Goal: Task Accomplishment & Management: Complete application form

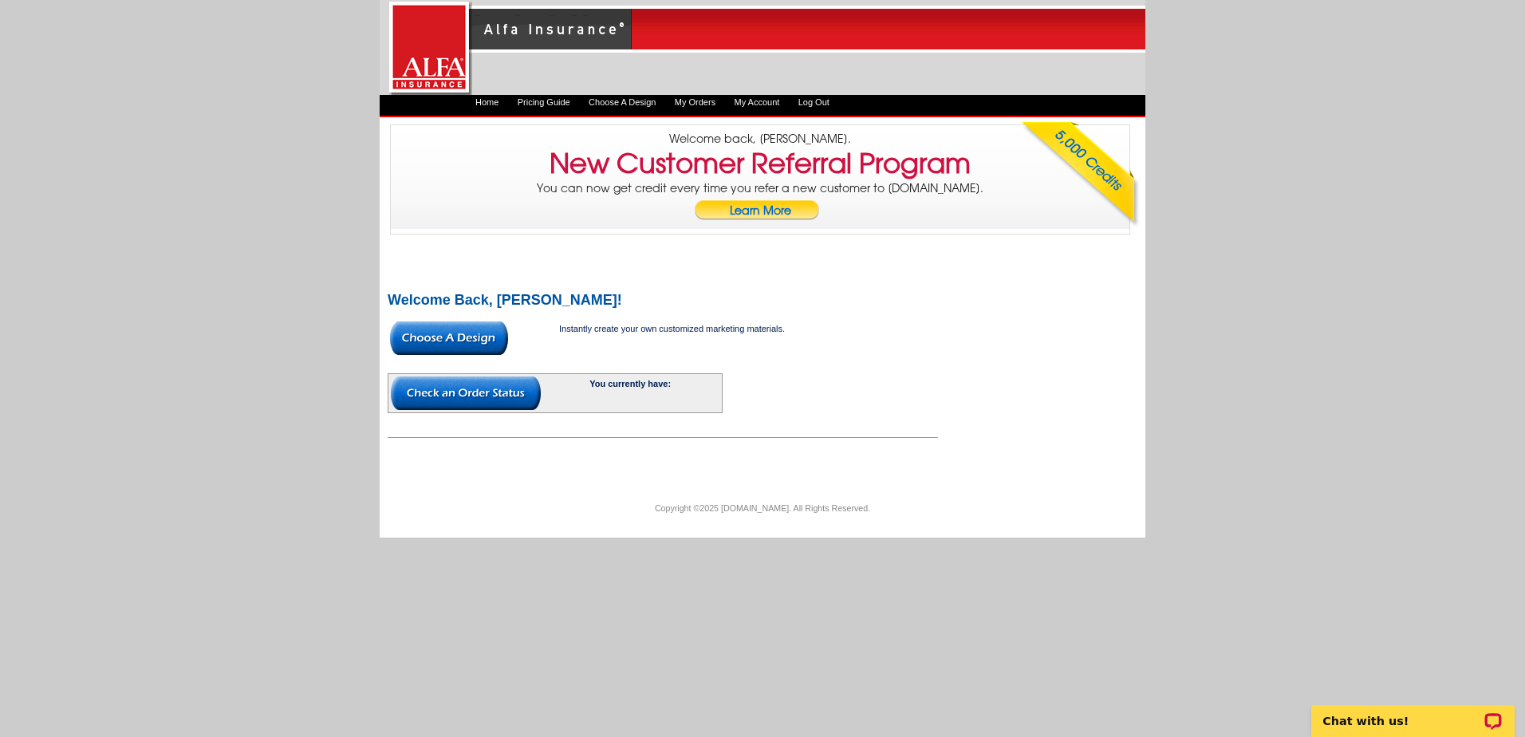
click at [710, 99] on link "My Orders" at bounding box center [695, 102] width 41 height 10
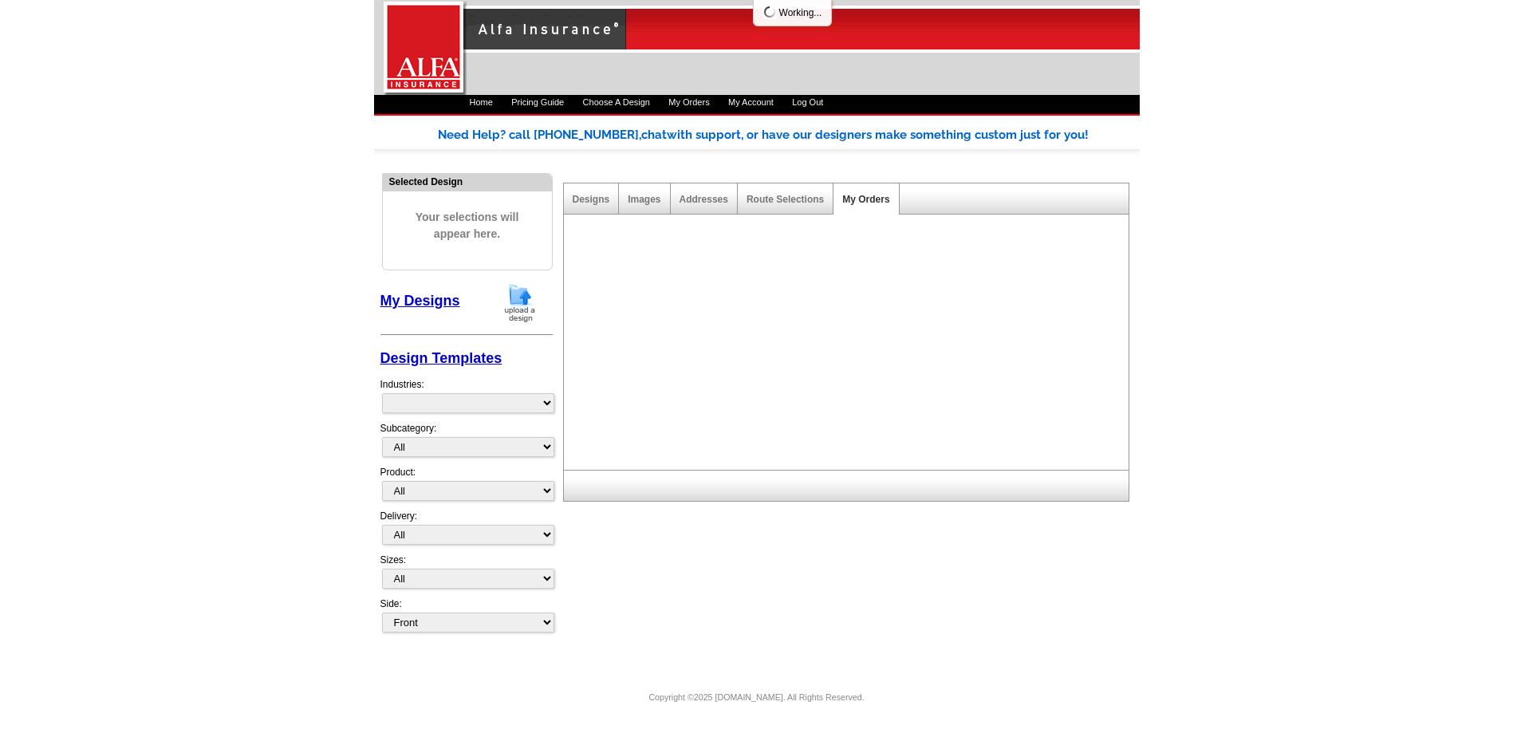
select select "1325"
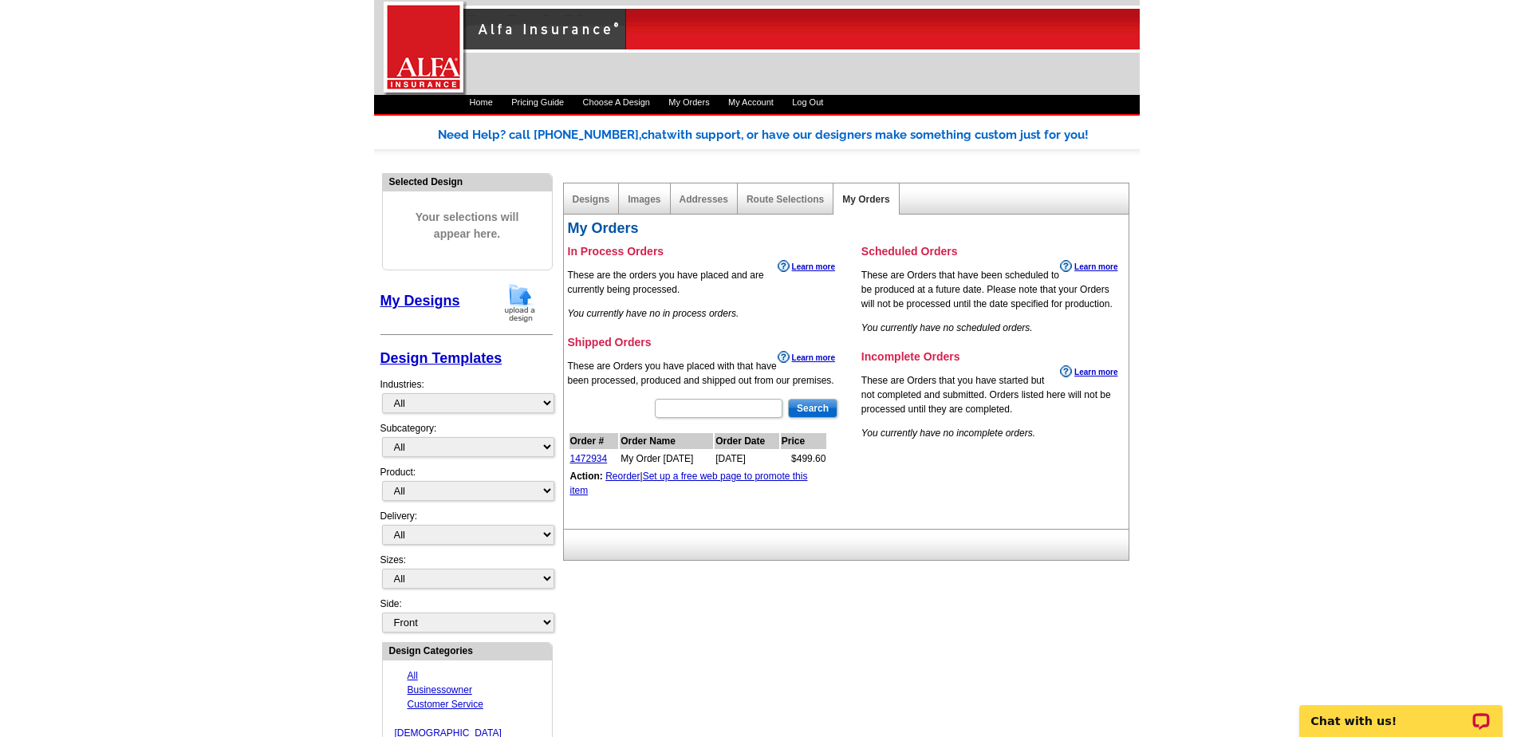
click at [623, 474] on link "Reorder" at bounding box center [622, 476] width 34 height 11
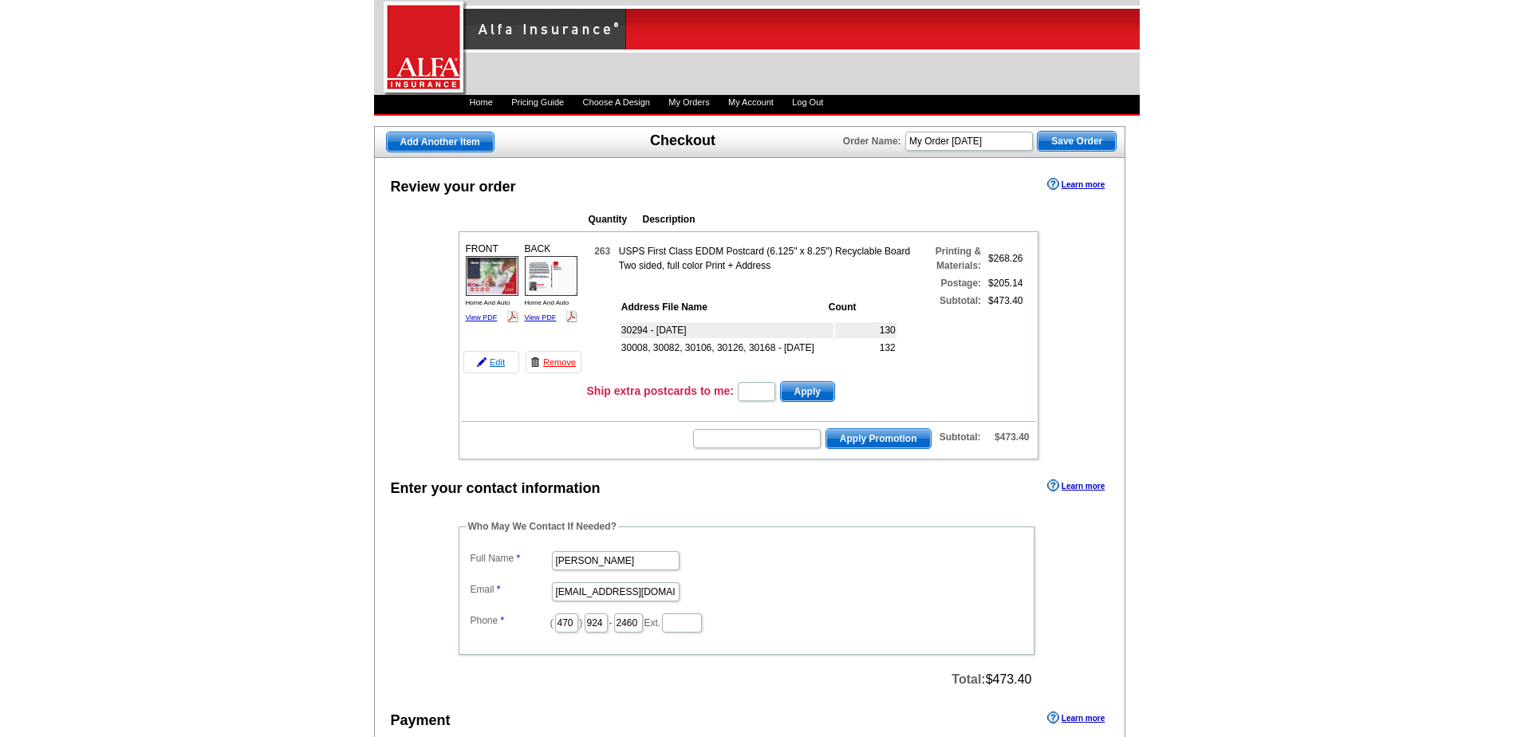
click at [500, 362] on link "Edit" at bounding box center [491, 362] width 56 height 22
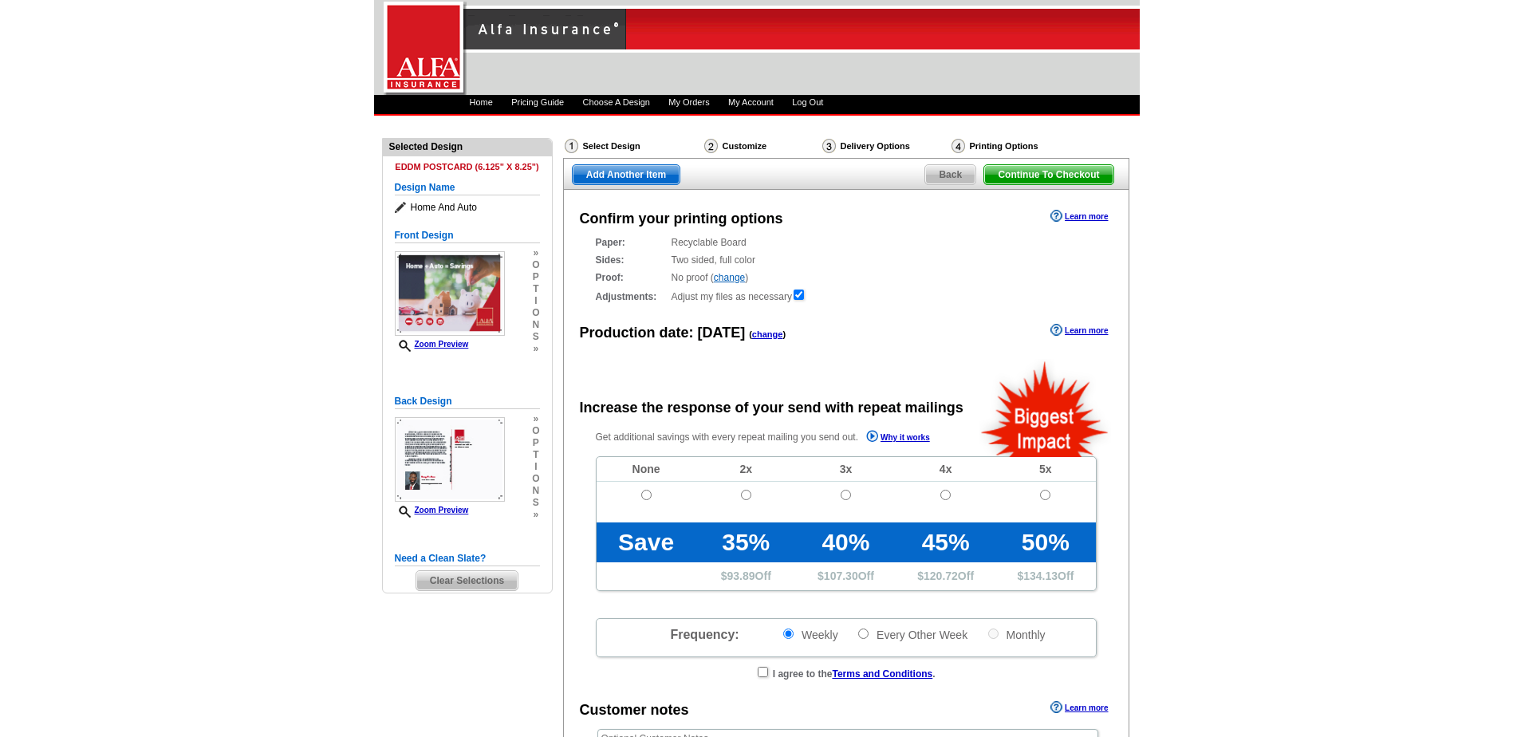
radio input "false"
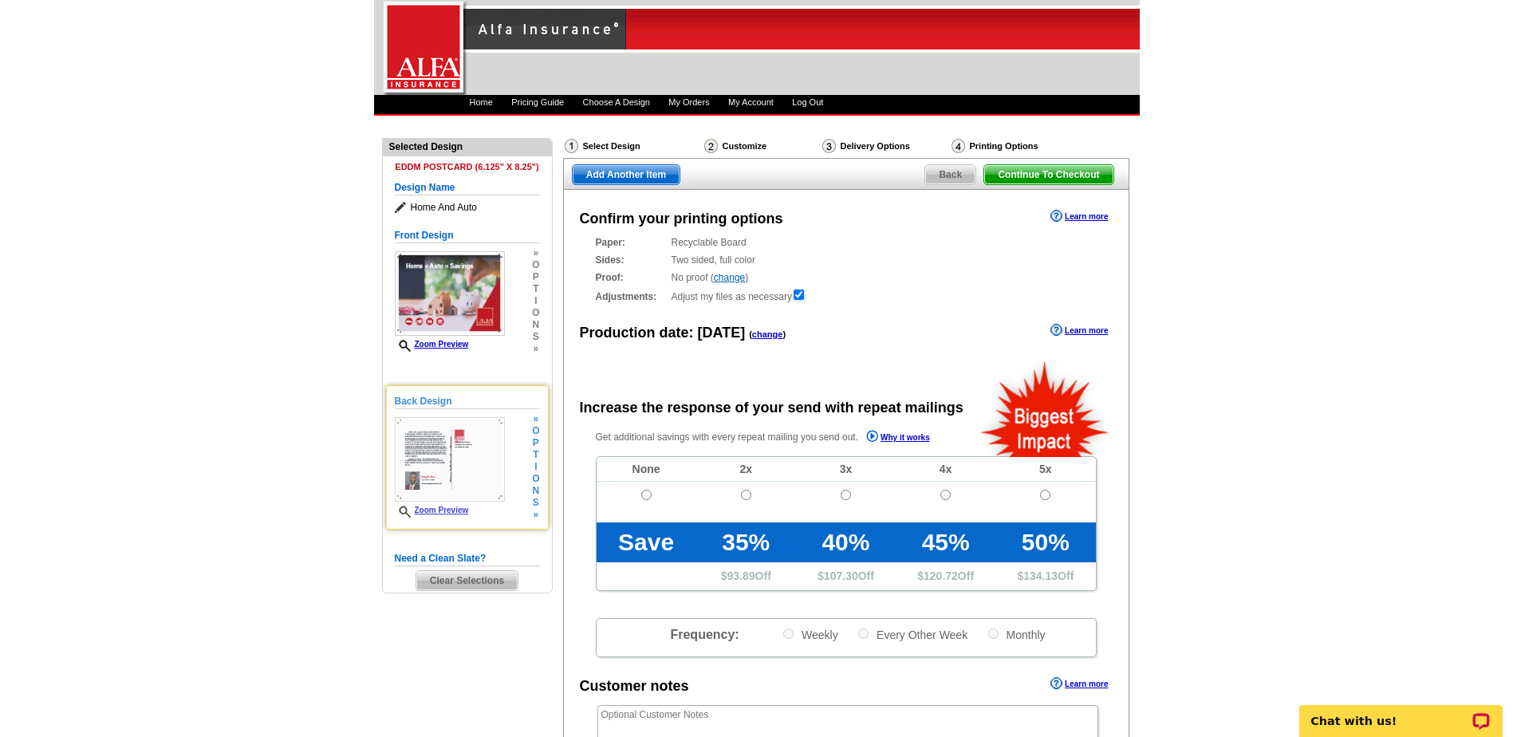
click at [535, 439] on span "p" at bounding box center [535, 443] width 7 height 12
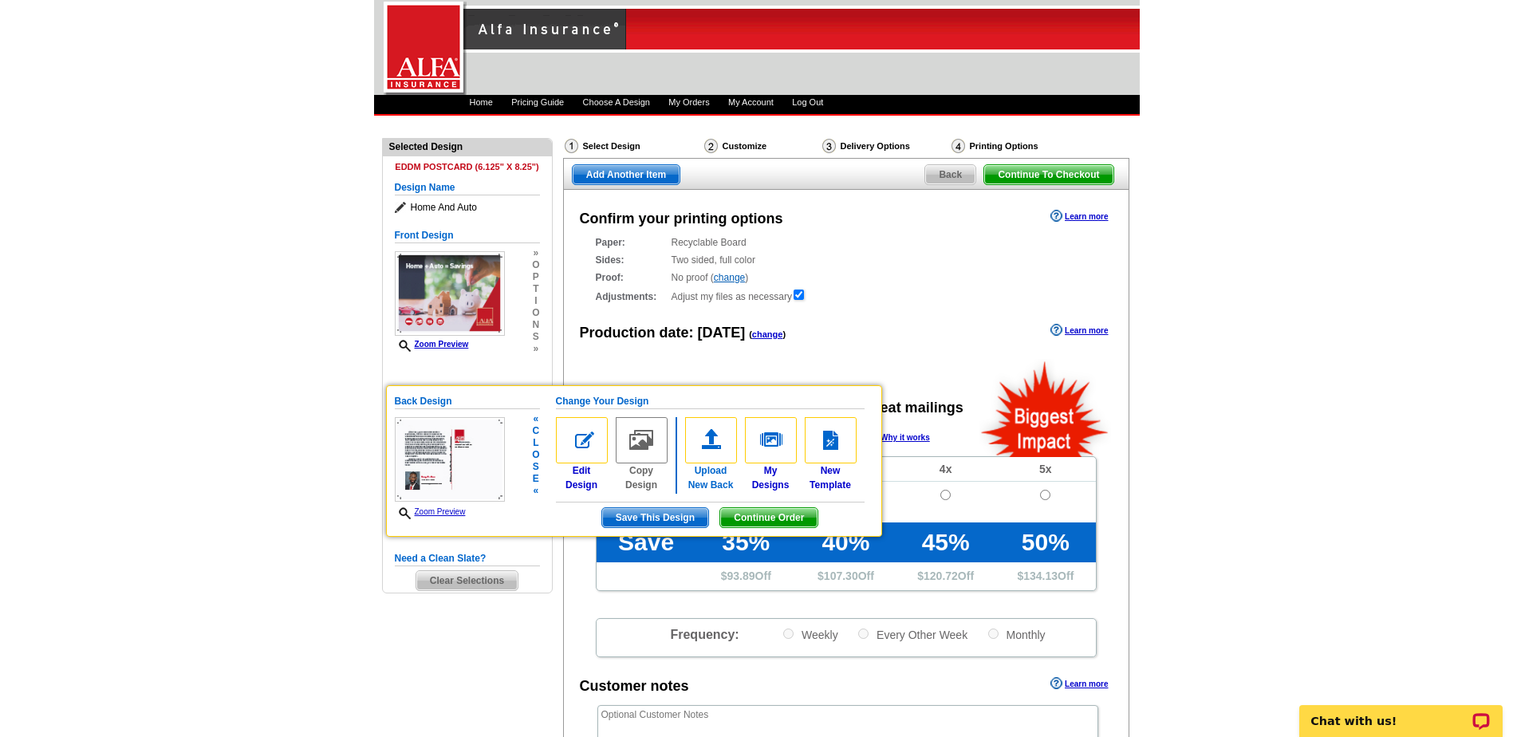
click at [707, 439] on img at bounding box center [711, 440] width 52 height 46
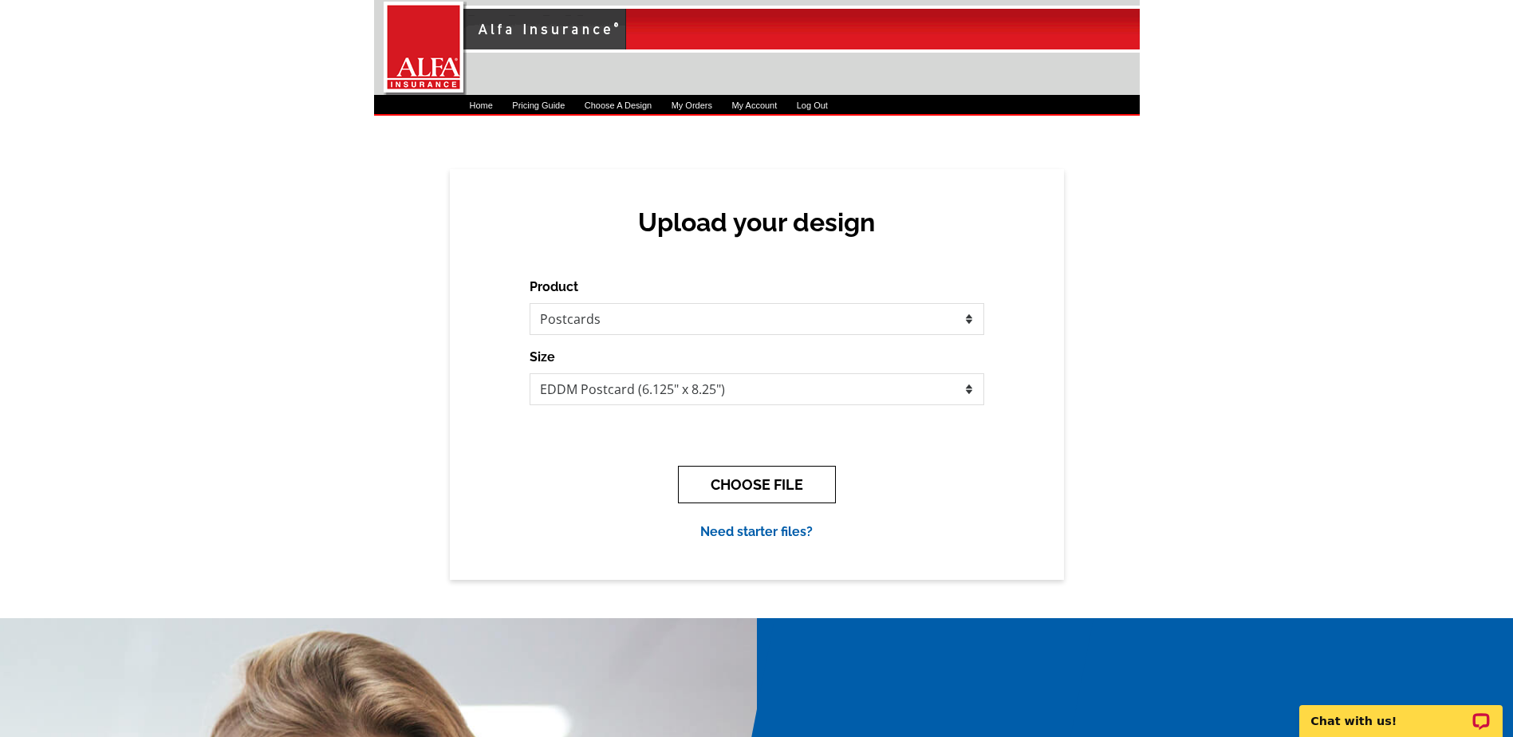
click at [753, 486] on button "CHOOSE FILE" at bounding box center [757, 484] width 158 height 37
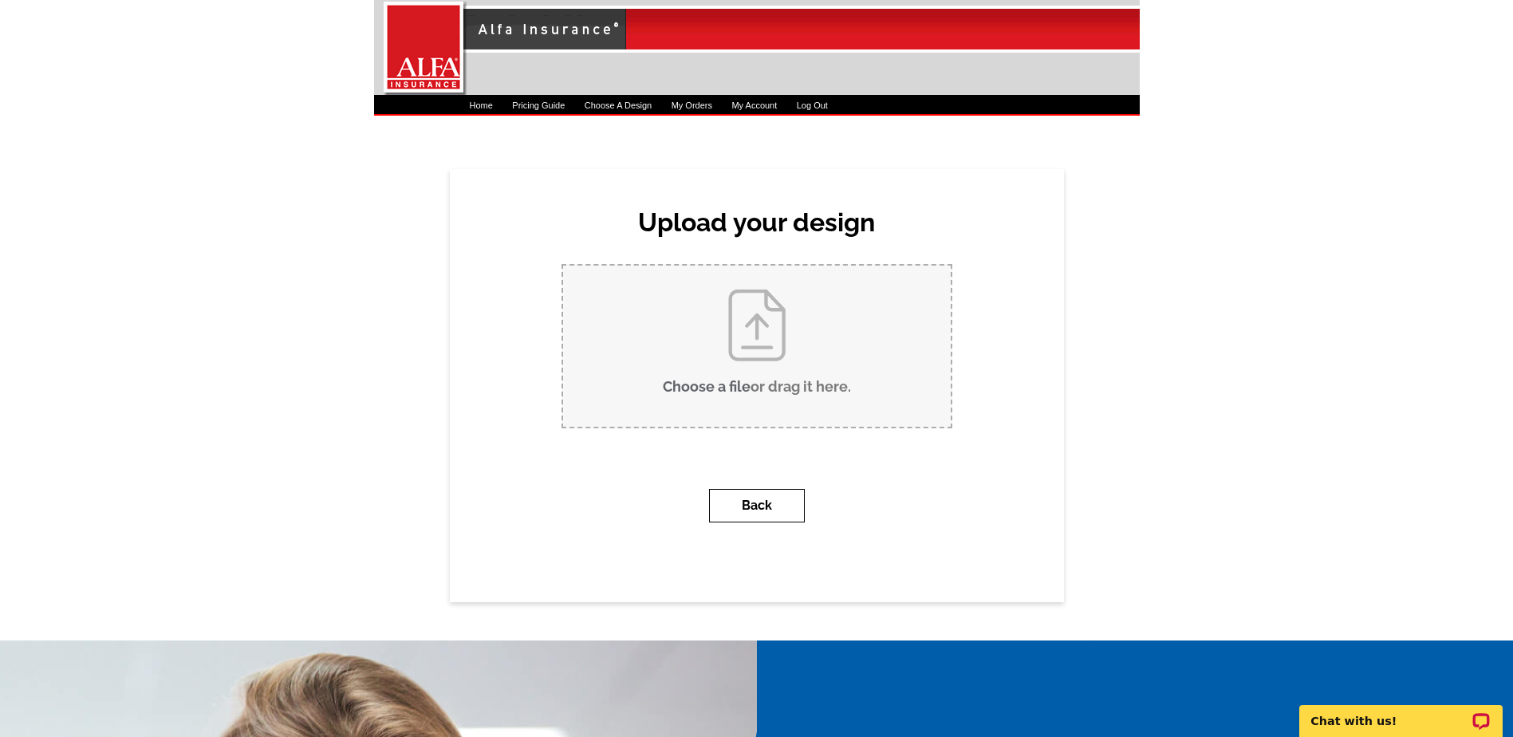
click at [753, 500] on button "Back" at bounding box center [757, 506] width 96 height 34
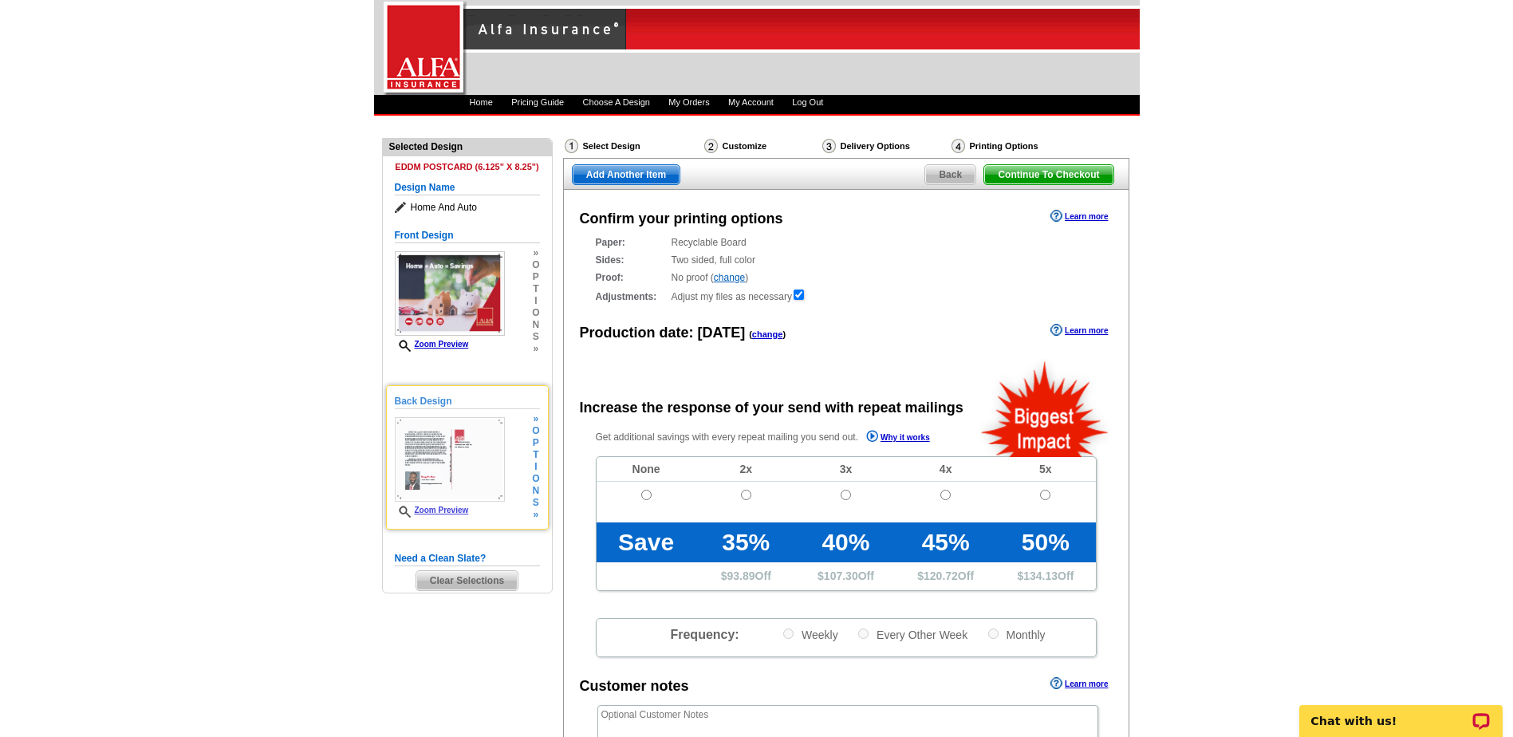
click at [432, 451] on img at bounding box center [450, 459] width 110 height 85
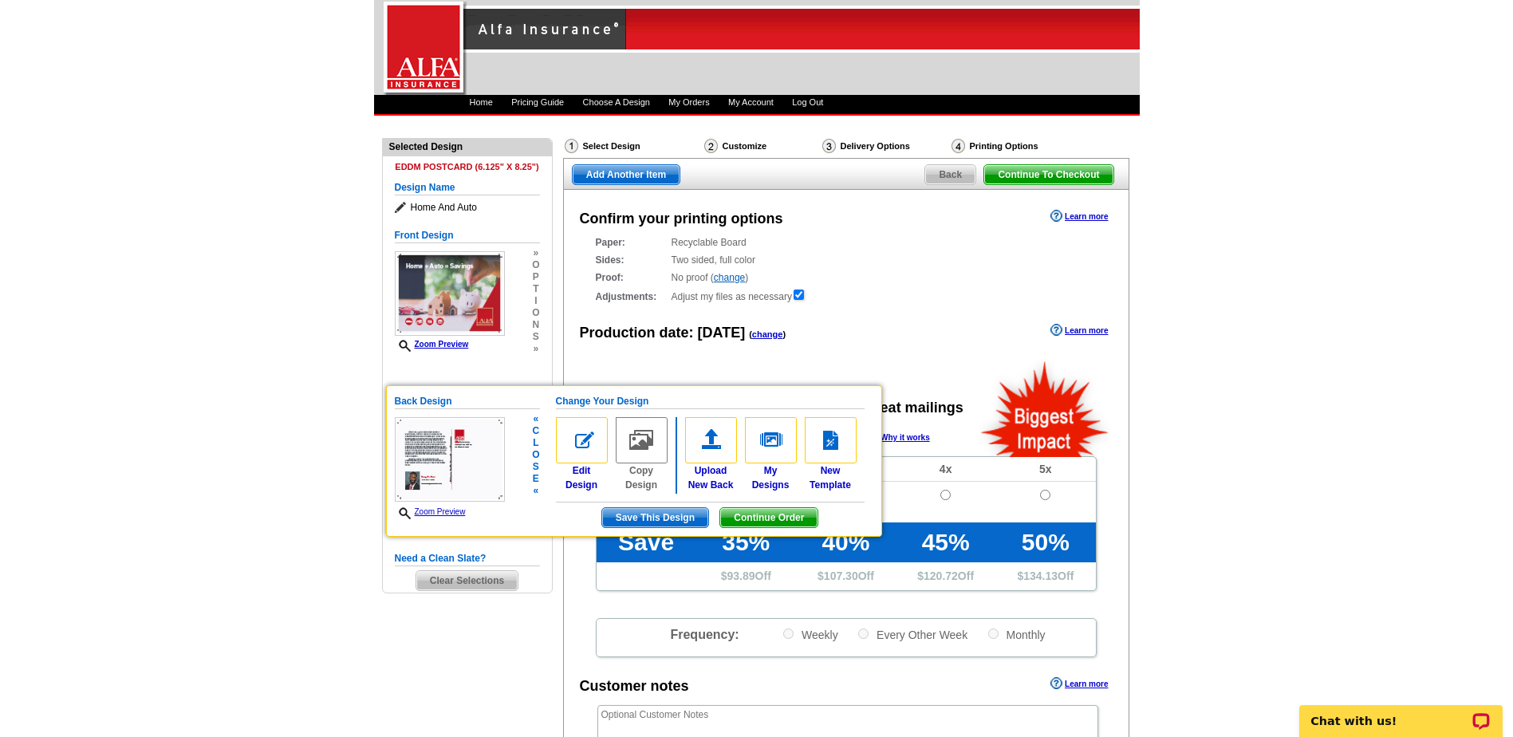
click at [444, 511] on link "Zoom Preview" at bounding box center [430, 511] width 71 height 9
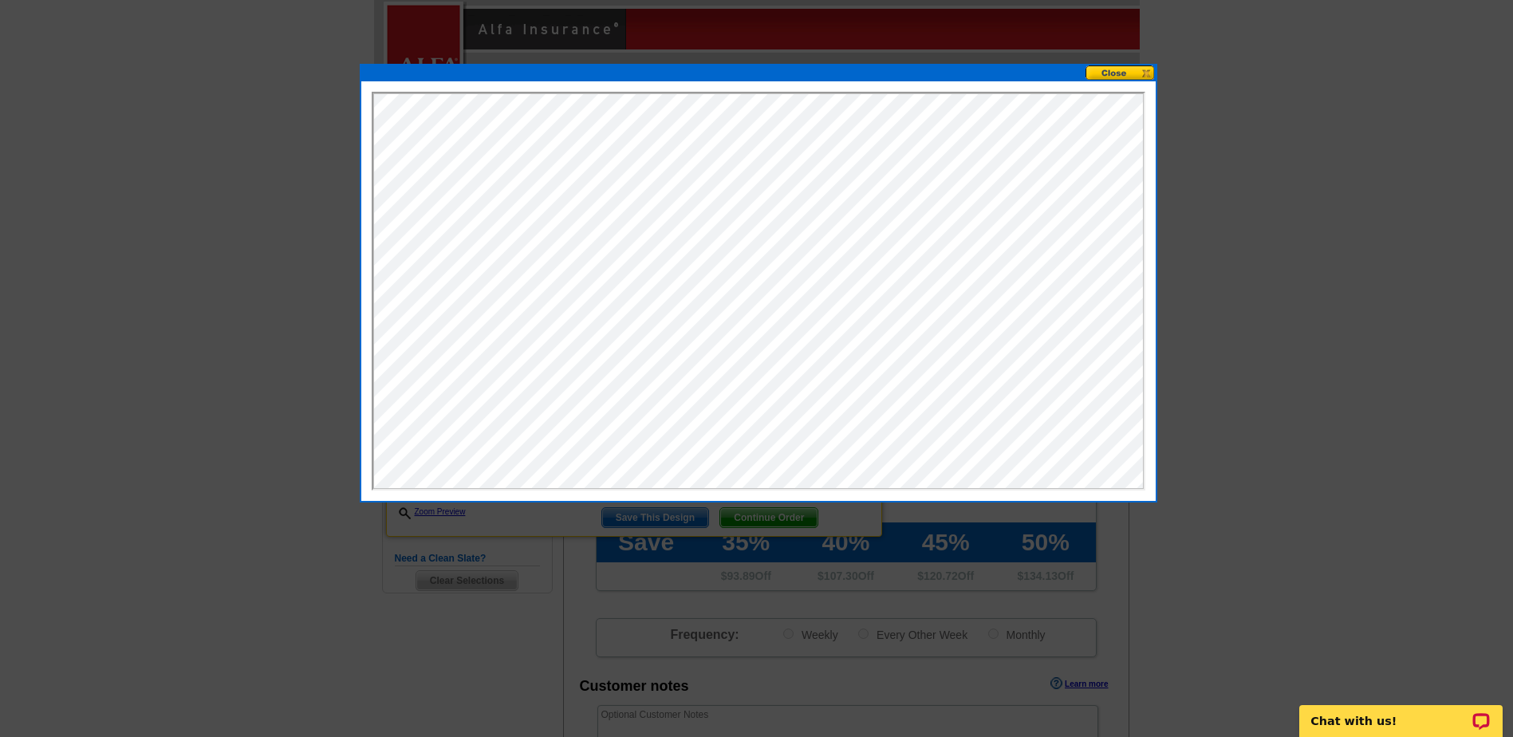
click at [1149, 70] on button at bounding box center [1121, 72] width 70 height 15
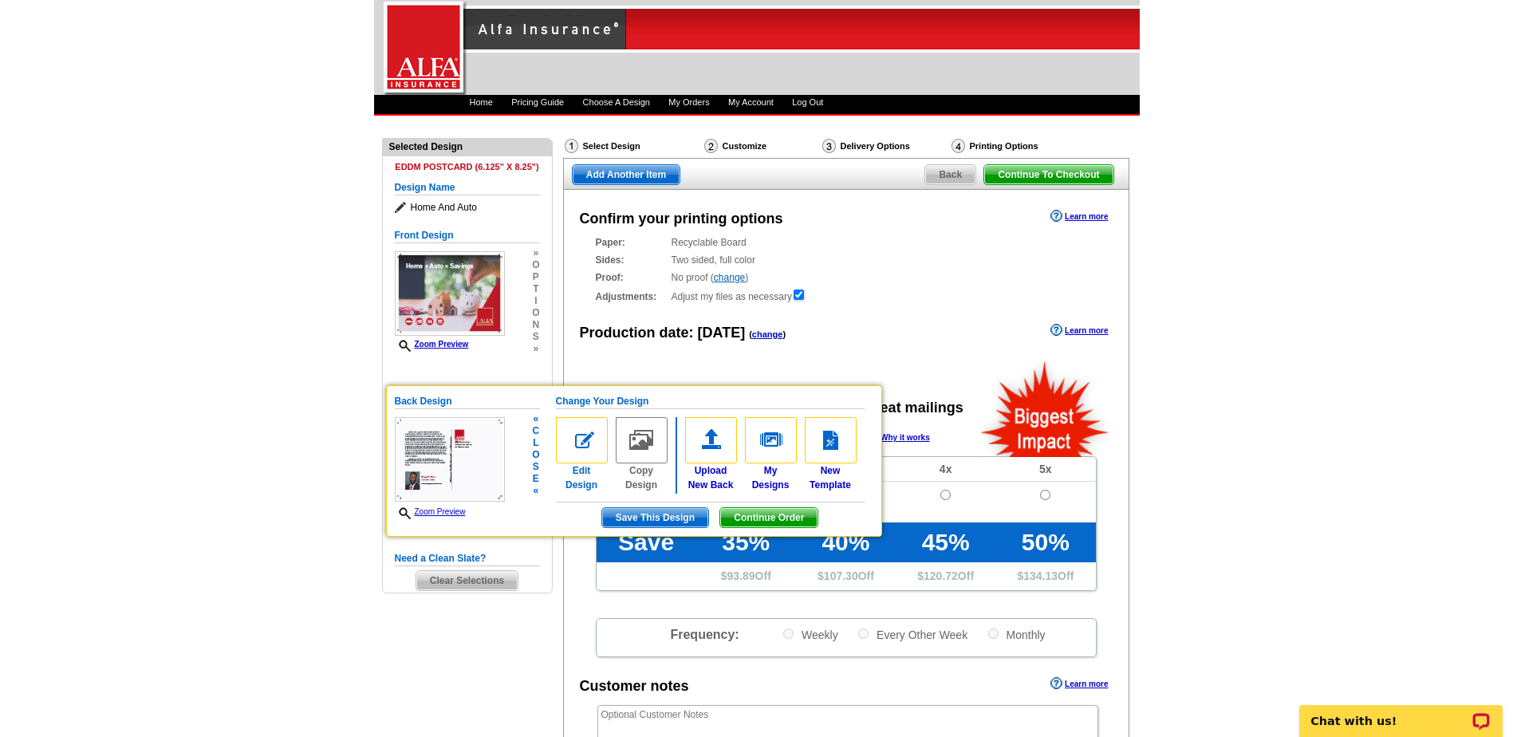
click at [584, 465] on link "Edit Design" at bounding box center [582, 454] width 52 height 75
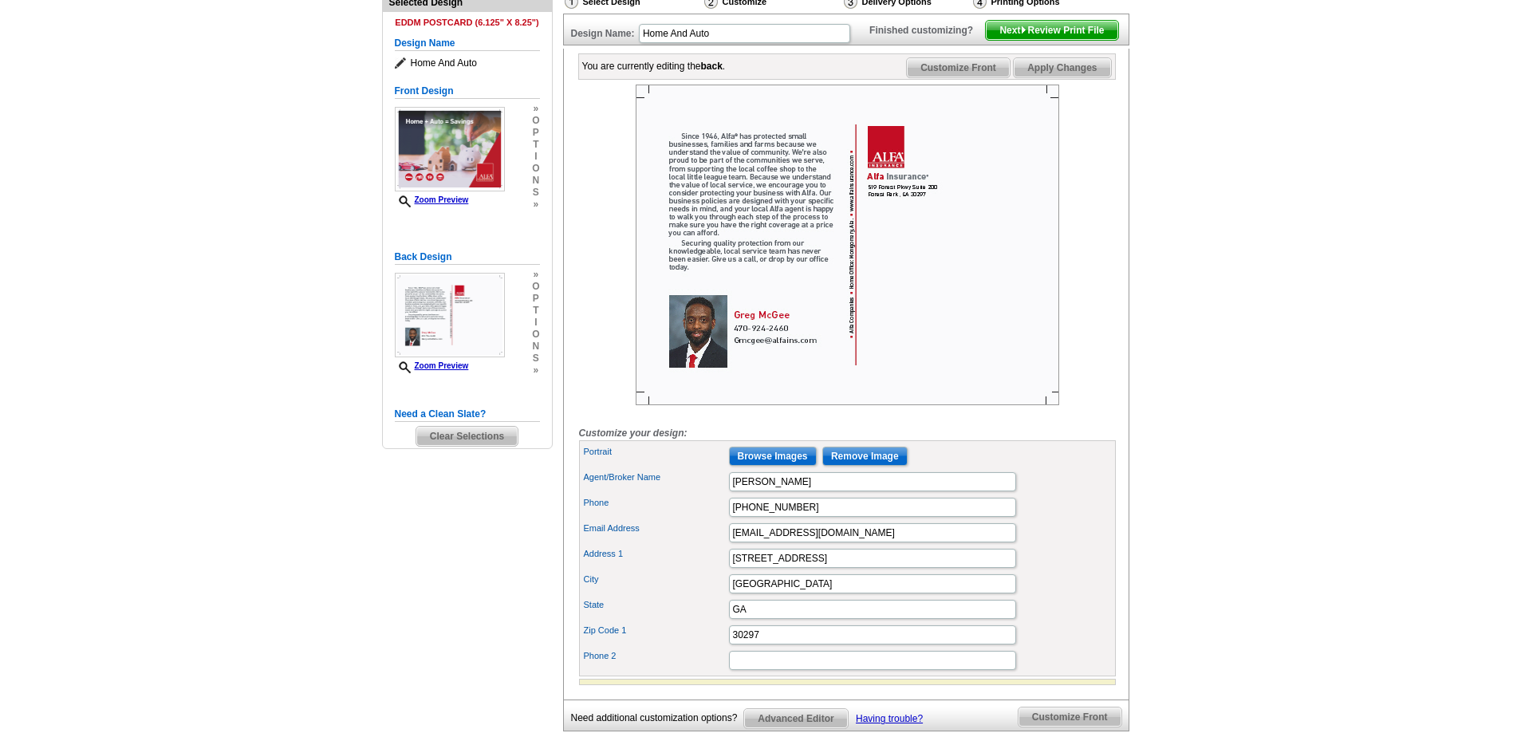
scroll to position [178, 0]
click at [729, 218] on img at bounding box center [848, 246] width 424 height 321
click at [767, 467] on input "Browse Images" at bounding box center [773, 457] width 88 height 19
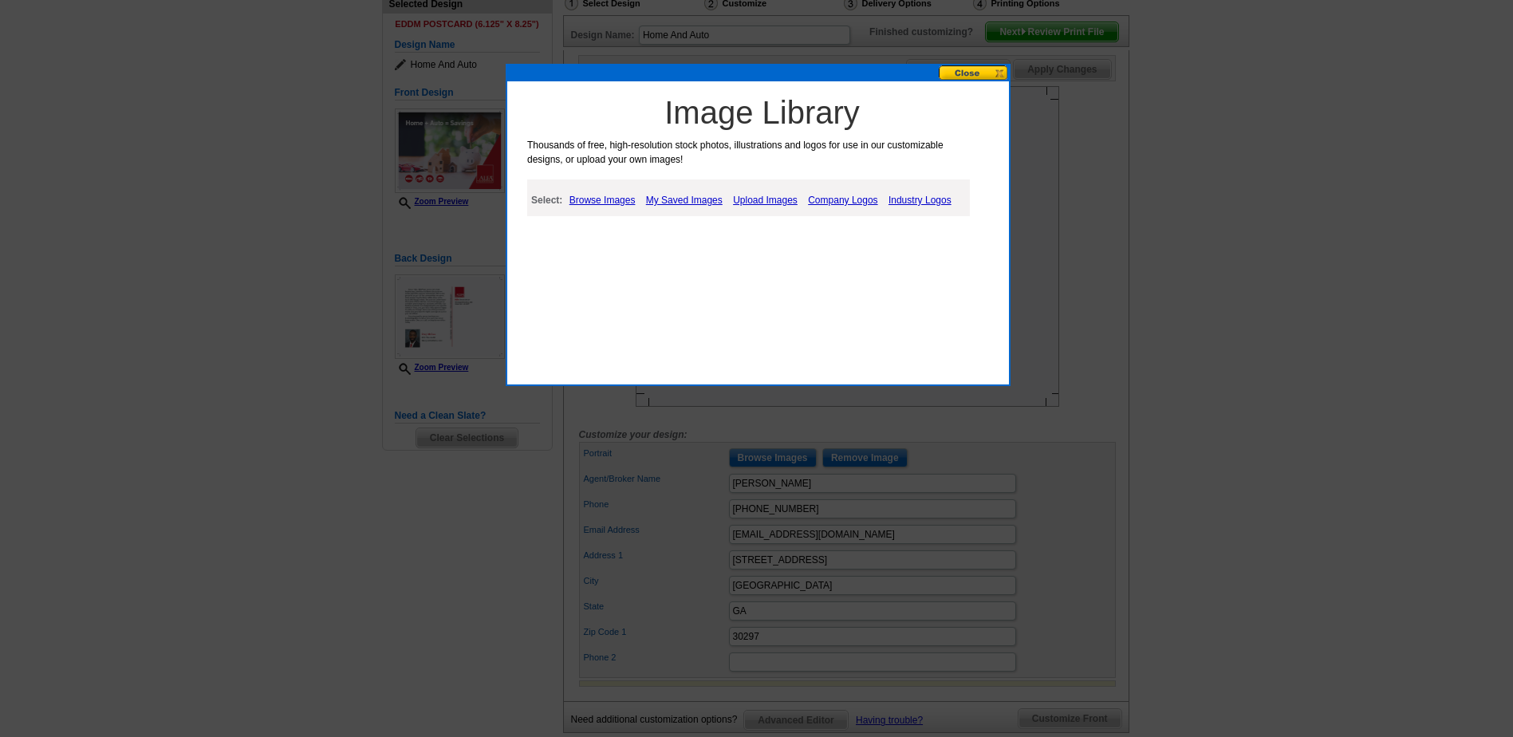
click at [616, 198] on link "Browse Images" at bounding box center [603, 200] width 74 height 19
click at [706, 198] on link "My Saved Images" at bounding box center [686, 200] width 85 height 19
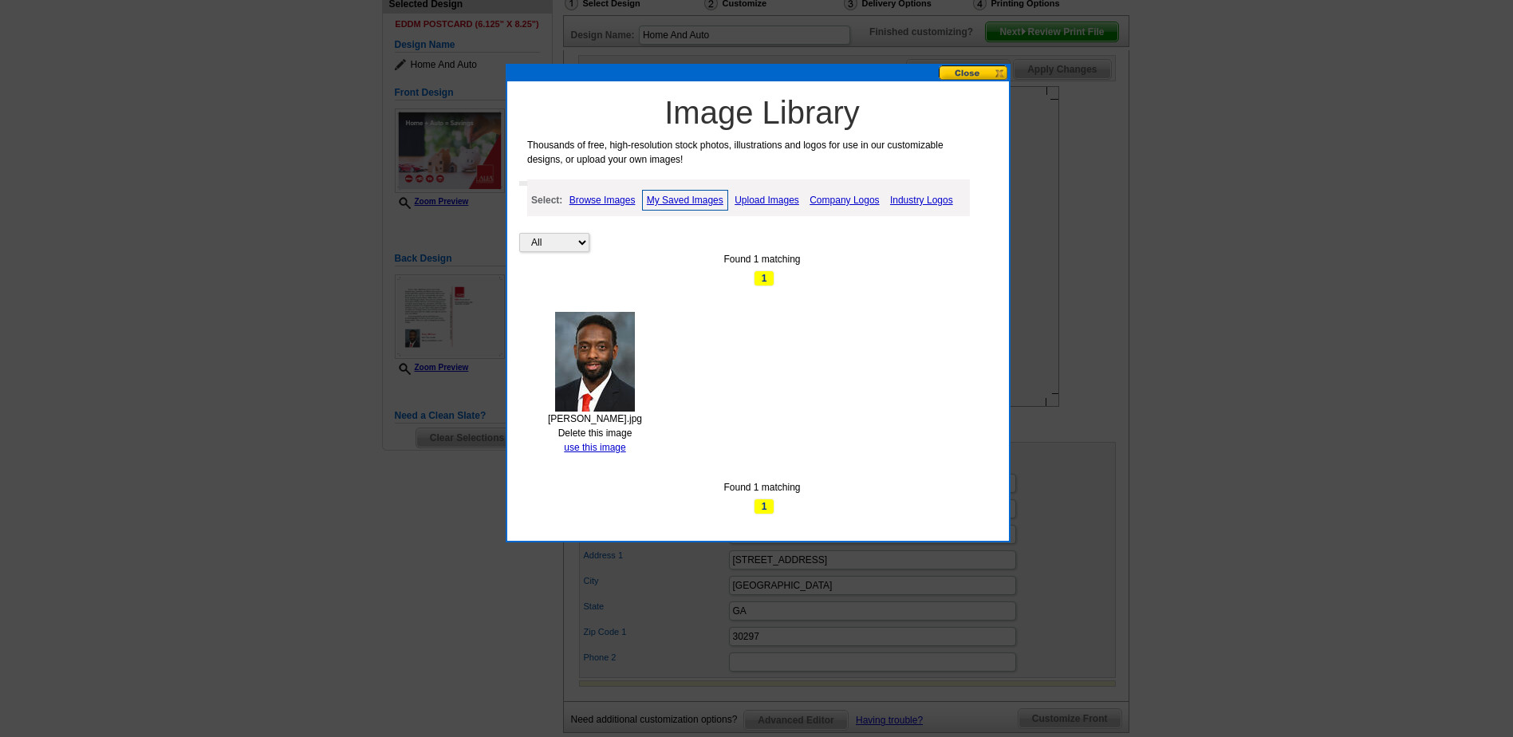
click at [751, 199] on link "Upload Images" at bounding box center [767, 200] width 73 height 19
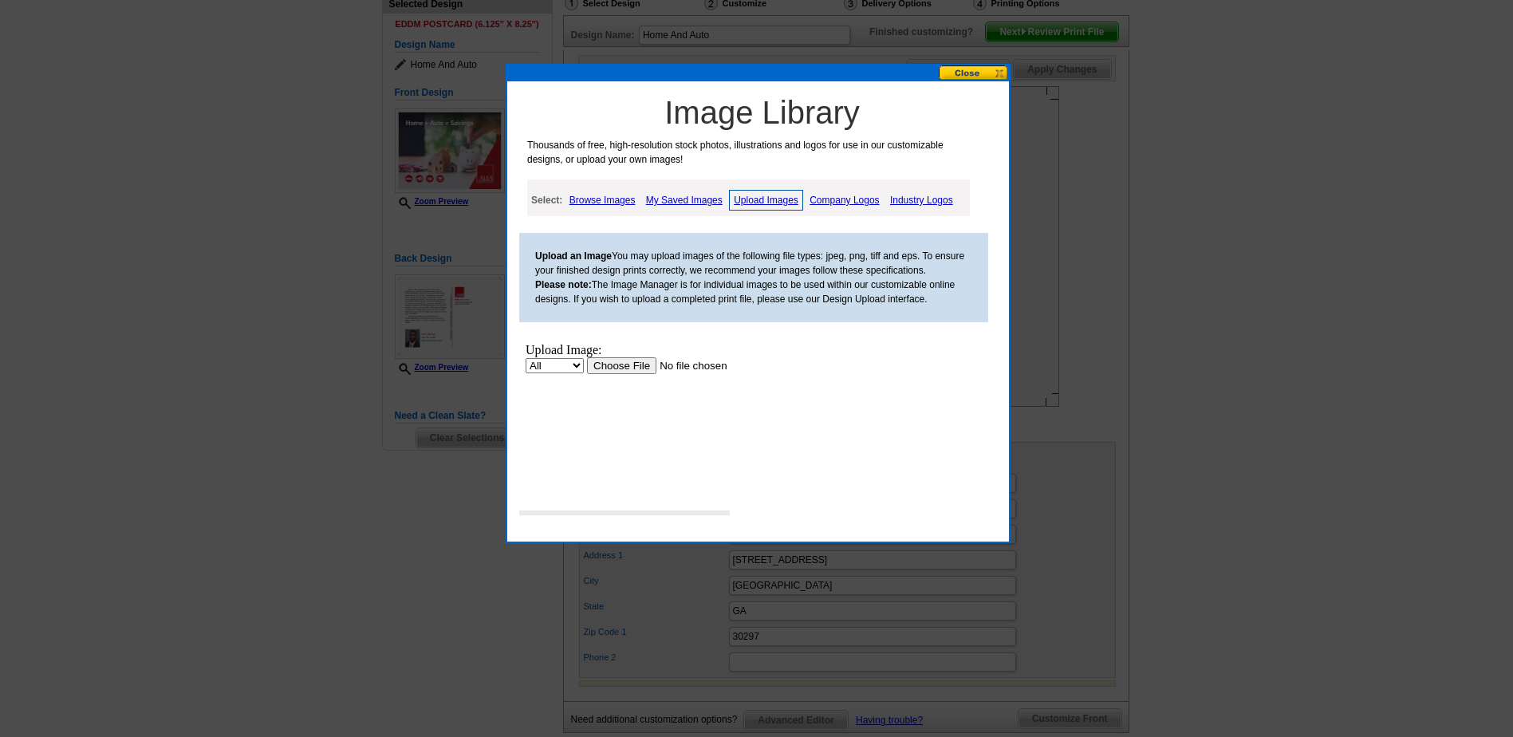
scroll to position [0, 0]
click at [838, 202] on link "Company Logos" at bounding box center [844, 200] width 77 height 19
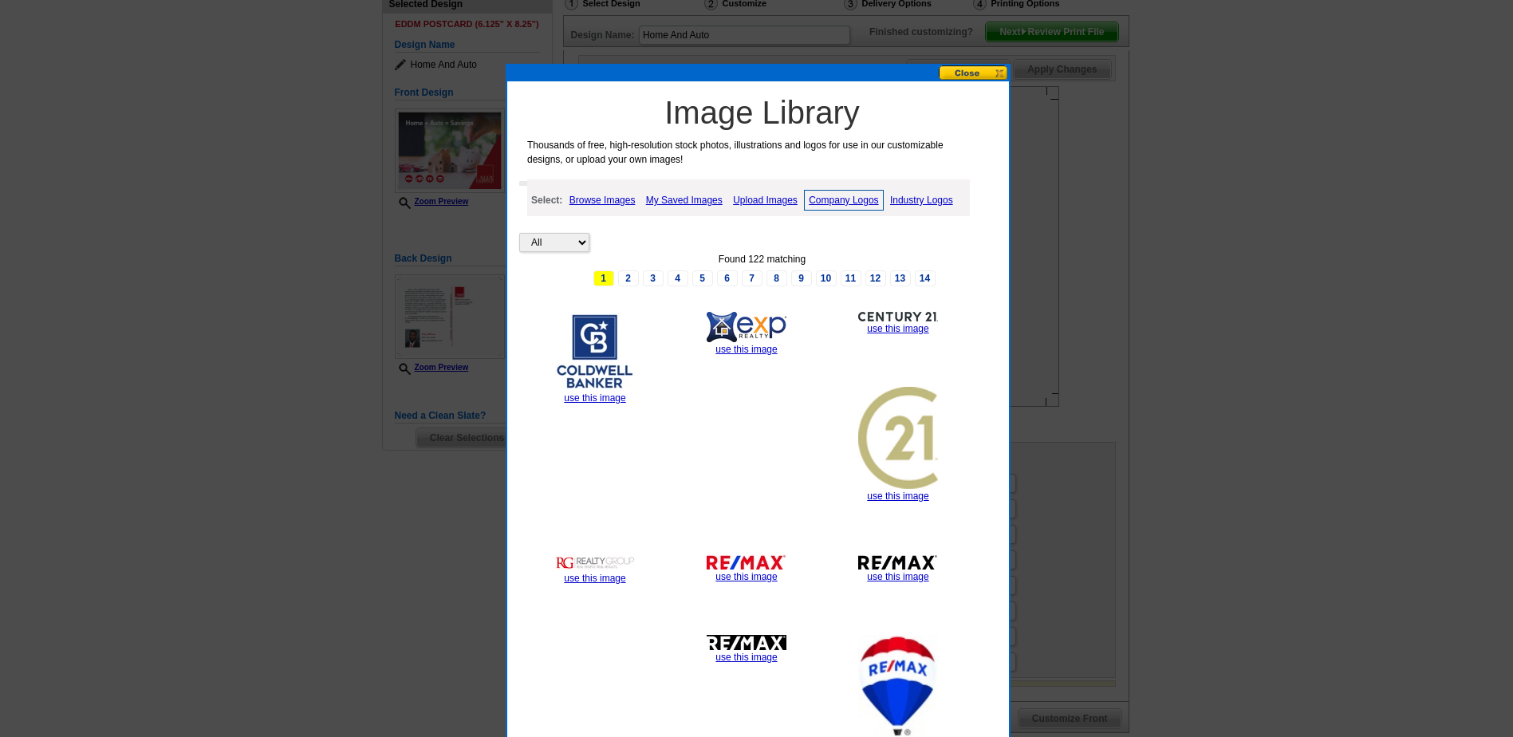
click at [902, 199] on link "Industry Logos" at bounding box center [921, 200] width 71 height 19
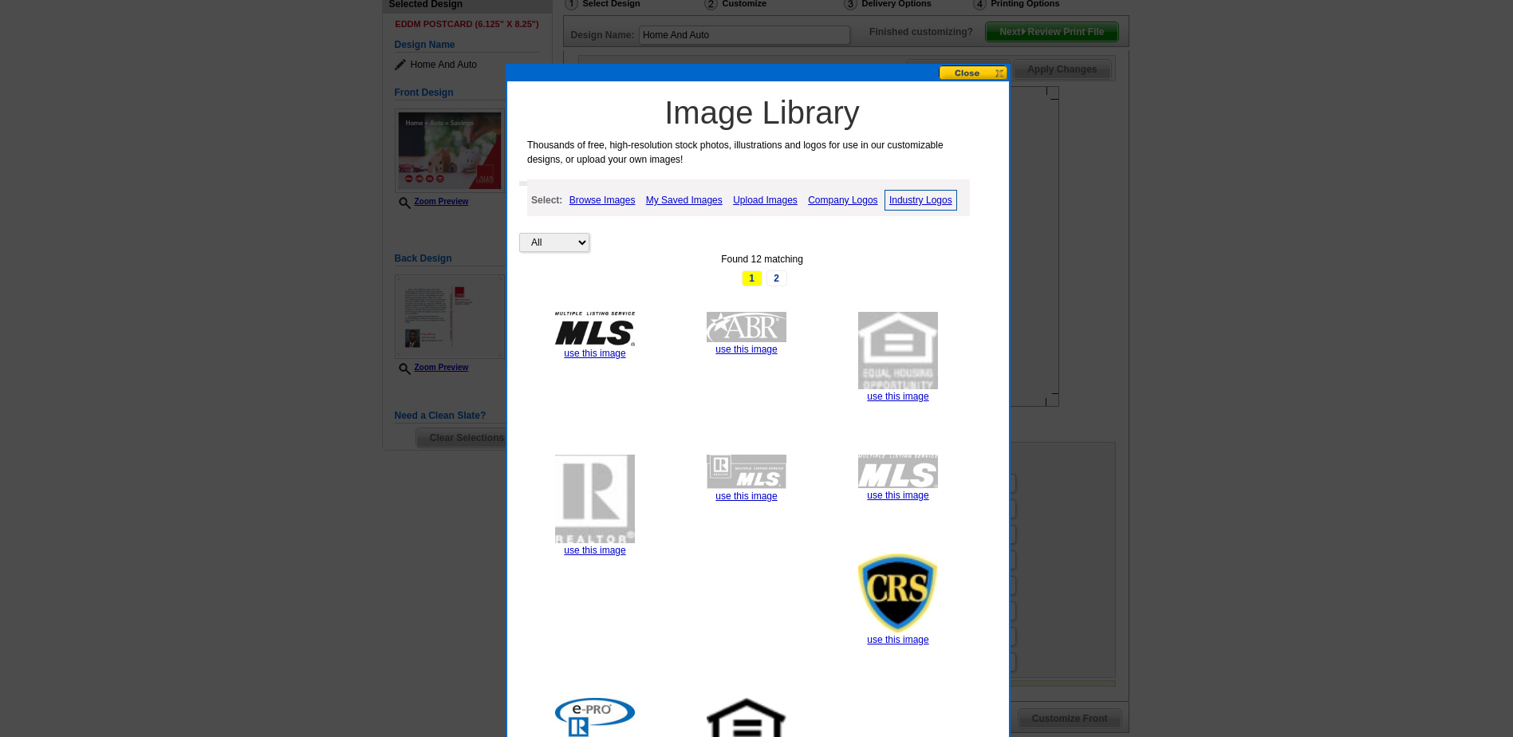
click at [969, 73] on button at bounding box center [974, 72] width 70 height 15
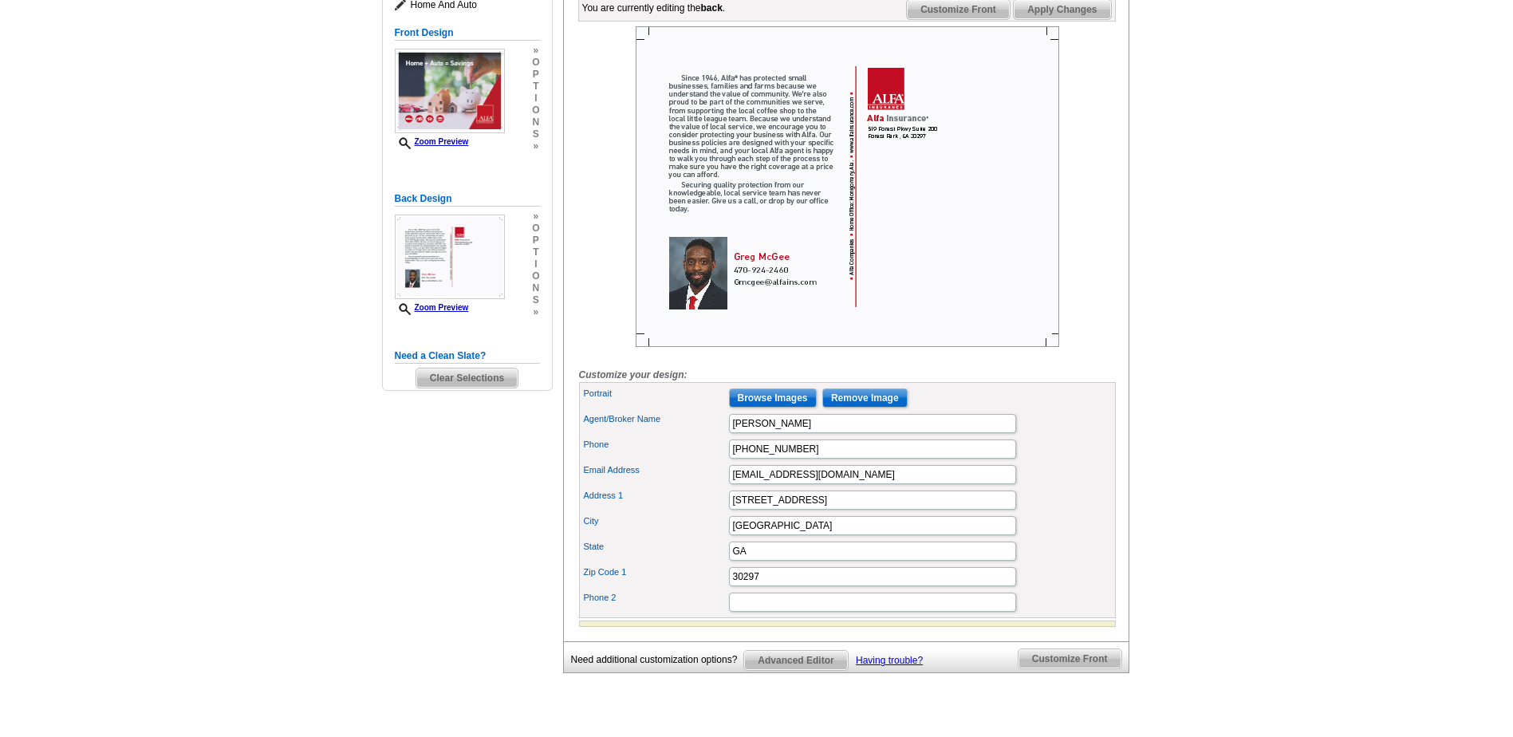
scroll to position [239, 0]
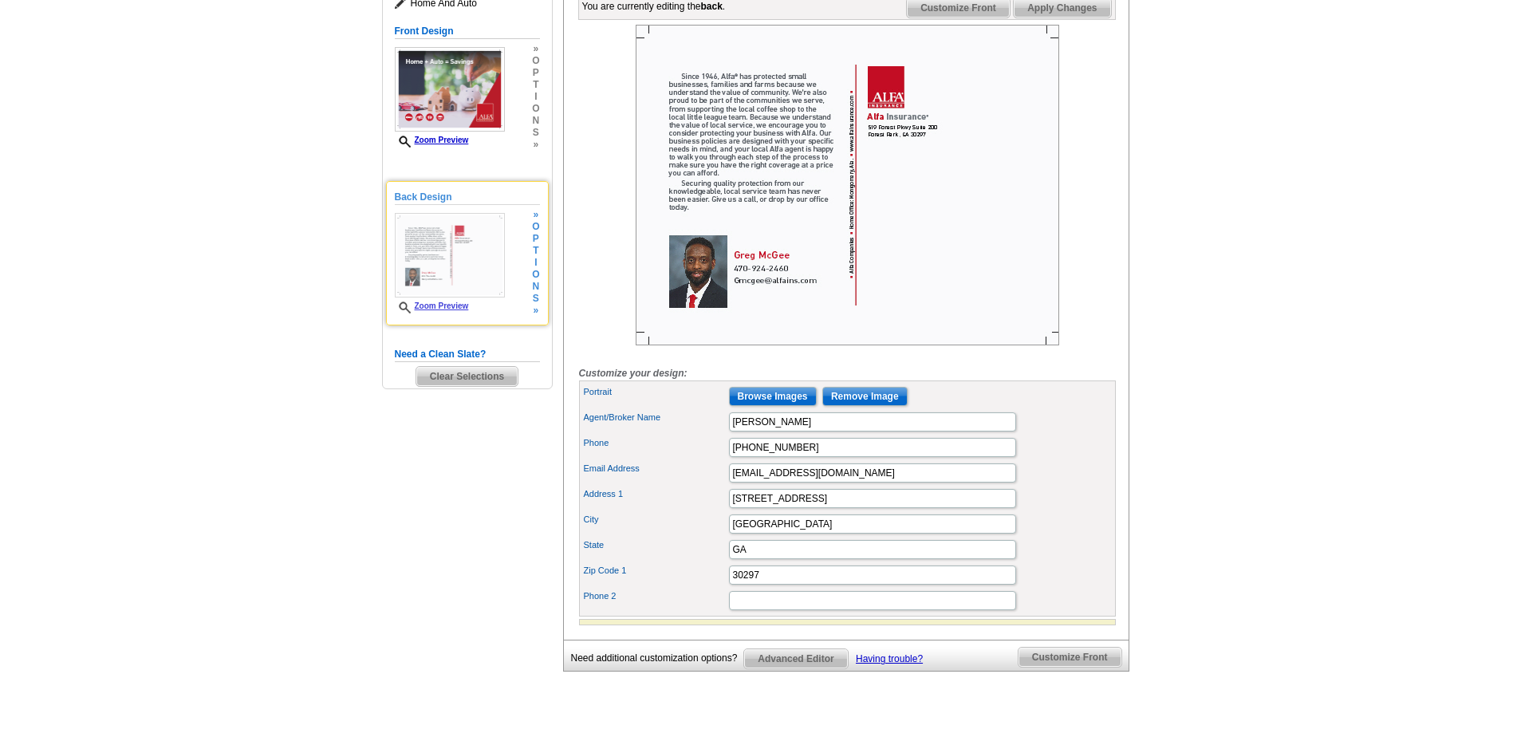
click at [530, 286] on div "» o p t i o n s »" at bounding box center [533, 263] width 11 height 108
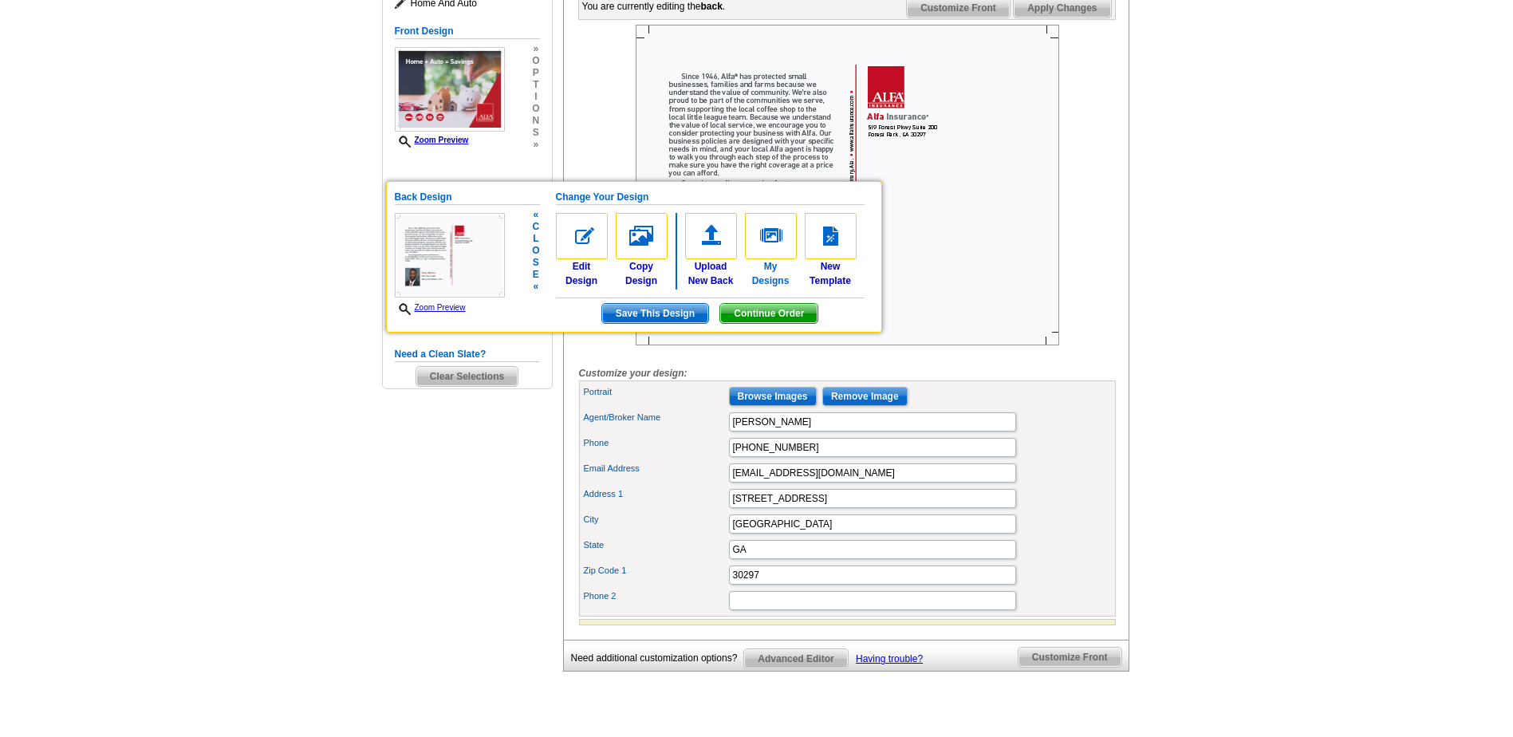
click at [775, 242] on img at bounding box center [771, 236] width 52 height 46
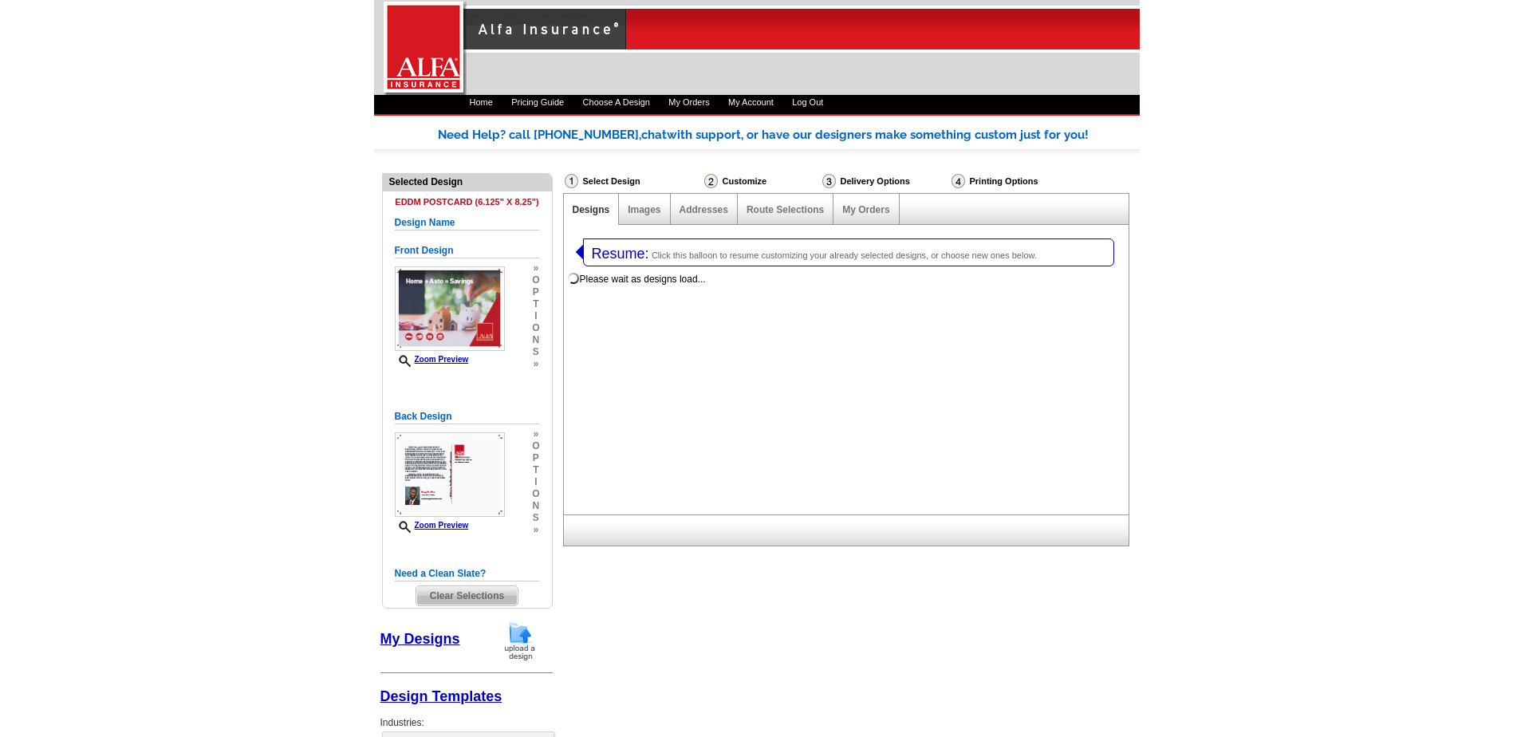
select select "1"
select select "14"
select select "back"
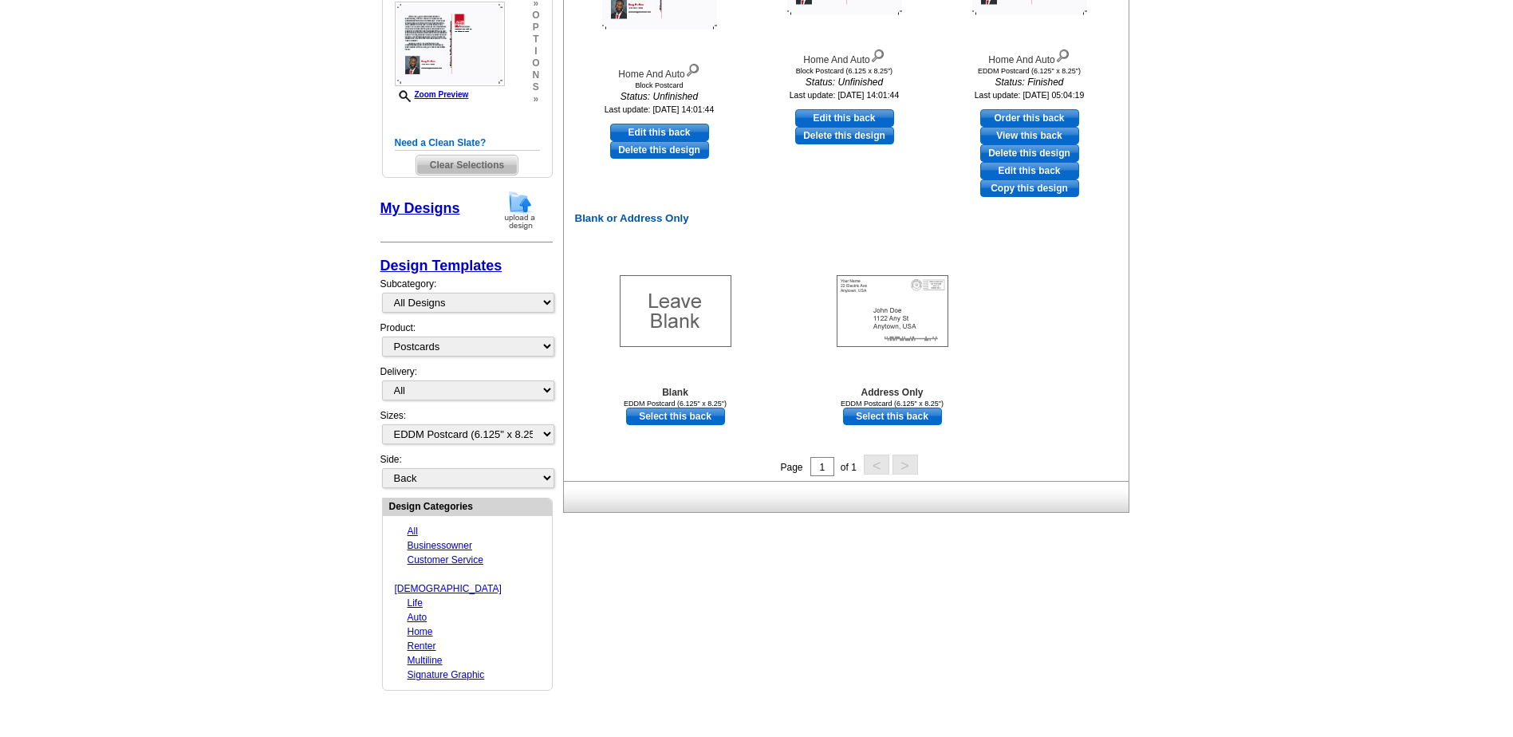
scroll to position [489, 0]
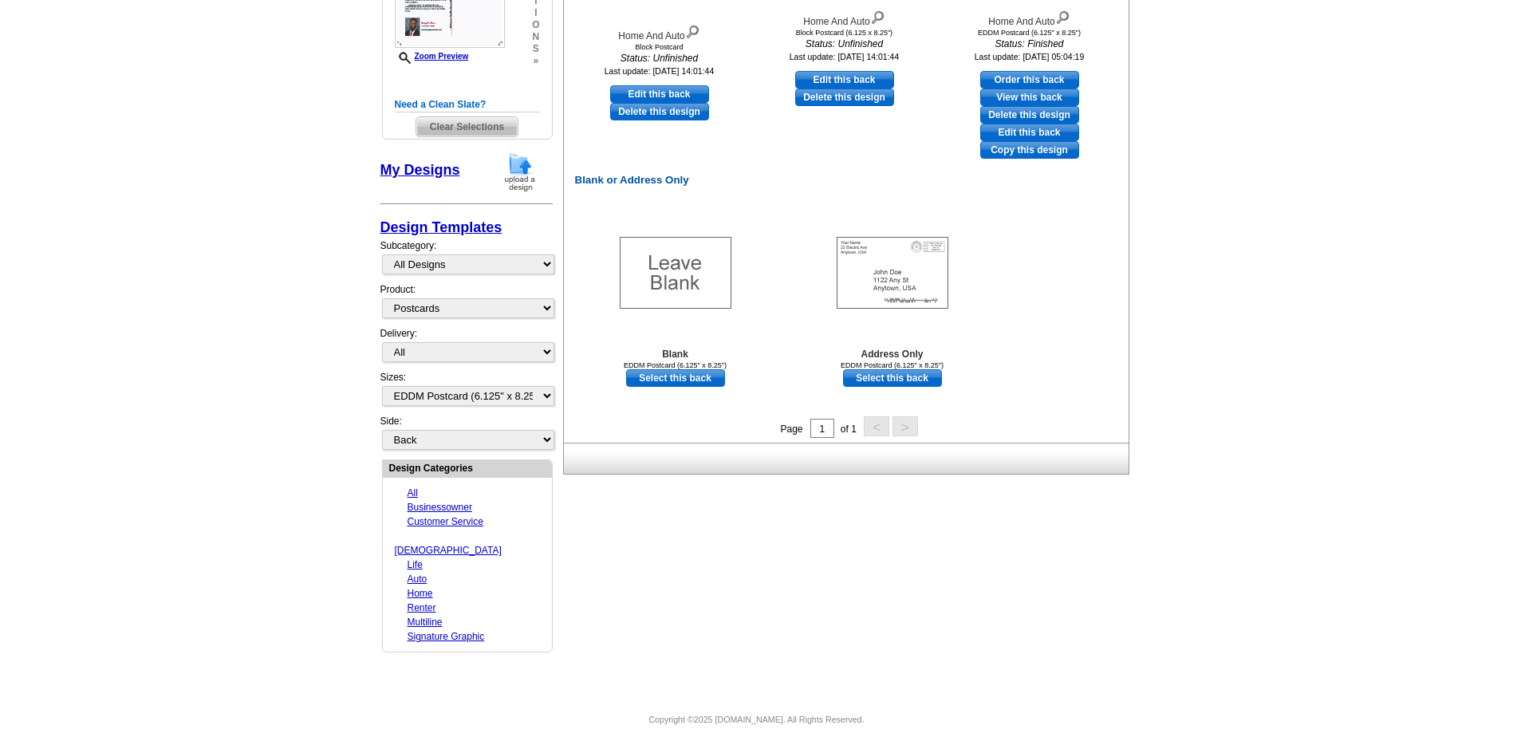
click at [425, 617] on link "Multiline" at bounding box center [425, 622] width 35 height 11
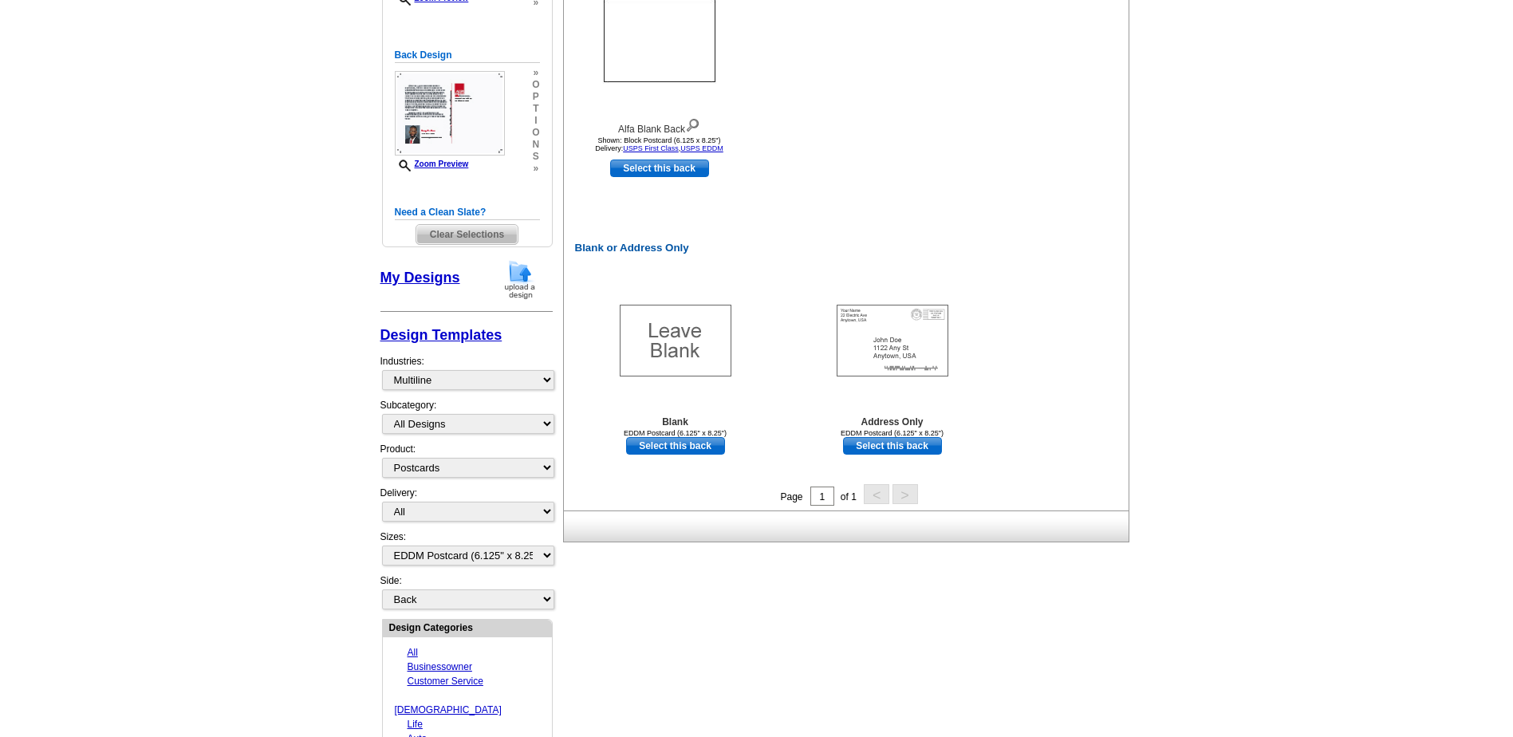
scroll to position [541, 0]
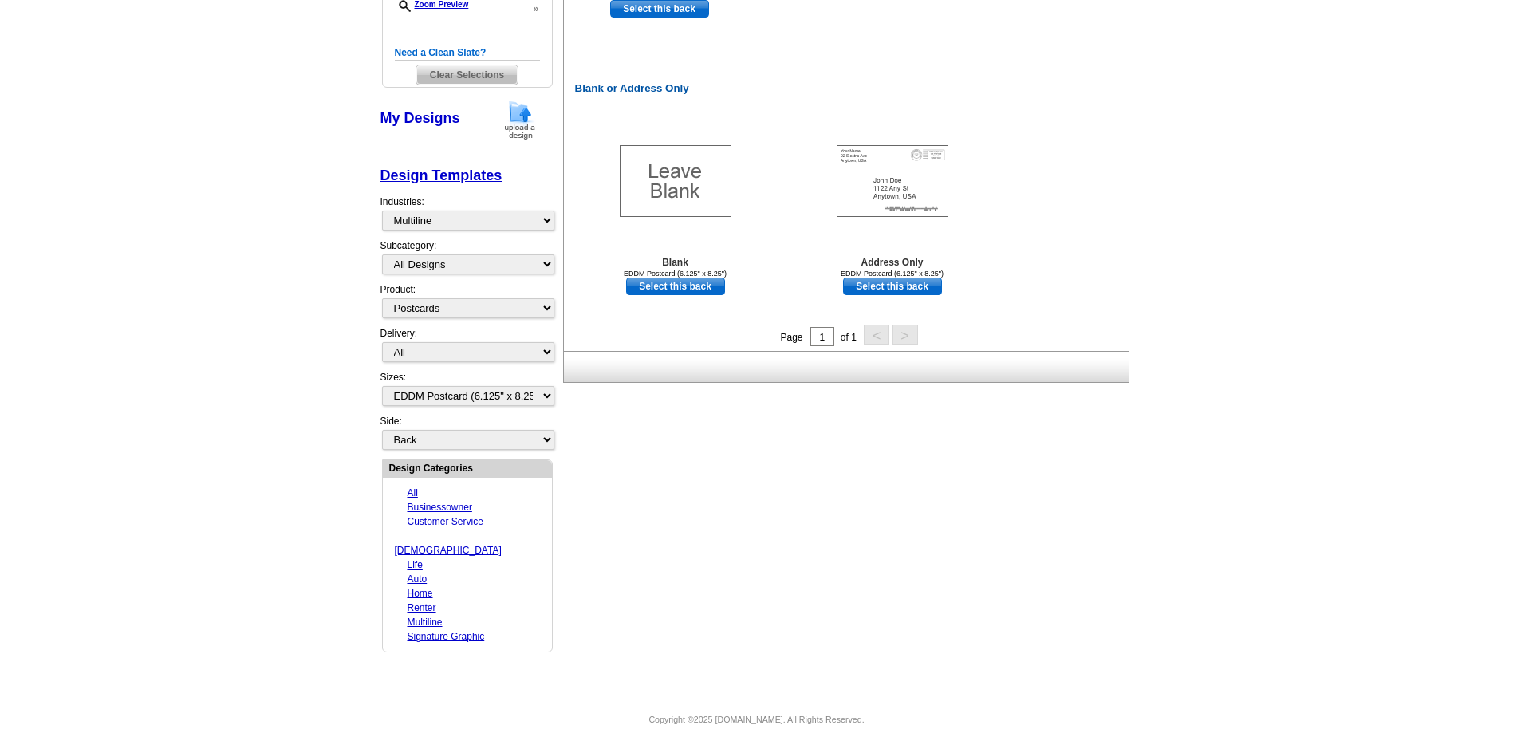
click at [423, 574] on link "Auto" at bounding box center [418, 579] width 20 height 11
select select "630"
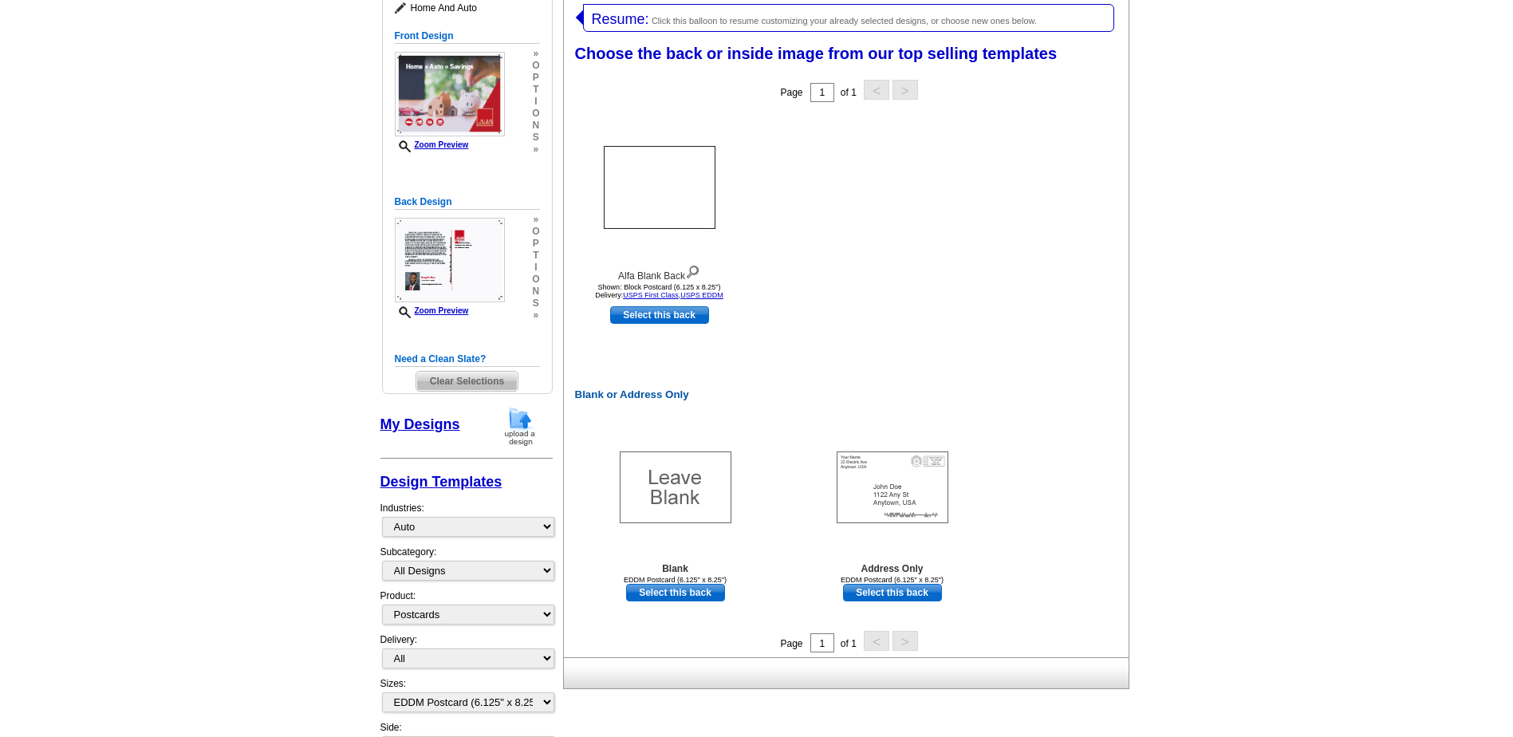
scroll to position [155, 0]
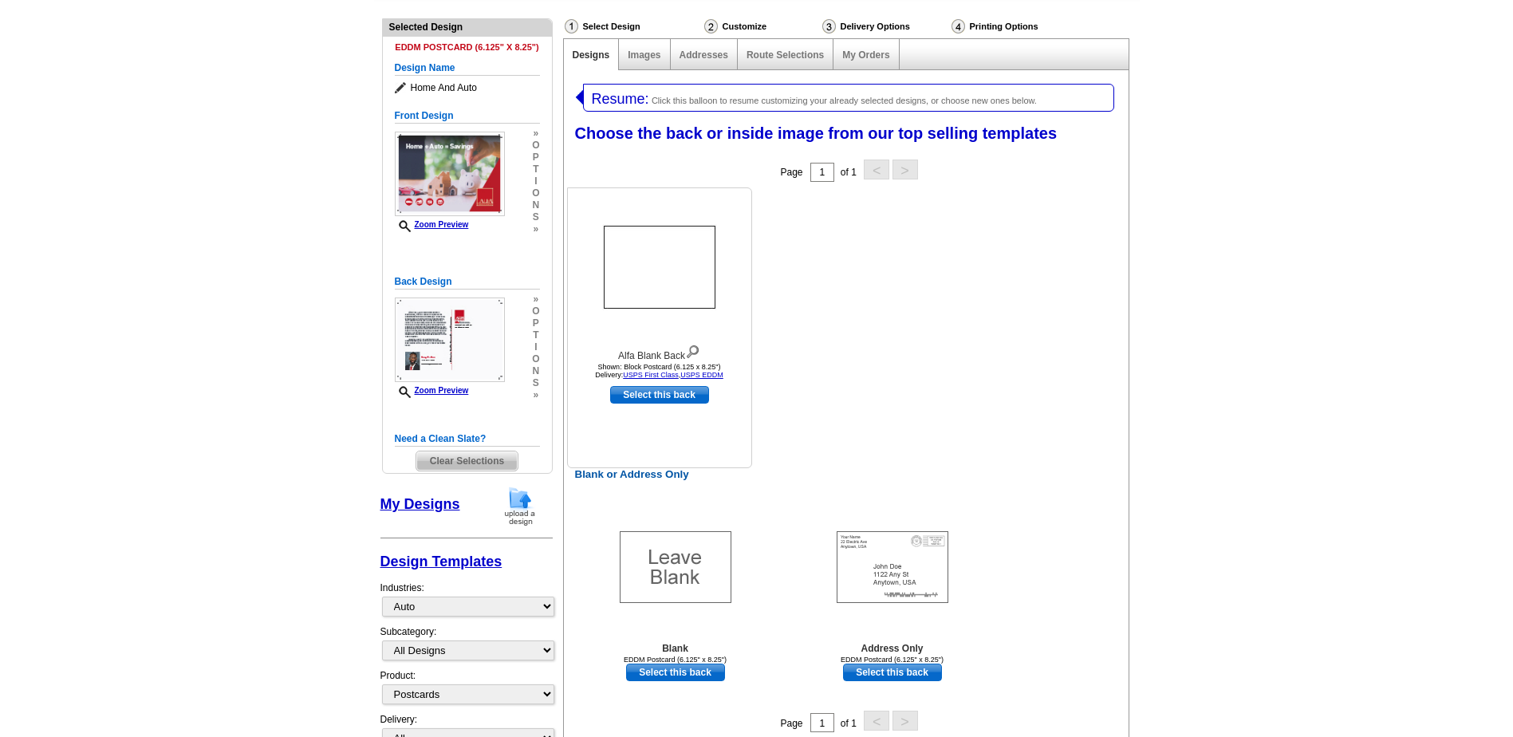
click at [662, 260] on img at bounding box center [659, 267] width 115 height 86
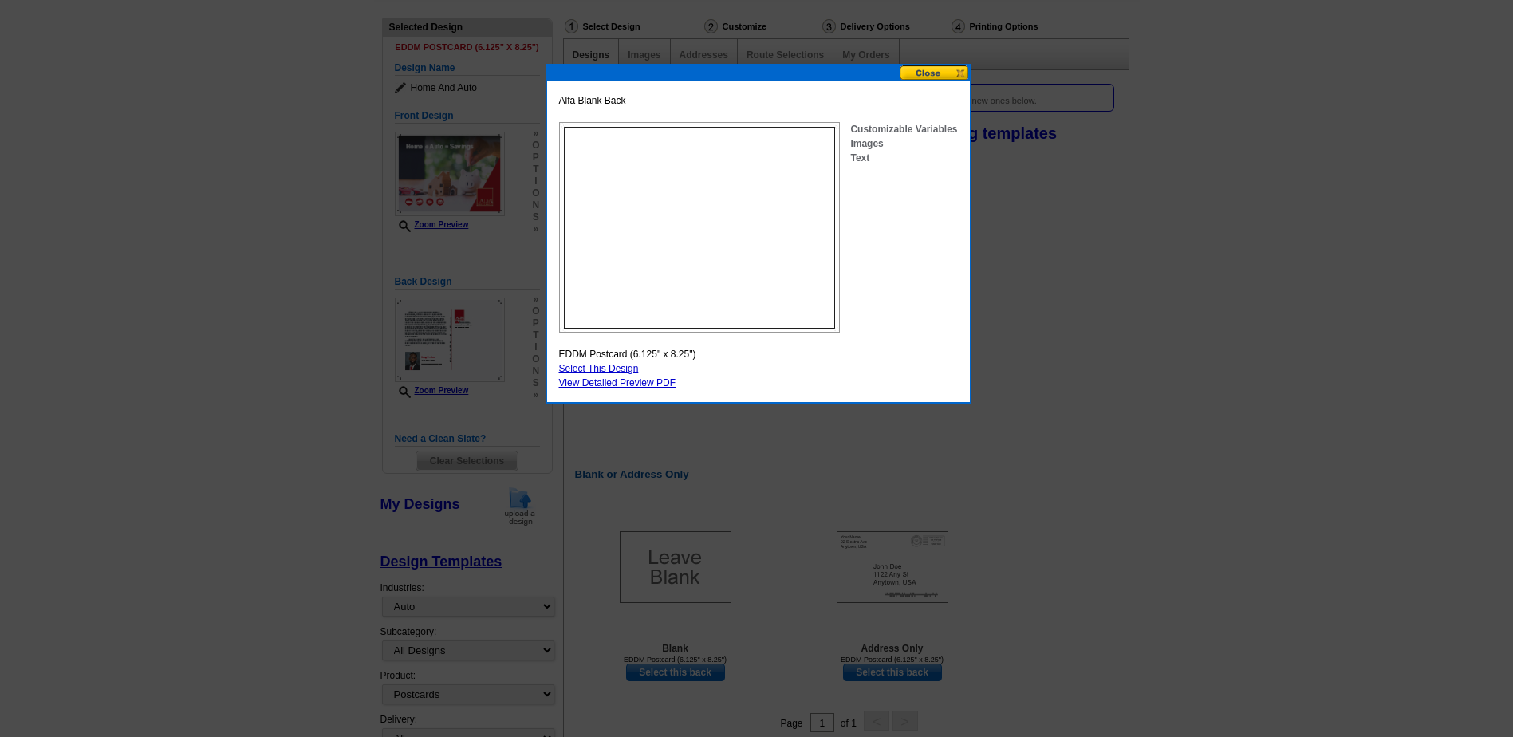
click at [938, 69] on button at bounding box center [935, 72] width 70 height 15
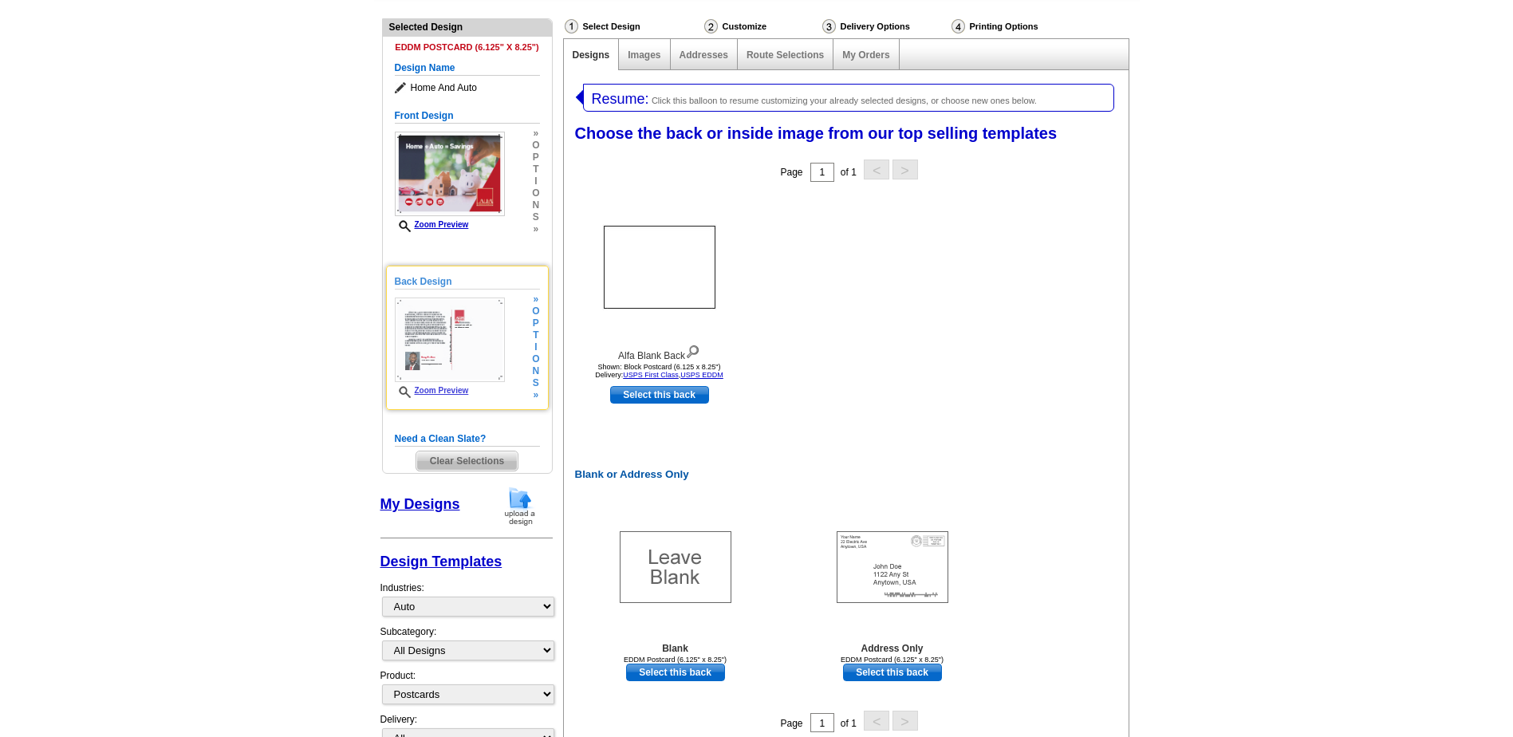
click at [538, 395] on span "»" at bounding box center [535, 395] width 7 height 12
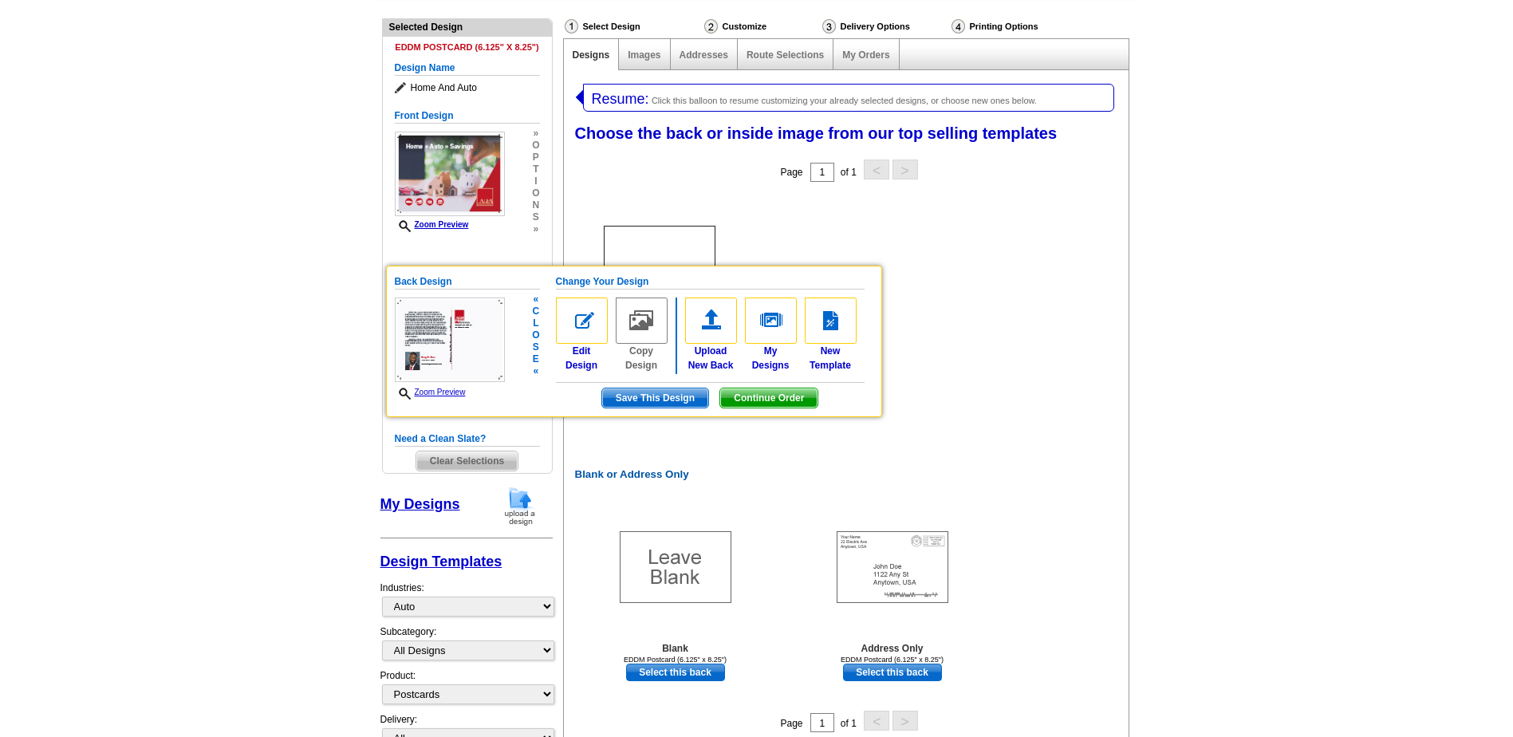
click at [1145, 184] on main "Need Help? call 800-260-5887, chat with support, or have our designers make som…" at bounding box center [756, 515] width 1513 height 1136
click at [665, 164] on div "Page 1 of 1 < >" at bounding box center [849, 172] width 565 height 32
click at [643, 53] on link "Images" at bounding box center [644, 54] width 33 height 11
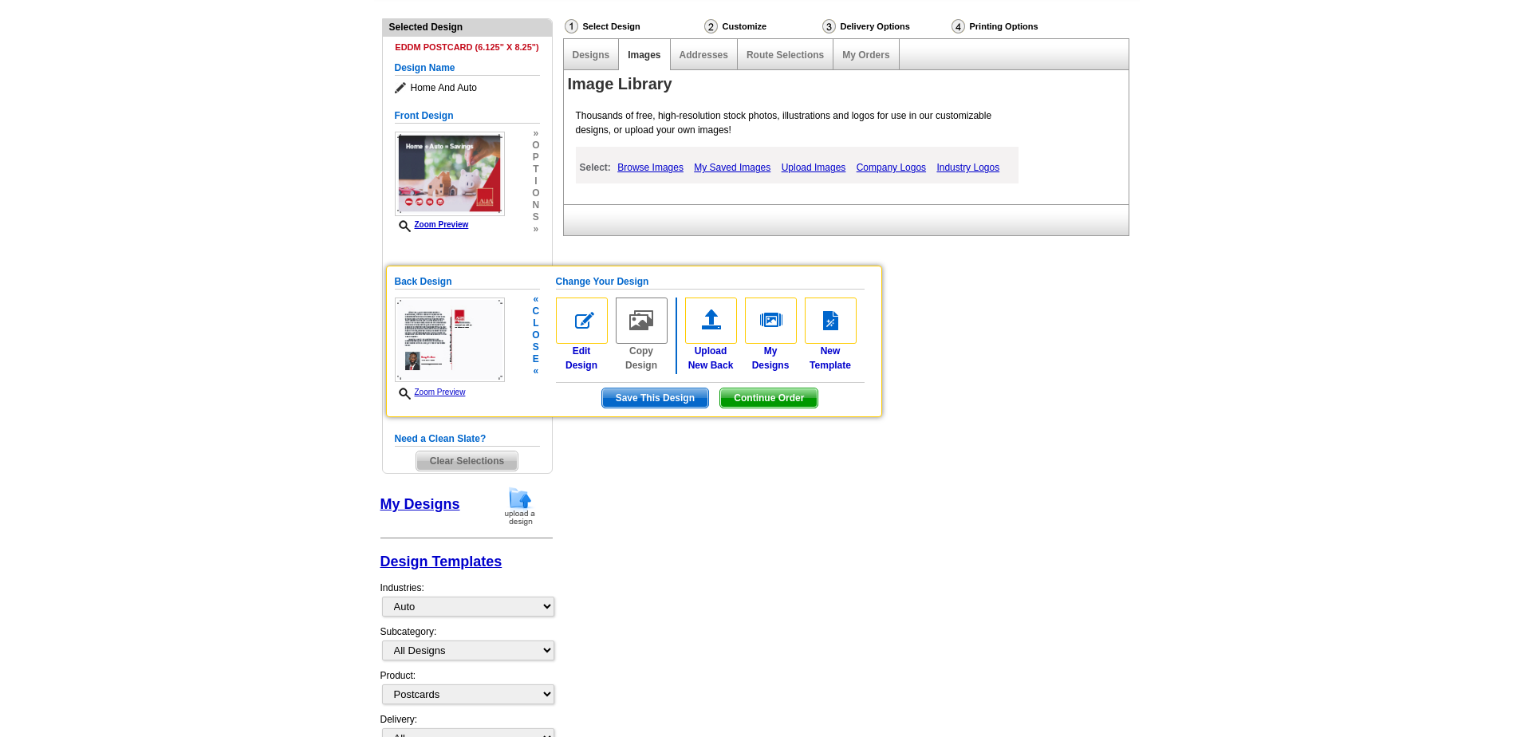
click at [538, 347] on span "s" at bounding box center [535, 347] width 7 height 12
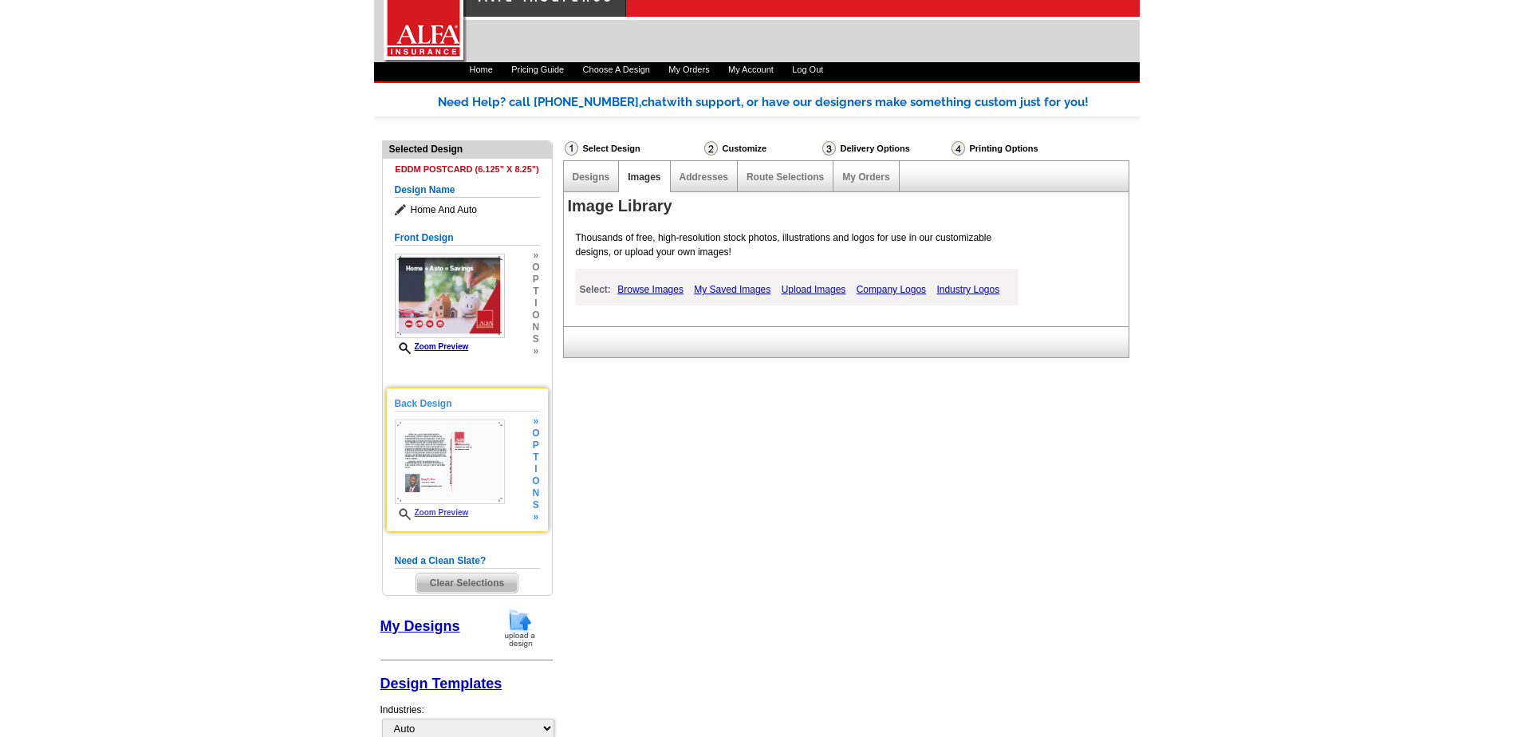
scroll to position [0, 0]
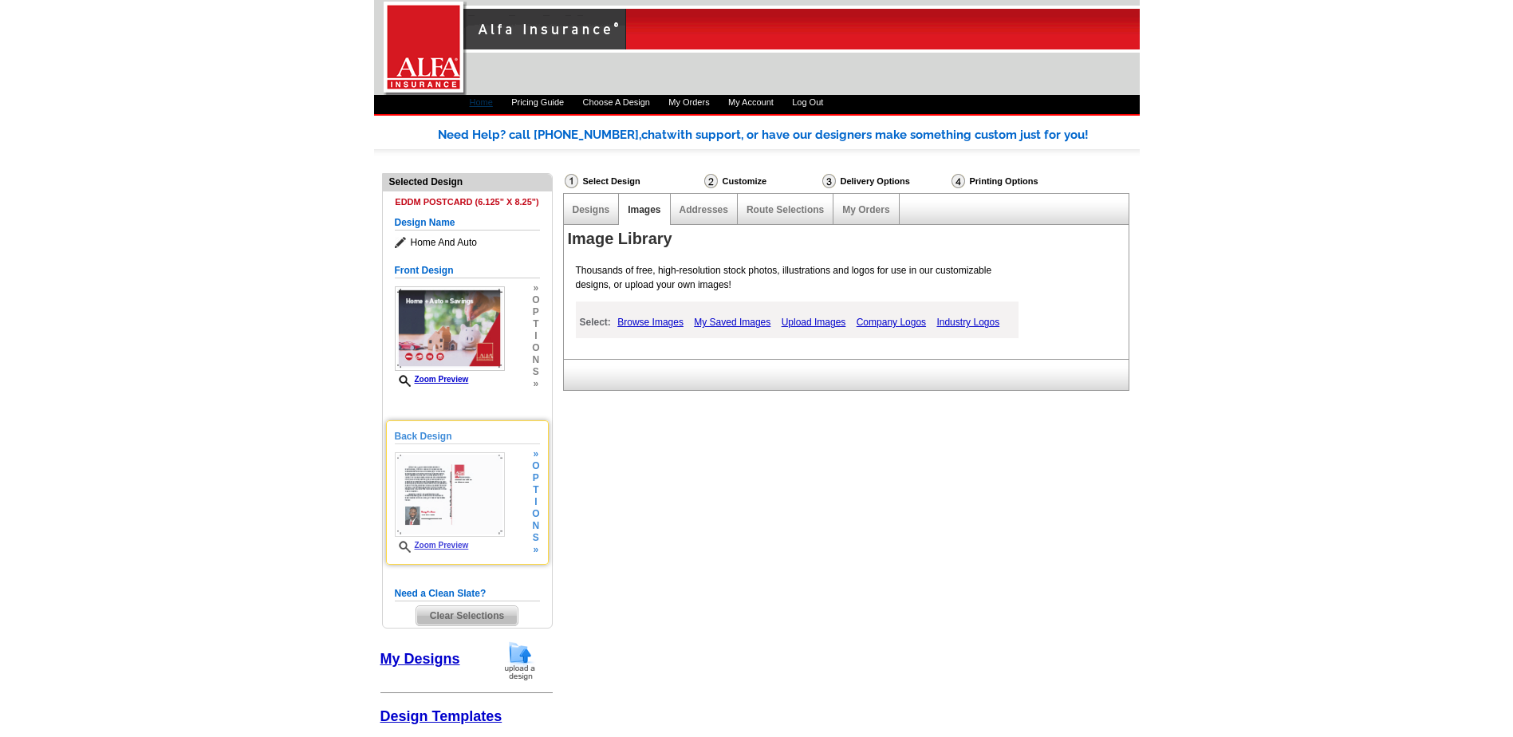
click at [483, 100] on link "Home" at bounding box center [481, 102] width 23 height 10
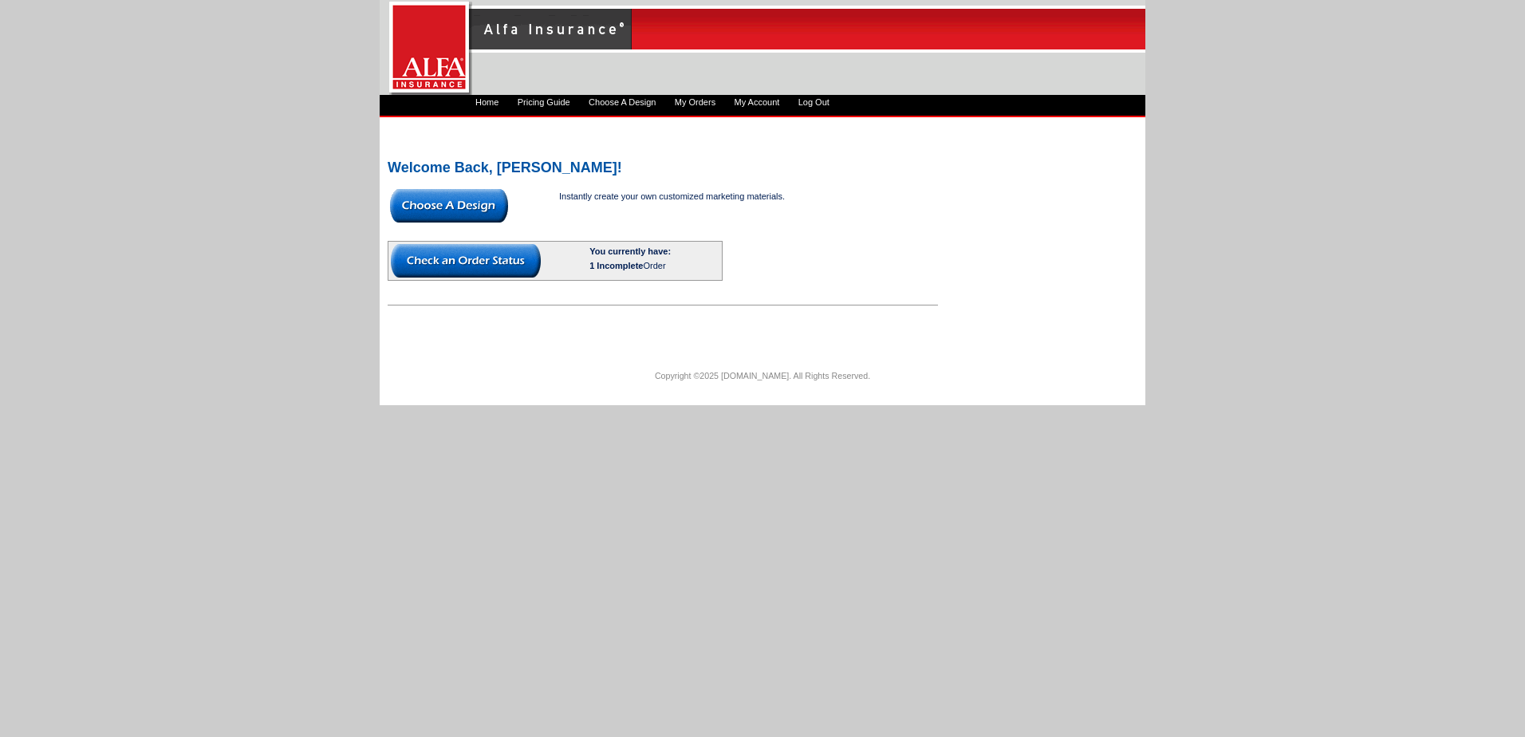
click at [452, 207] on img at bounding box center [449, 206] width 118 height 34
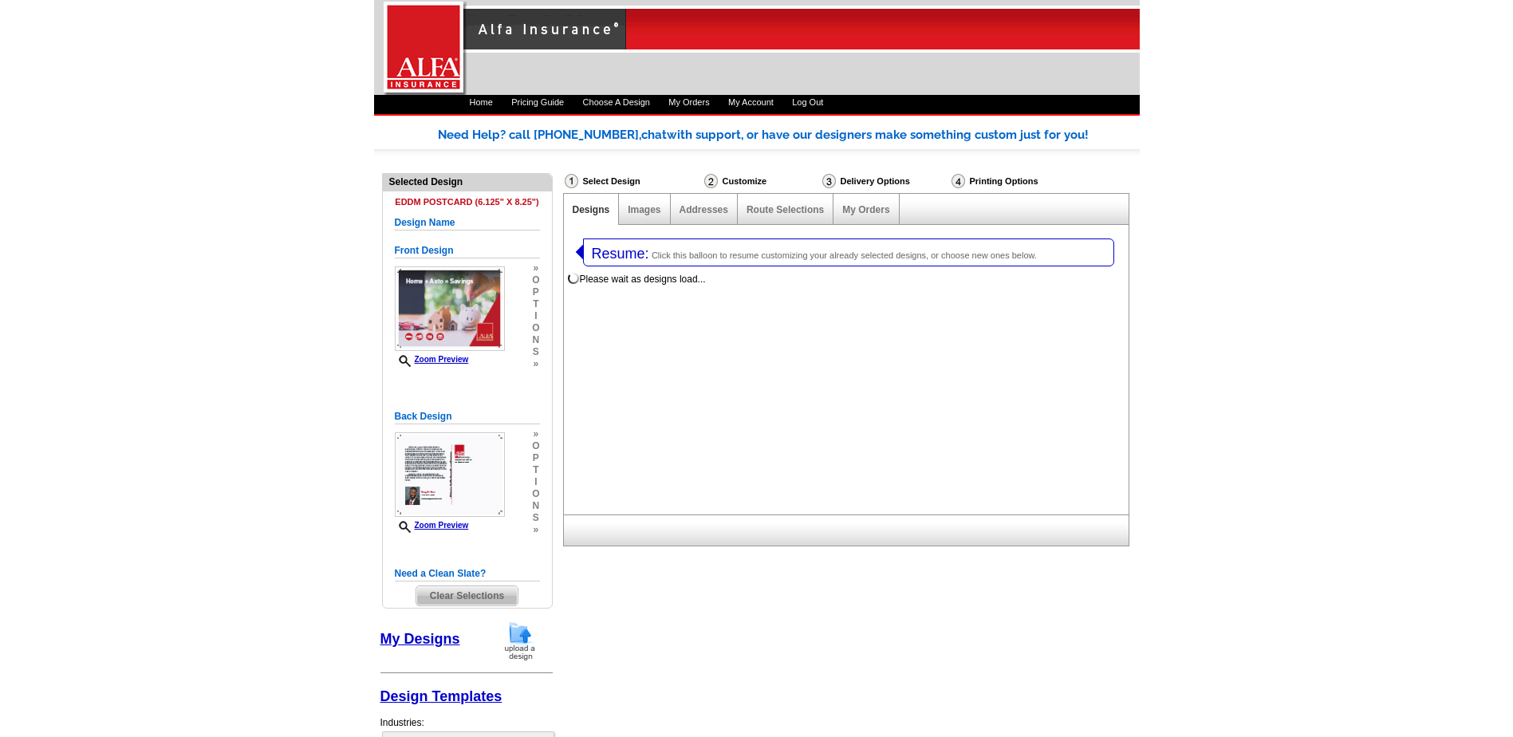
select select "1"
select select "14"
select select "1325"
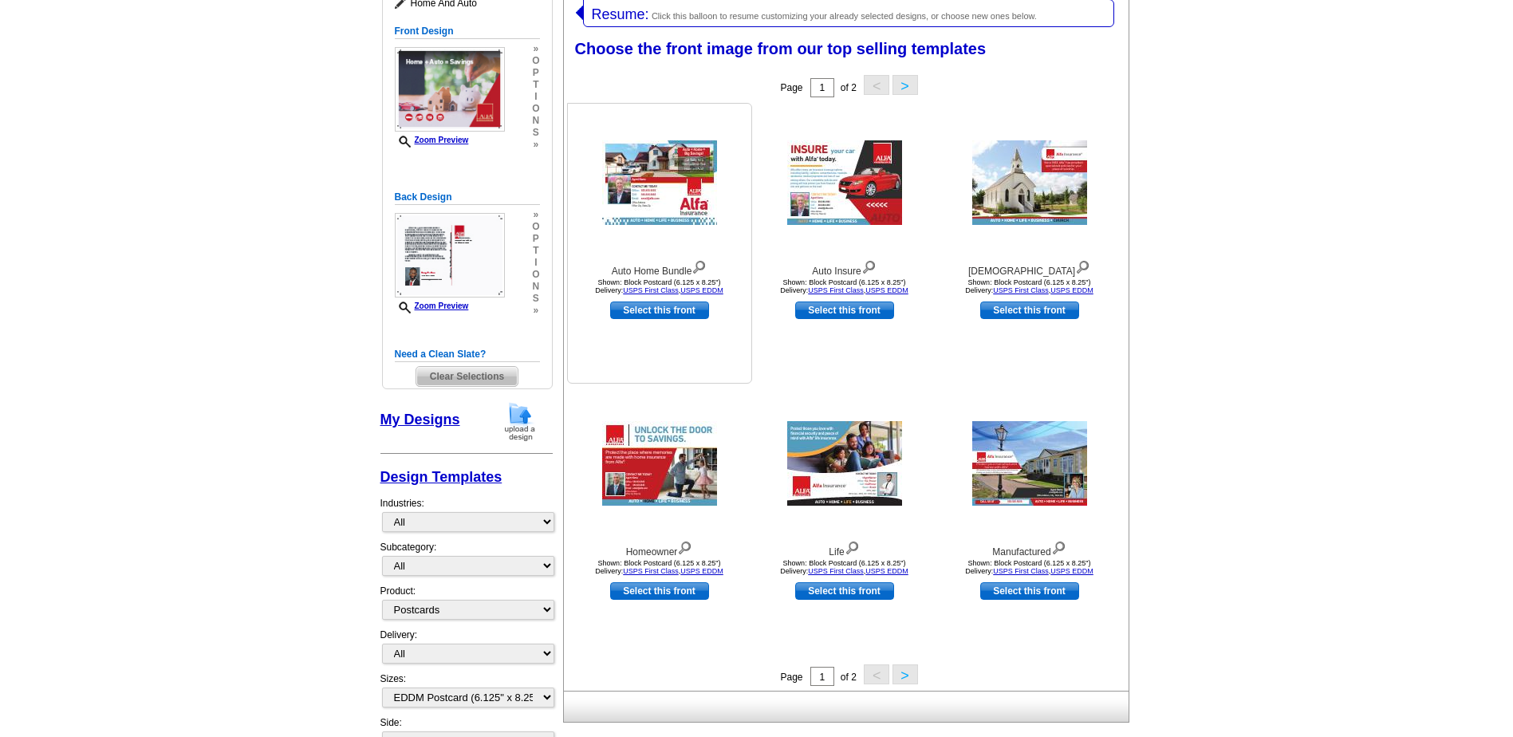
scroll to position [160, 0]
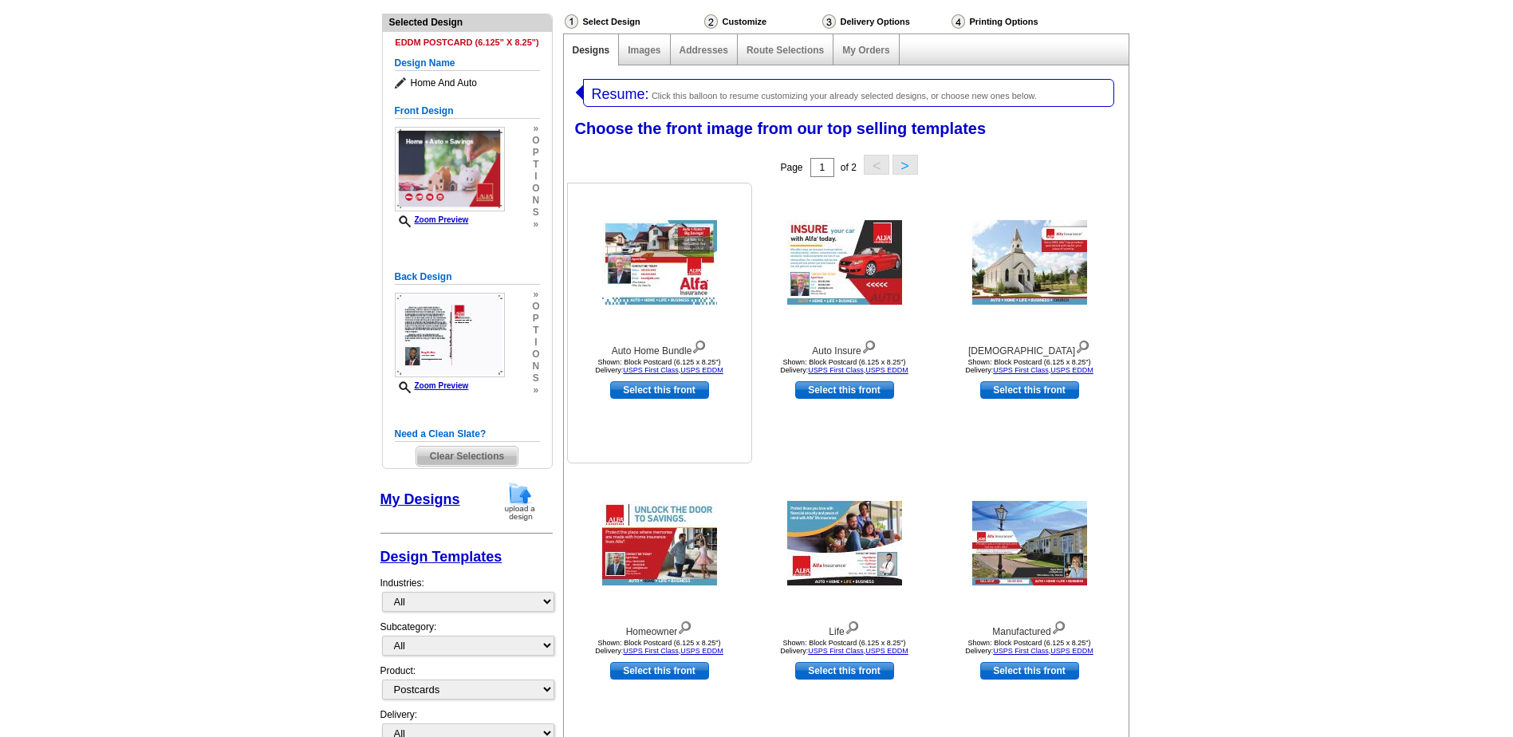
click at [659, 272] on img at bounding box center [659, 262] width 115 height 85
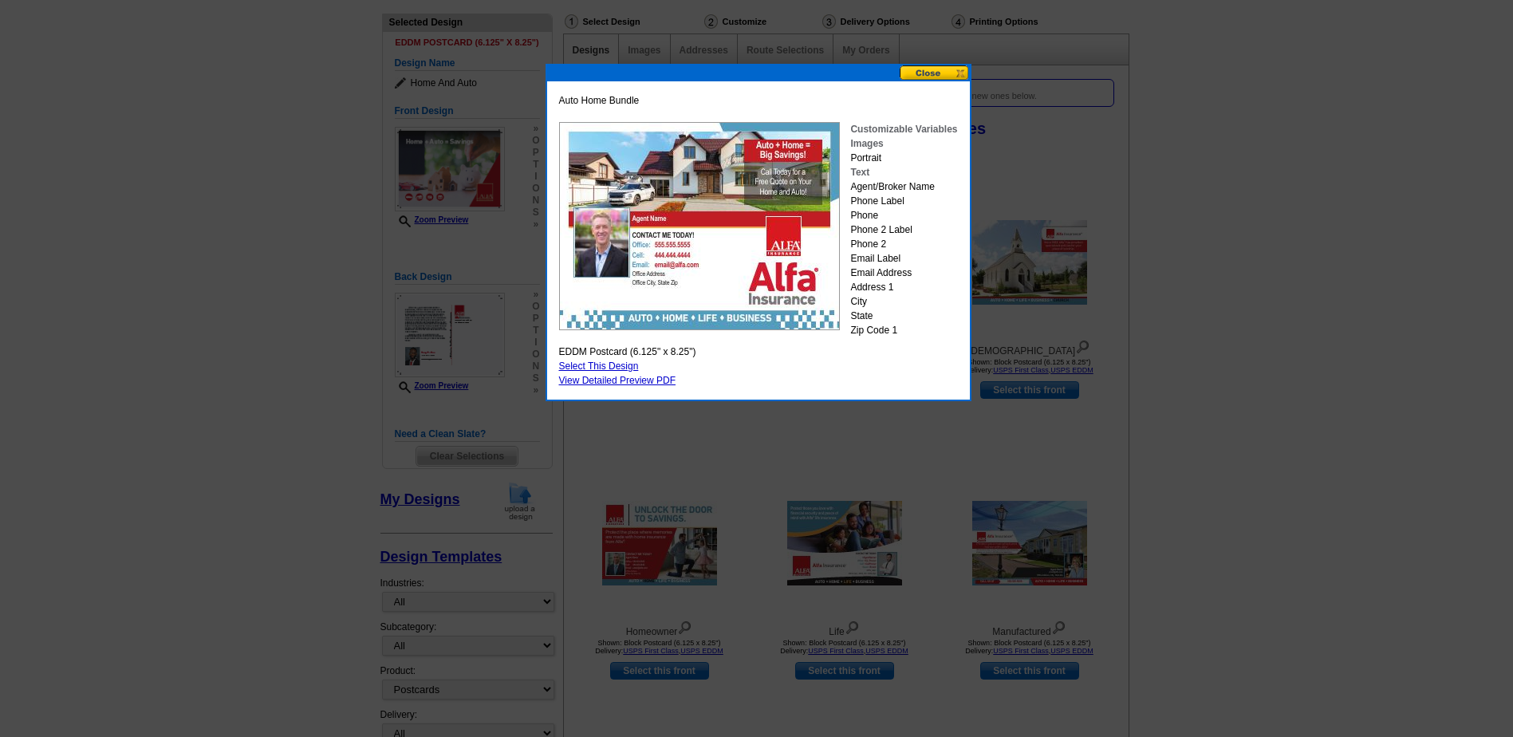
click at [623, 361] on link "Select This Design" at bounding box center [599, 366] width 80 height 11
select select "back"
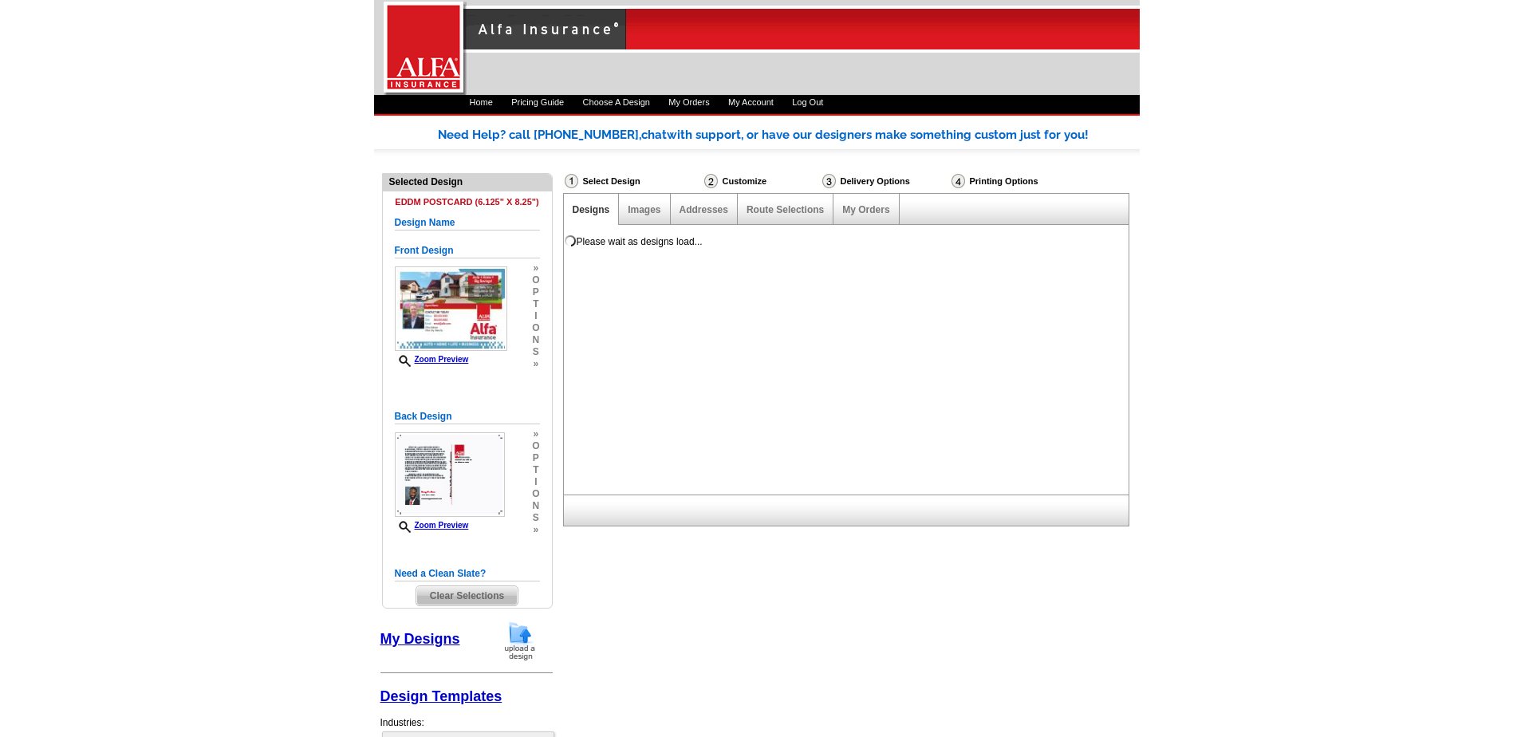
scroll to position [0, 0]
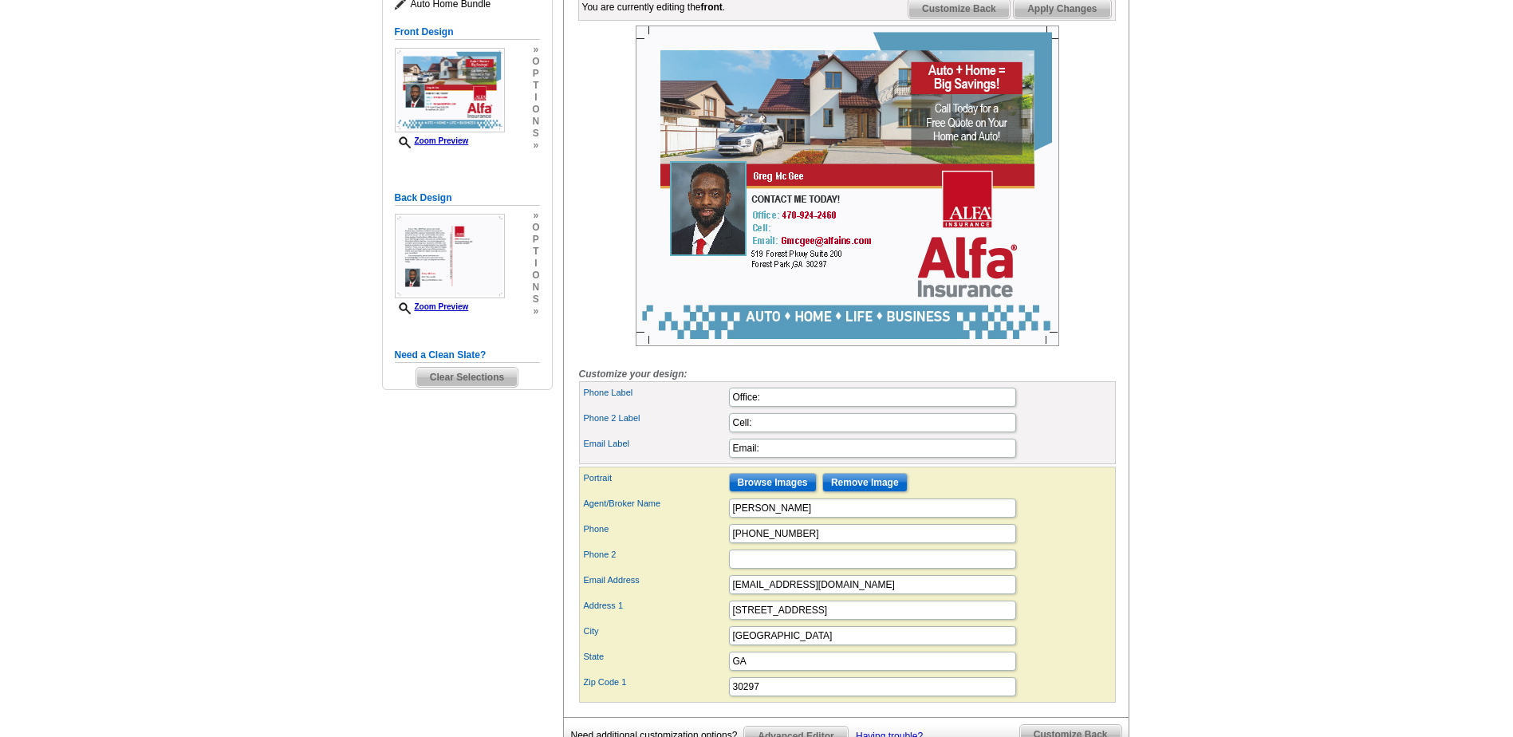
scroll to position [239, 0]
click at [771, 568] on input "Phone 2" at bounding box center [872, 558] width 287 height 19
type input "[PHONE_NUMBER]"
click at [1079, 520] on div "Agent/Broker Name [PERSON_NAME]" at bounding box center [847, 508] width 530 height 26
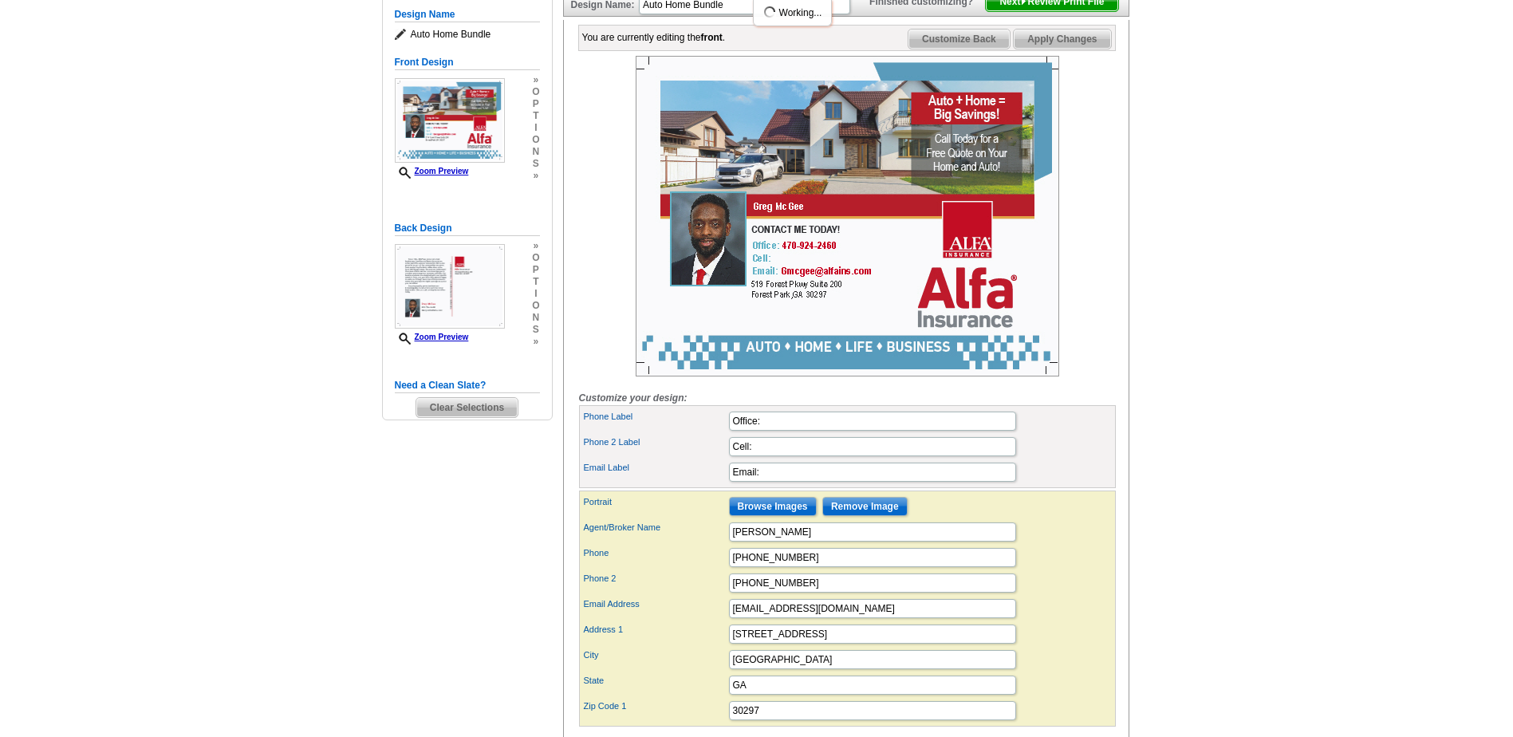
scroll to position [168, 0]
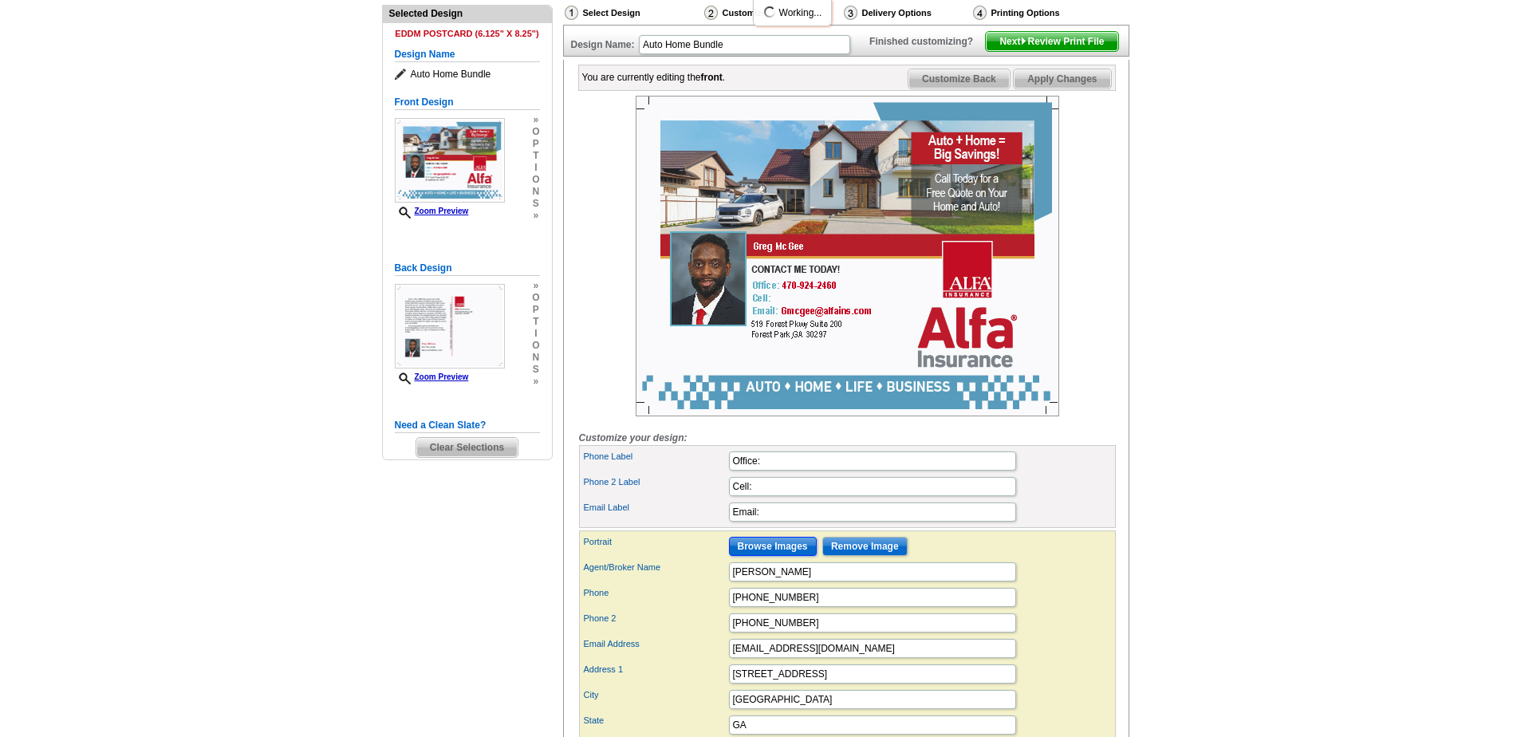
click at [742, 556] on input "Browse Images" at bounding box center [773, 546] width 88 height 19
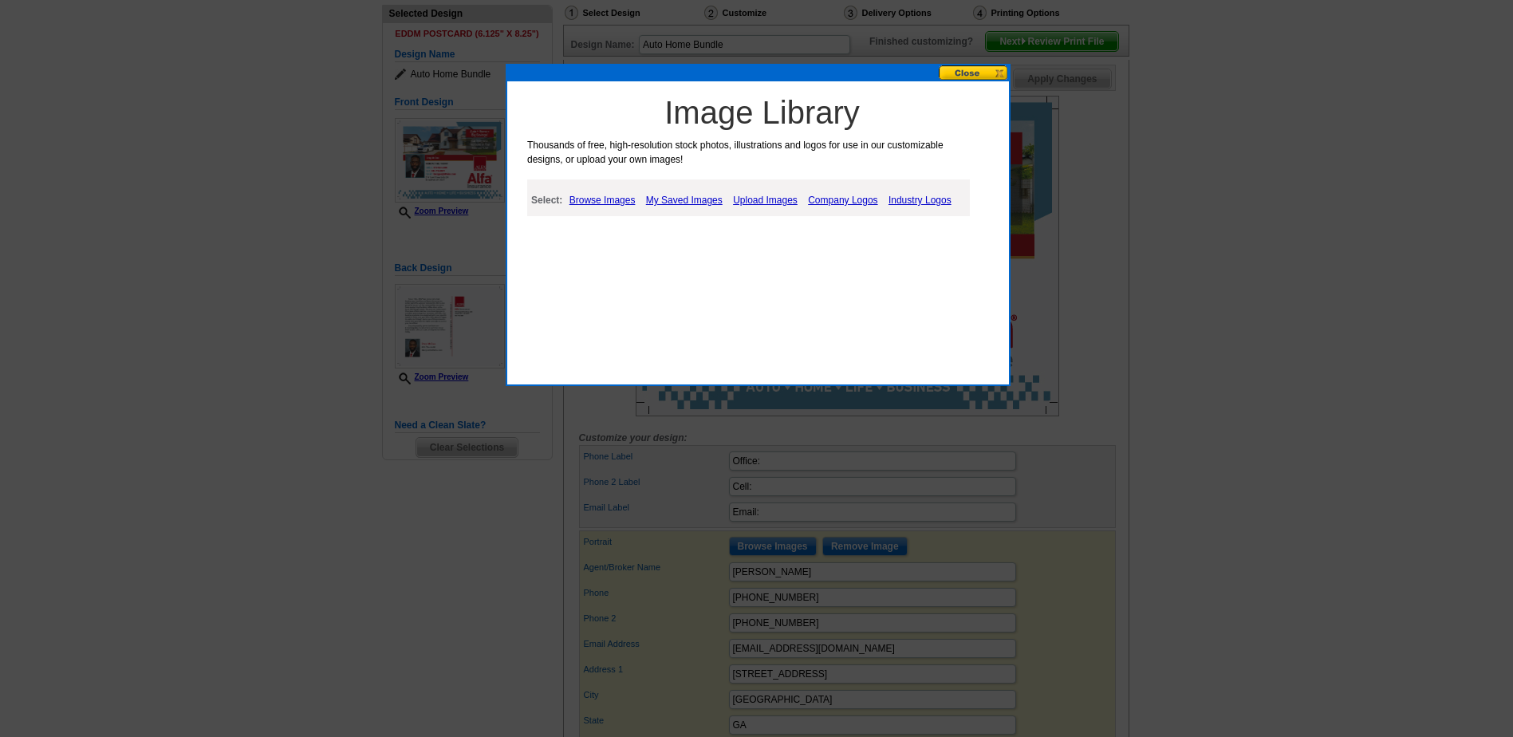
click at [612, 197] on link "Browse Images" at bounding box center [603, 200] width 74 height 19
click at [609, 239] on link "People" at bounding box center [612, 240] width 30 height 11
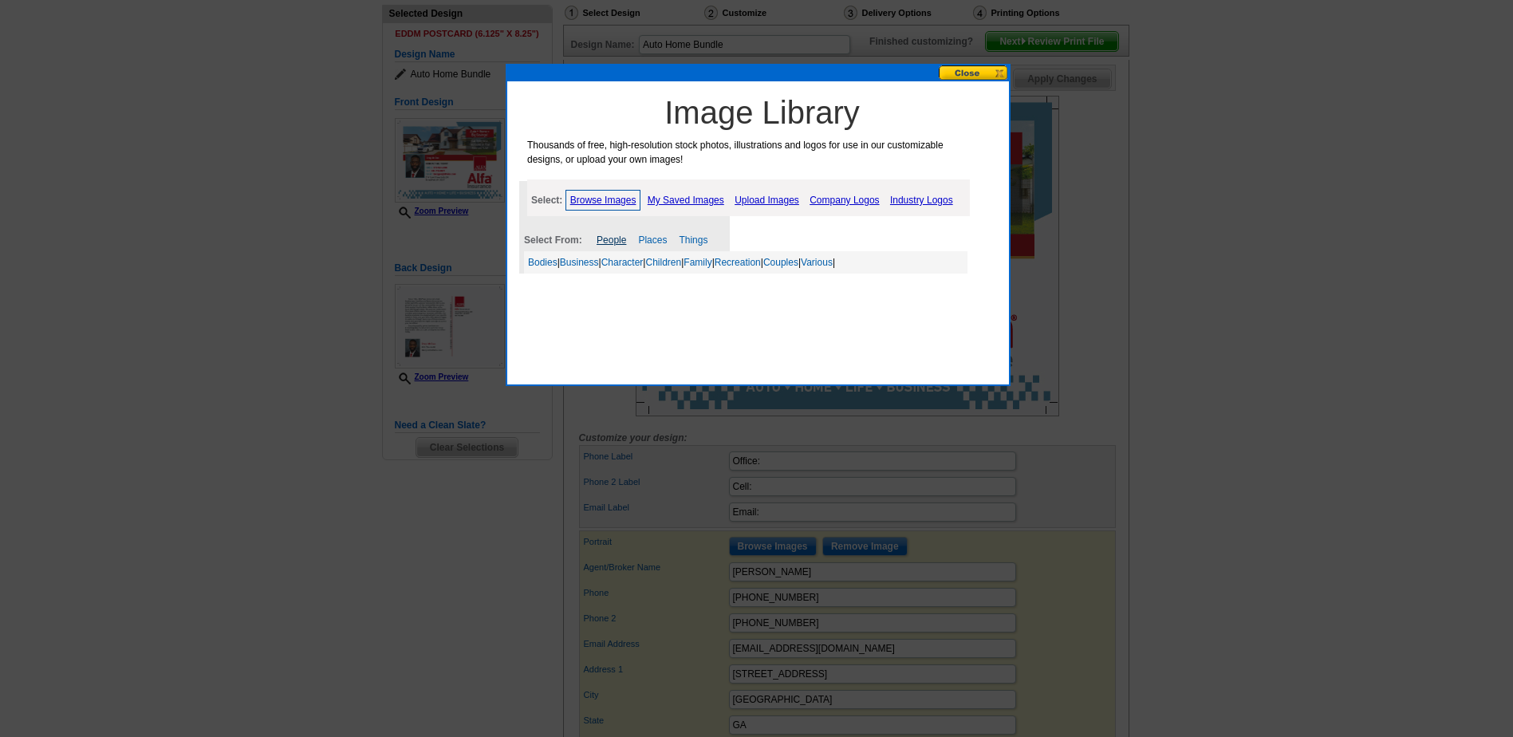
click at [603, 240] on link "People" at bounding box center [612, 240] width 30 height 11
click at [554, 259] on link "Bodies" at bounding box center [543, 262] width 30 height 11
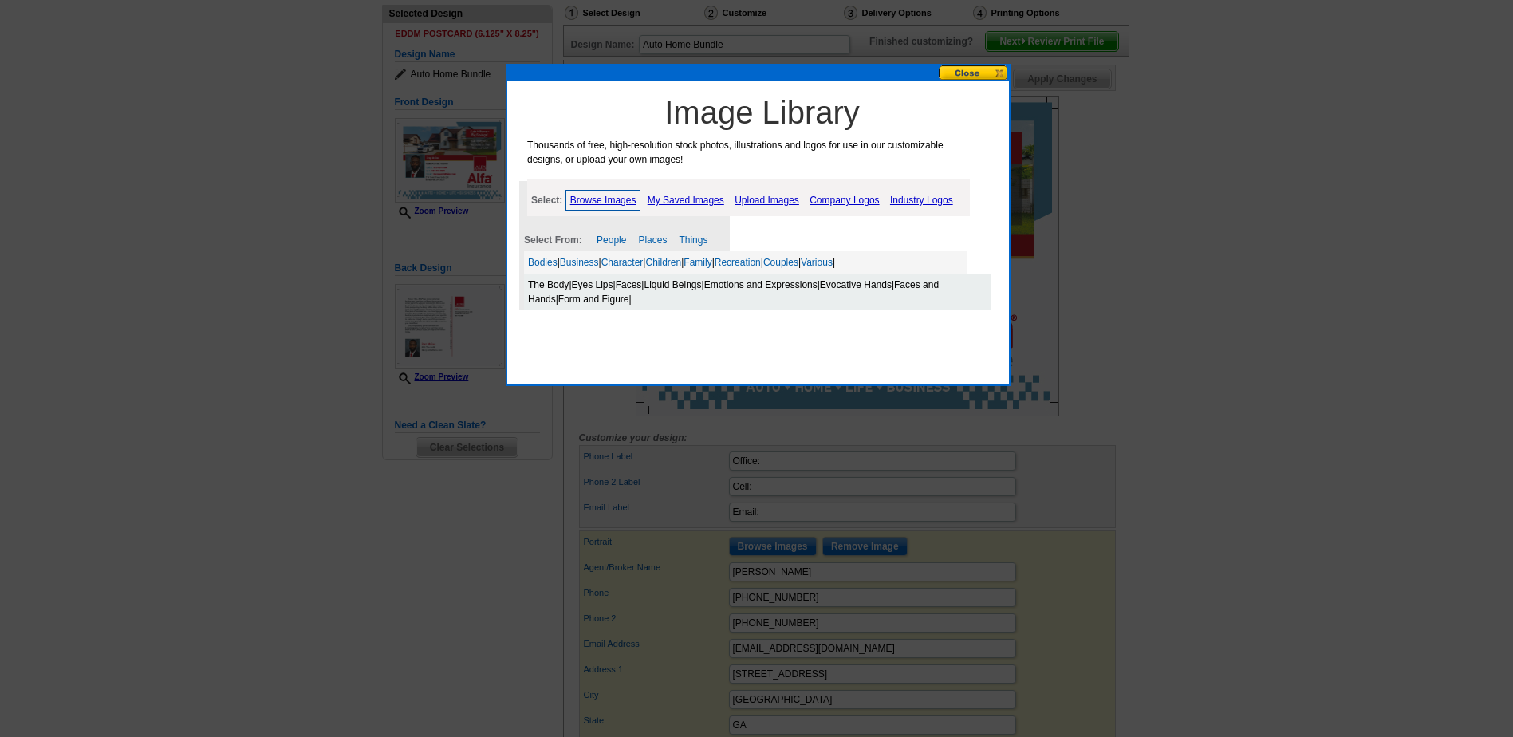
drag, startPoint x: 554, startPoint y: 259, endPoint x: 669, endPoint y: 329, distance: 134.6
click at [669, 329] on div "Image Library Thousands of free, high-resolution stock photos, illustrations an…" at bounding box center [762, 216] width 494 height 254
click at [697, 201] on link "My Saved Images" at bounding box center [686, 200] width 85 height 19
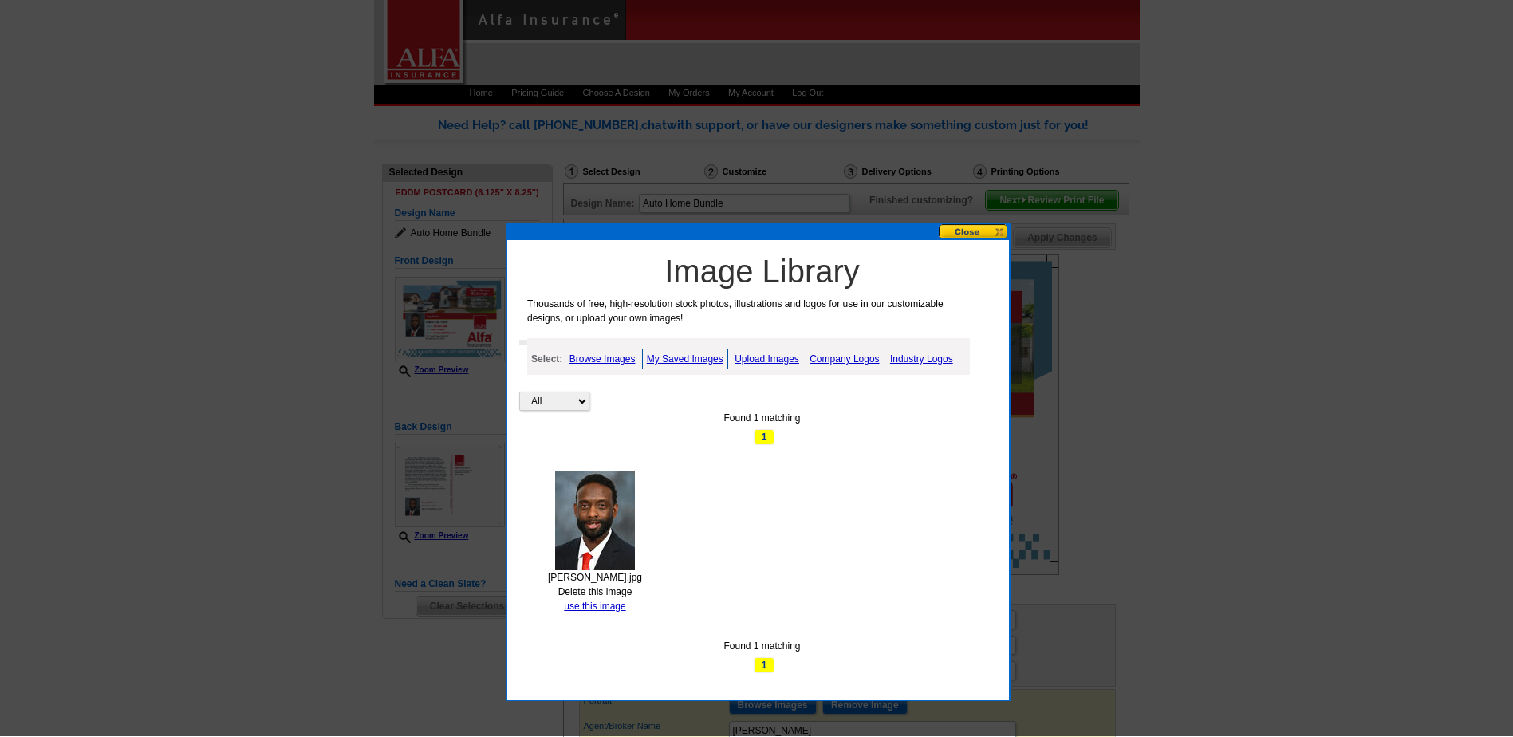
scroll to position [9, 0]
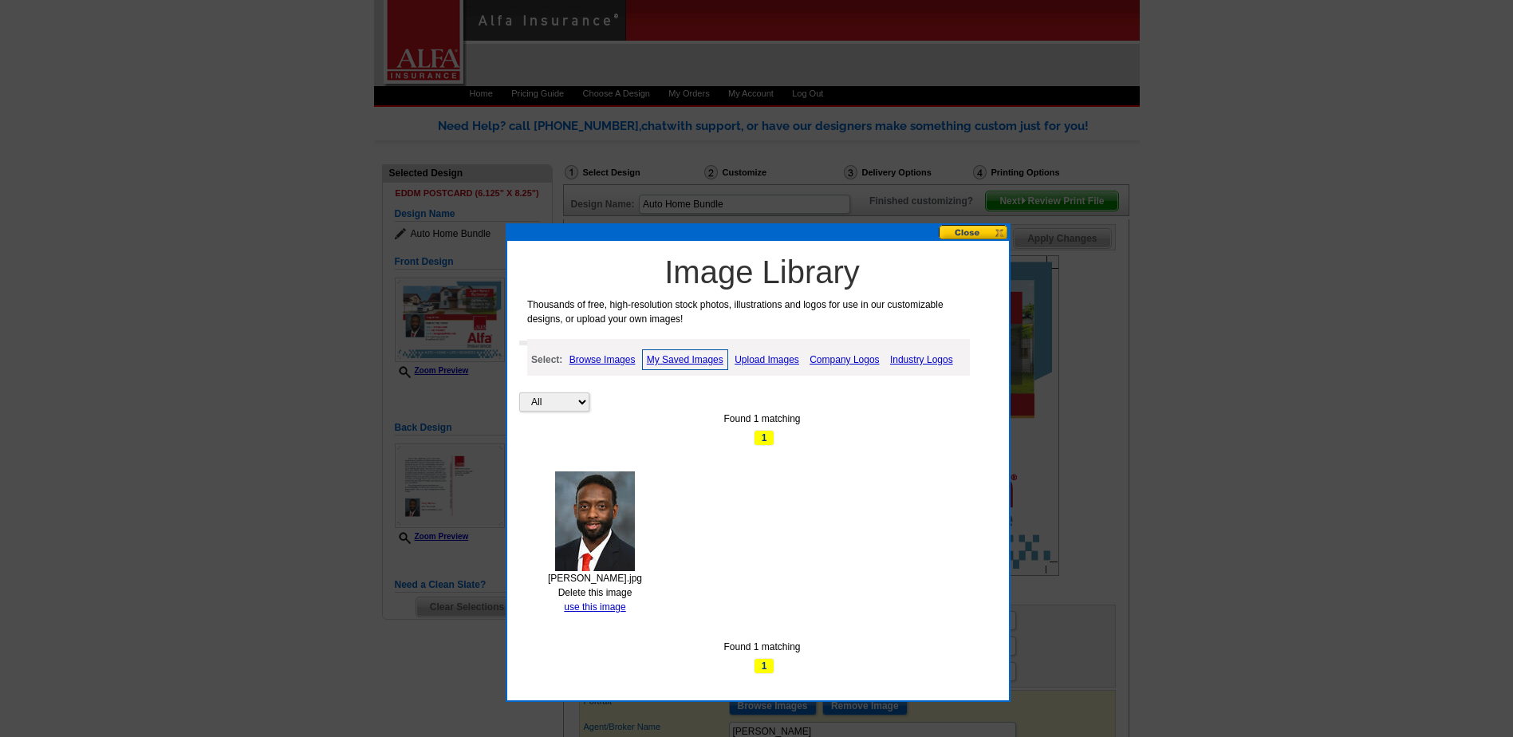
click at [978, 227] on button at bounding box center [974, 232] width 70 height 15
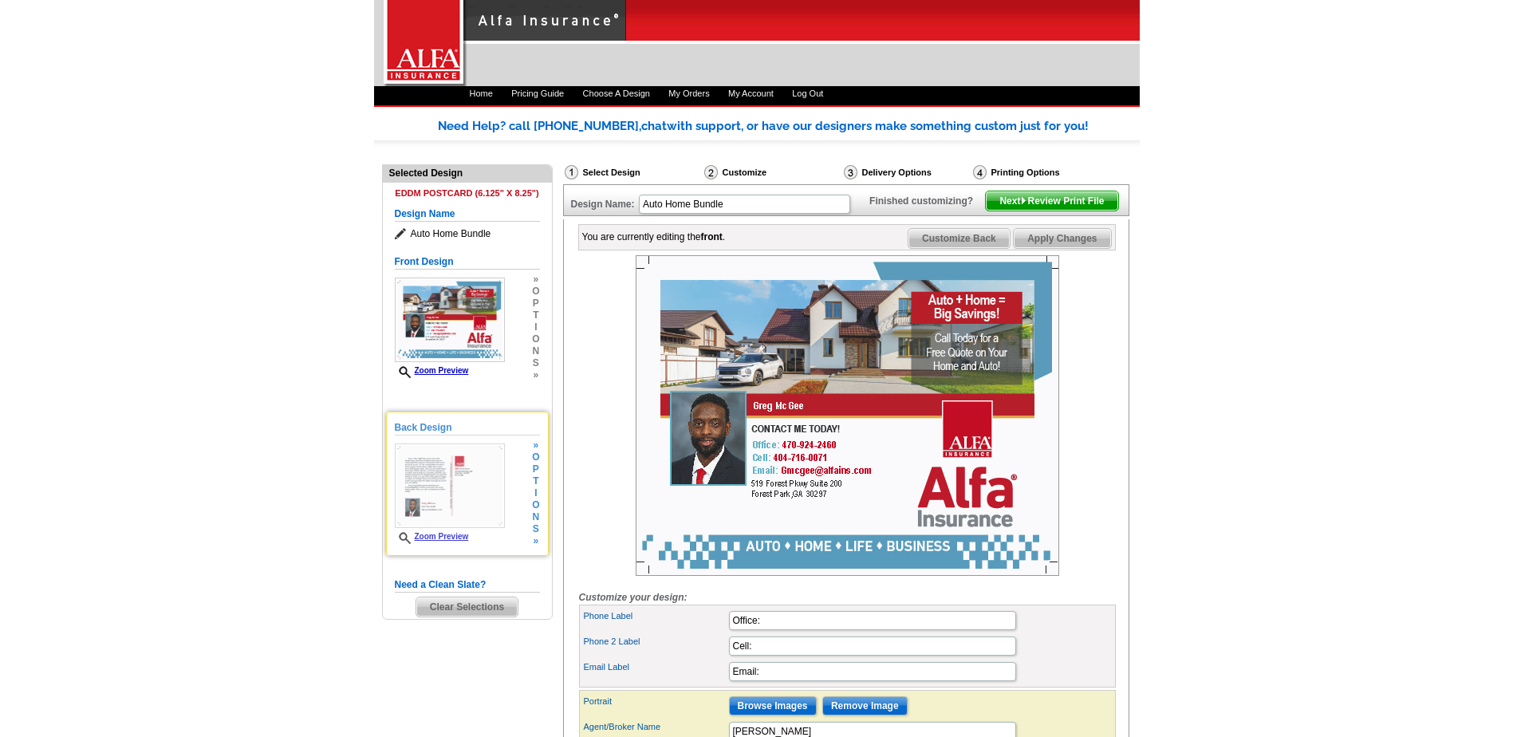
click at [536, 491] on span "i" at bounding box center [535, 493] width 7 height 12
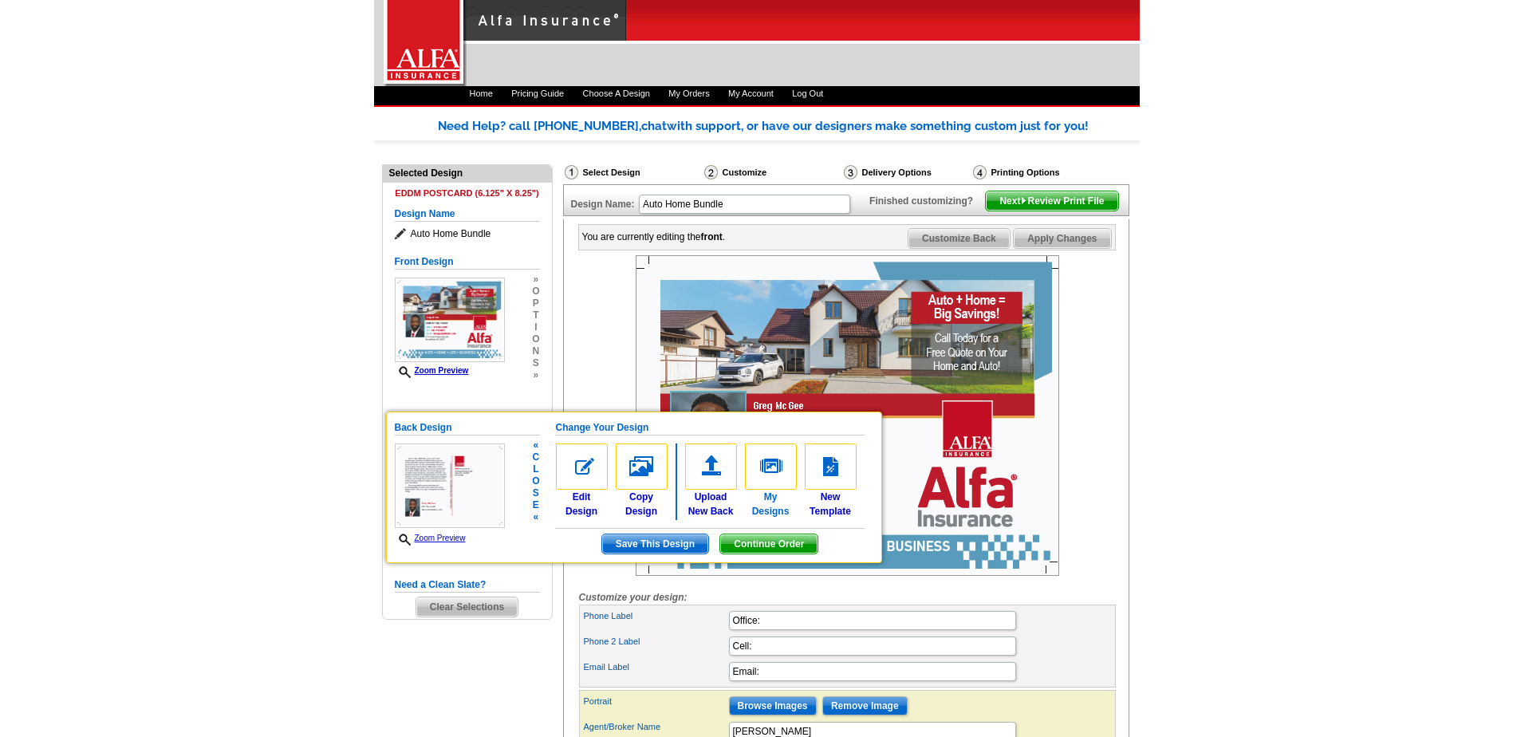
click at [771, 466] on img at bounding box center [771, 467] width 52 height 46
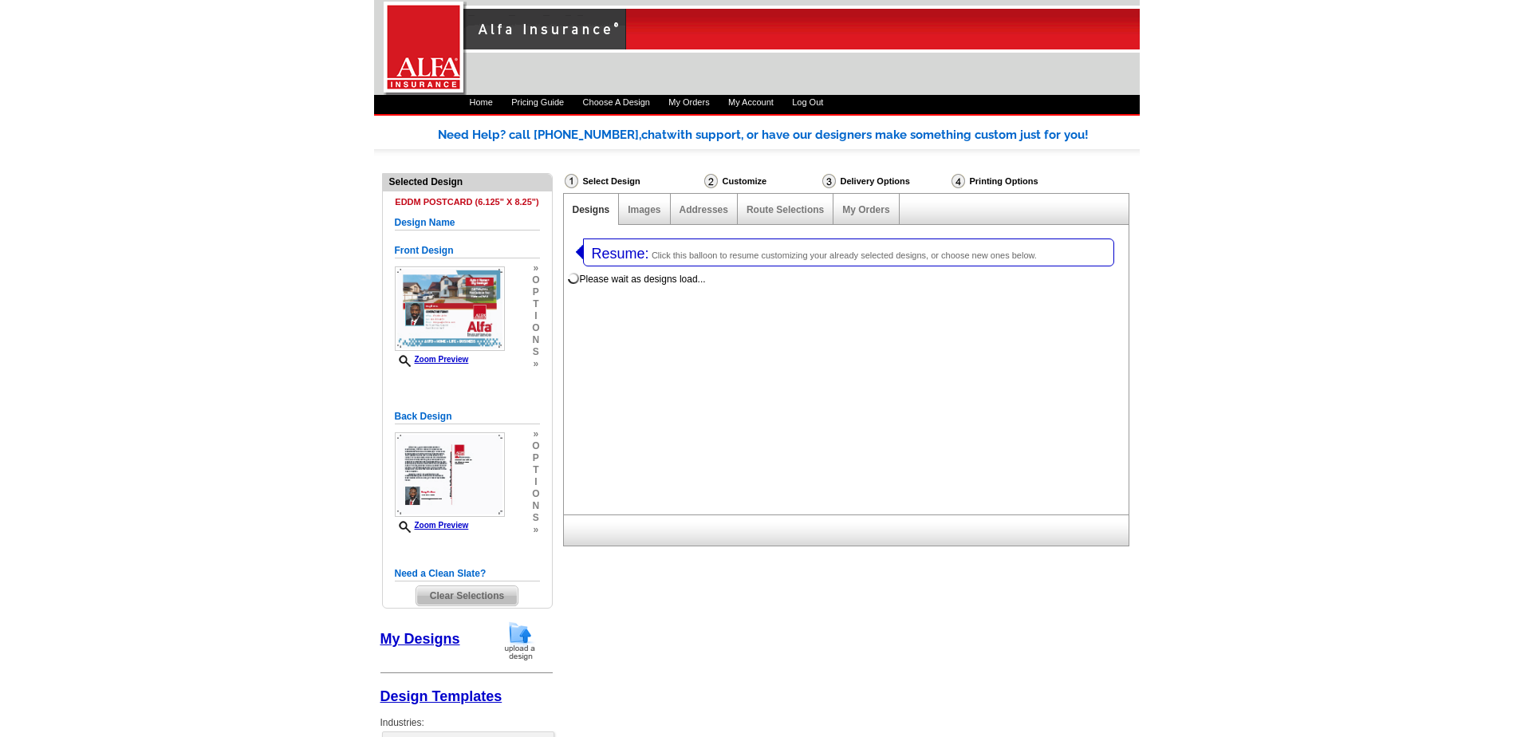
select select "1"
select select "14"
select select "back"
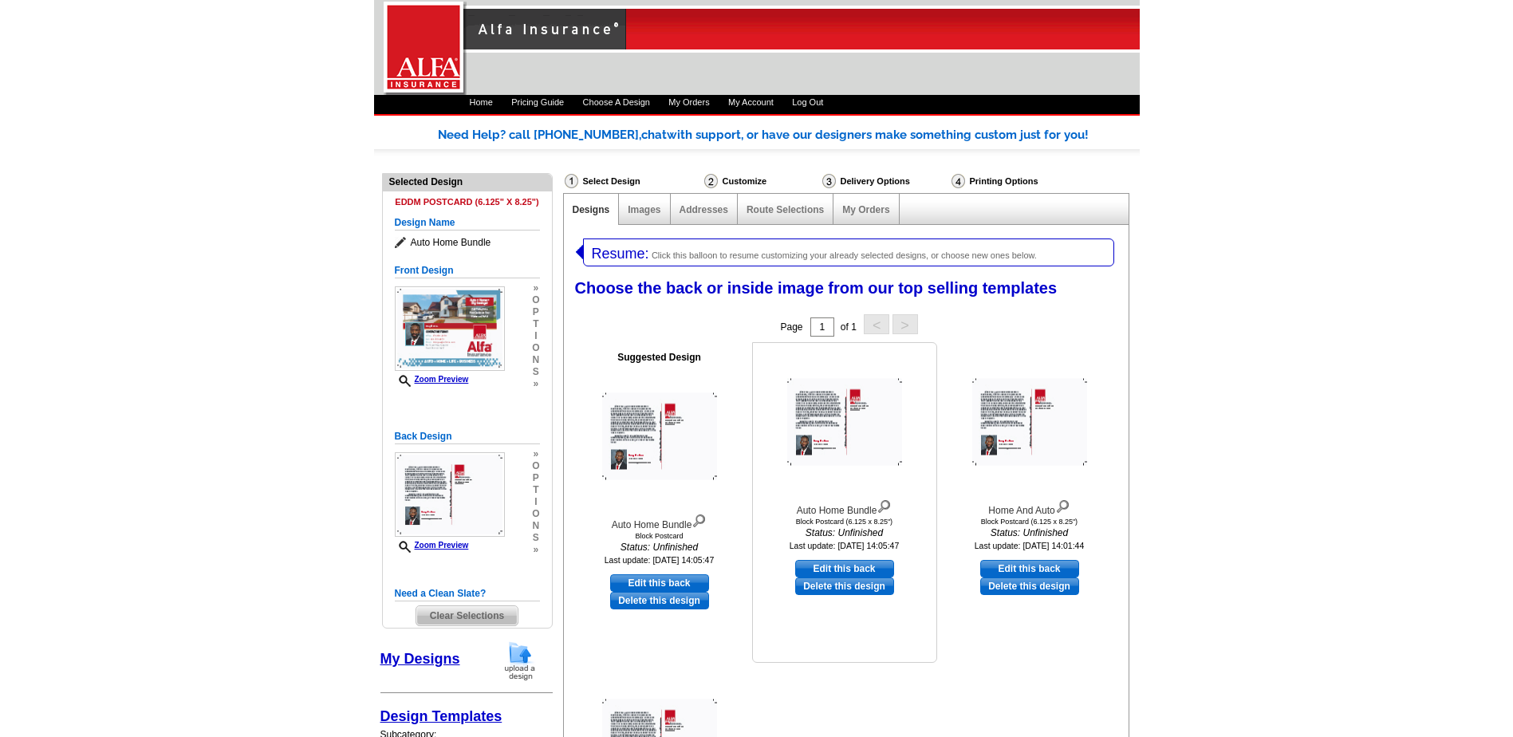
click at [822, 411] on img at bounding box center [844, 421] width 115 height 87
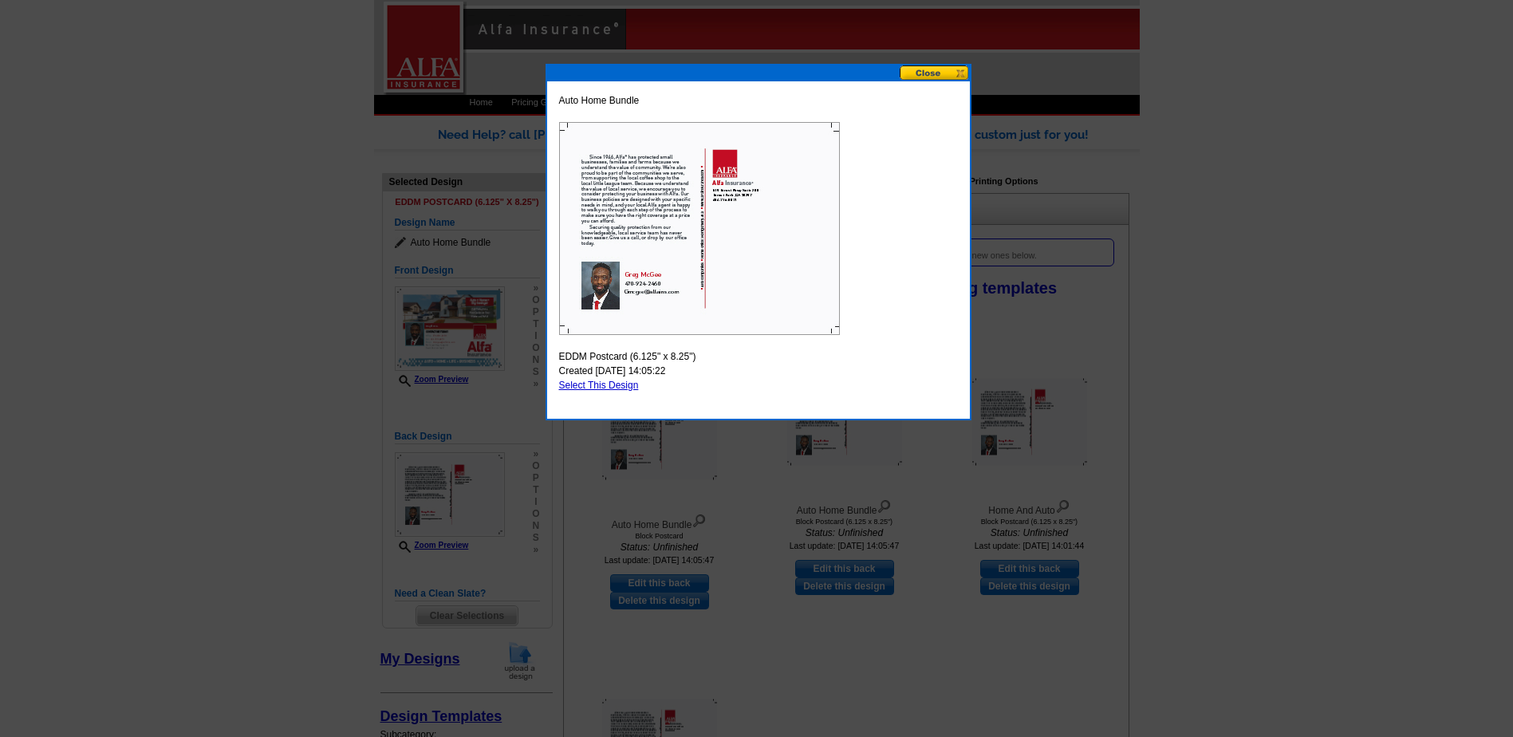
click at [929, 75] on button at bounding box center [935, 72] width 70 height 15
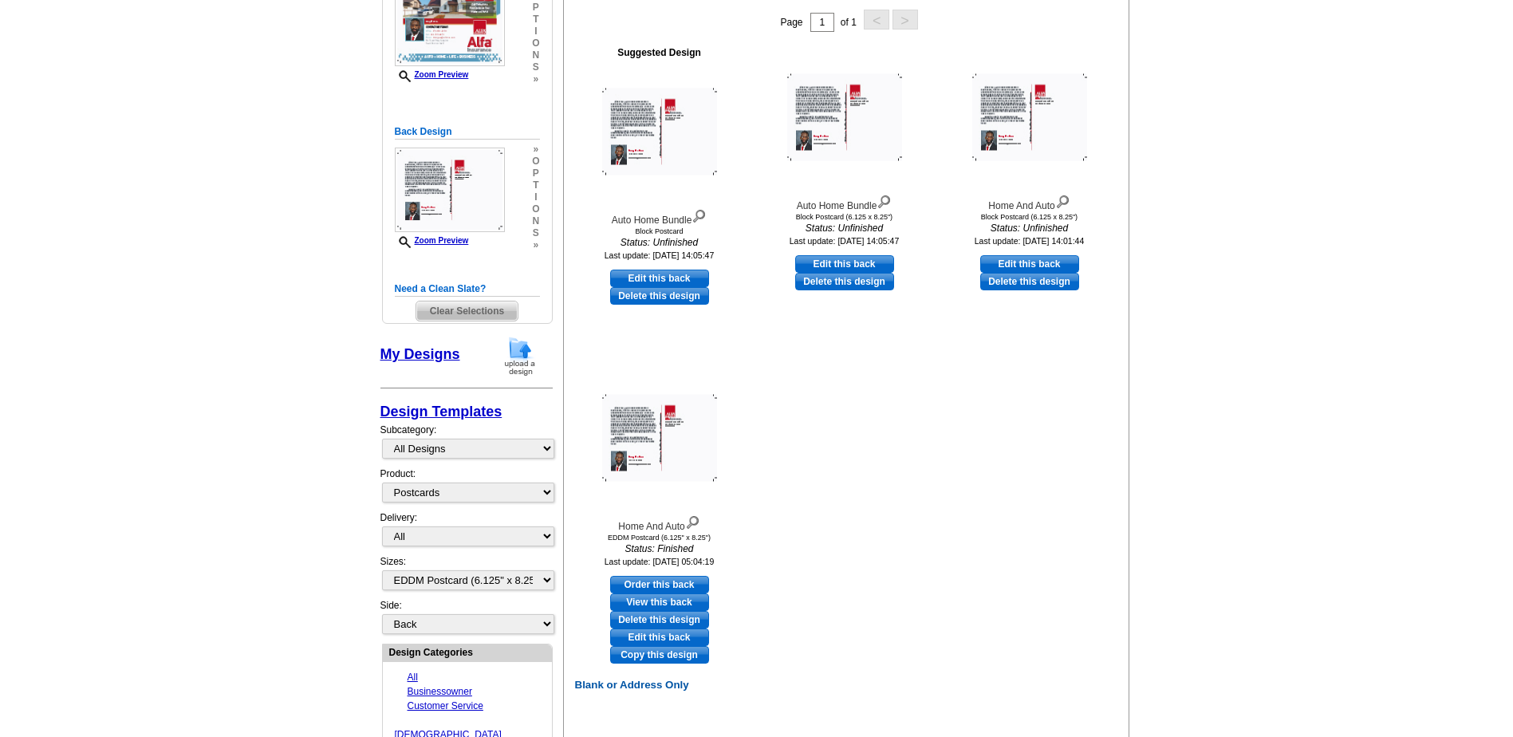
scroll to position [319, 0]
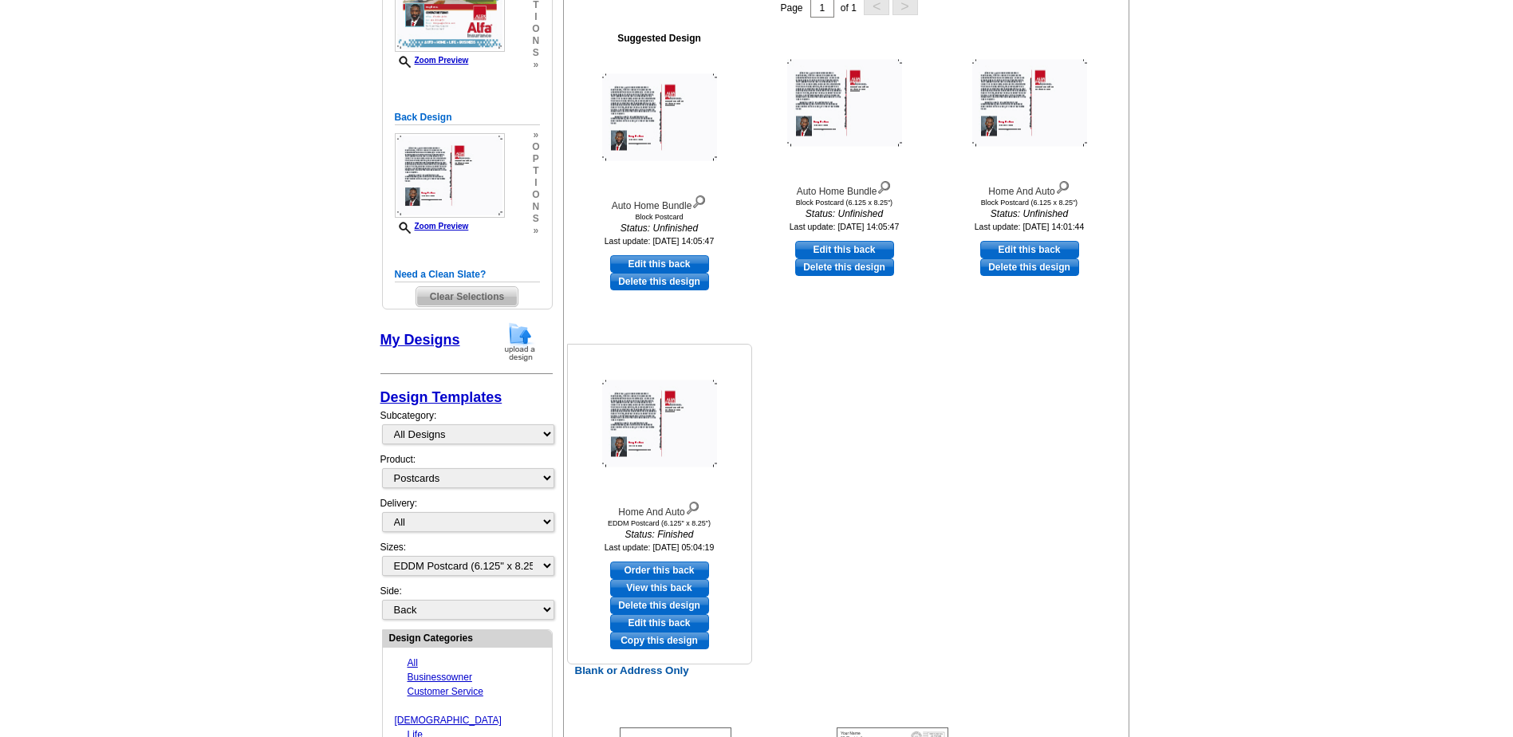
click at [648, 586] on link "View this back" at bounding box center [659, 588] width 99 height 18
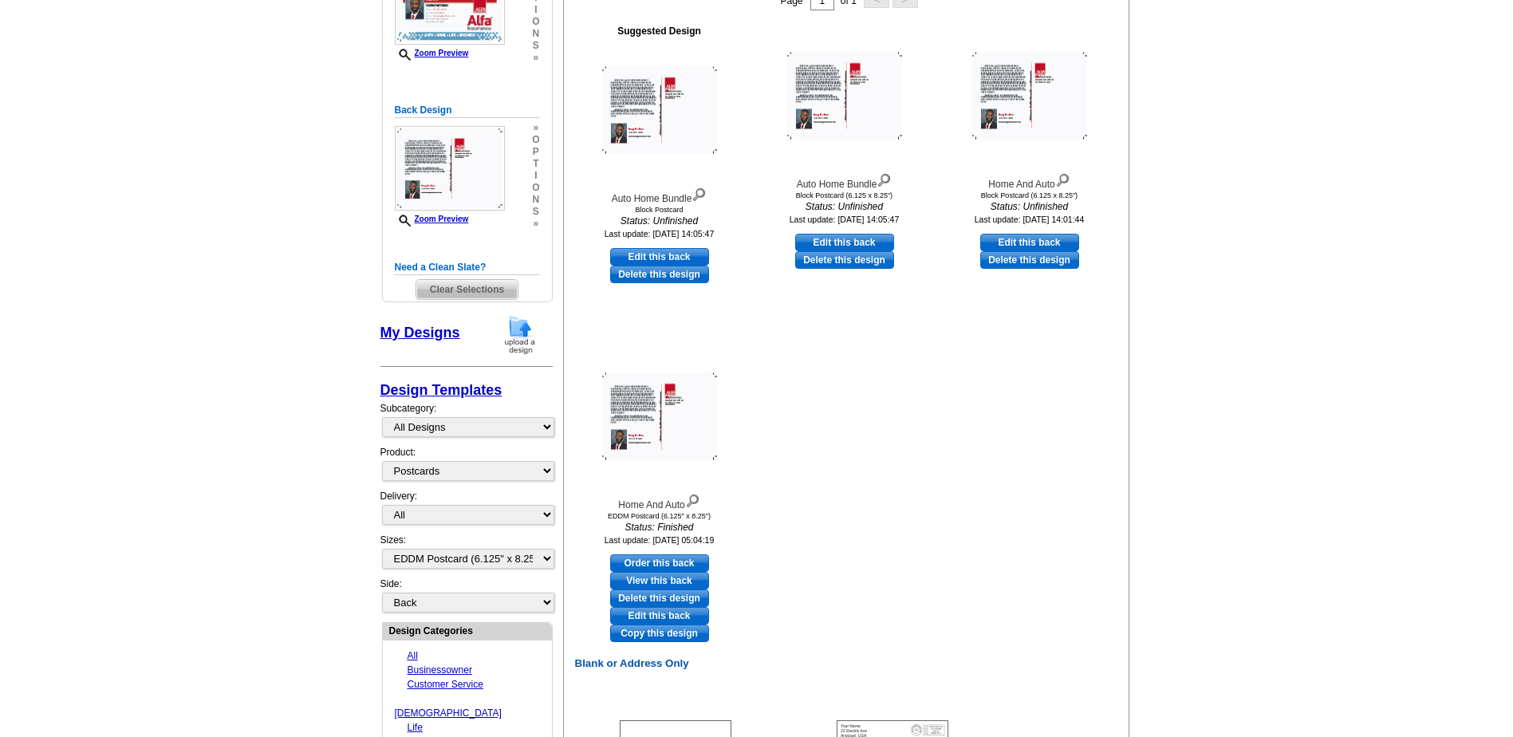
scroll to position [239, 0]
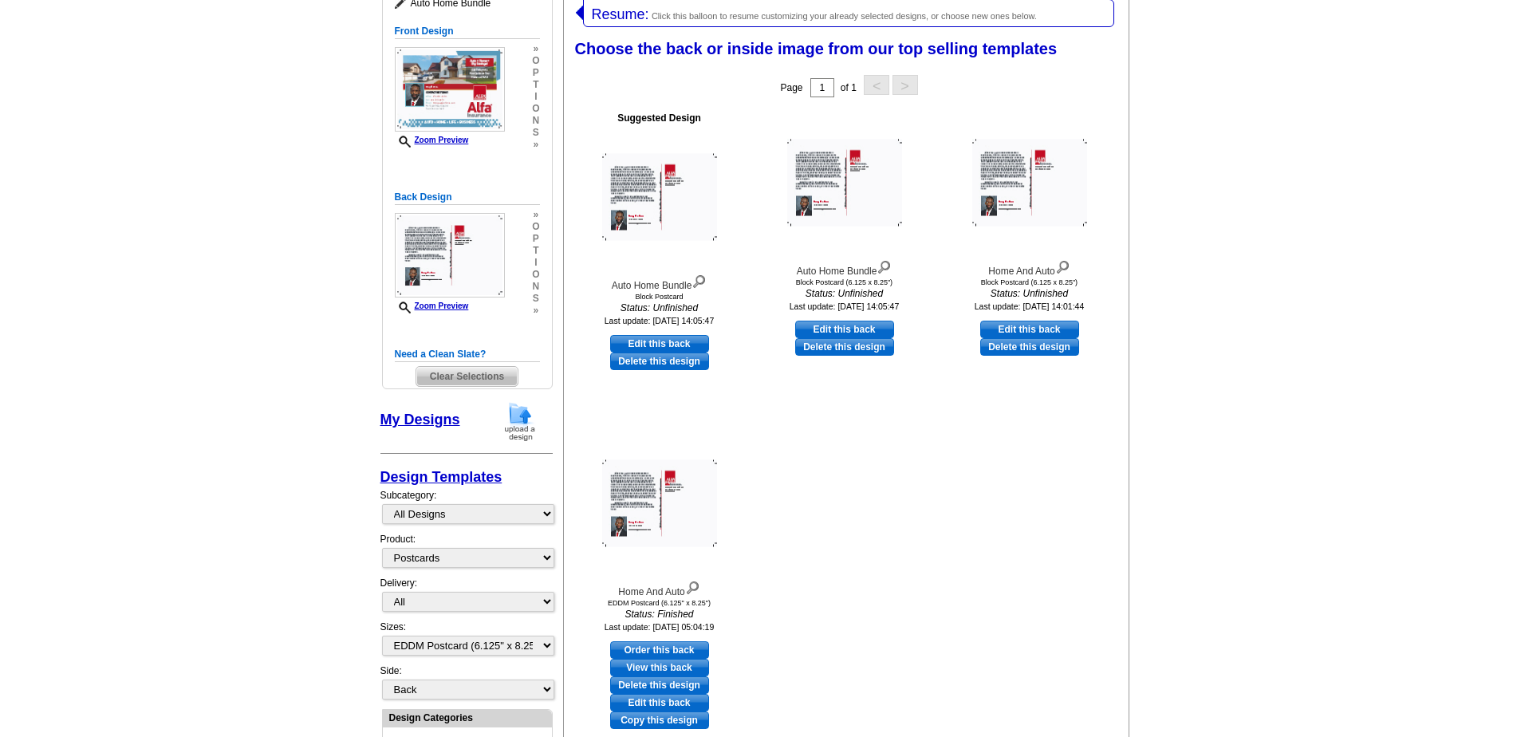
click at [415, 417] on link "My Designs" at bounding box center [421, 420] width 80 height 16
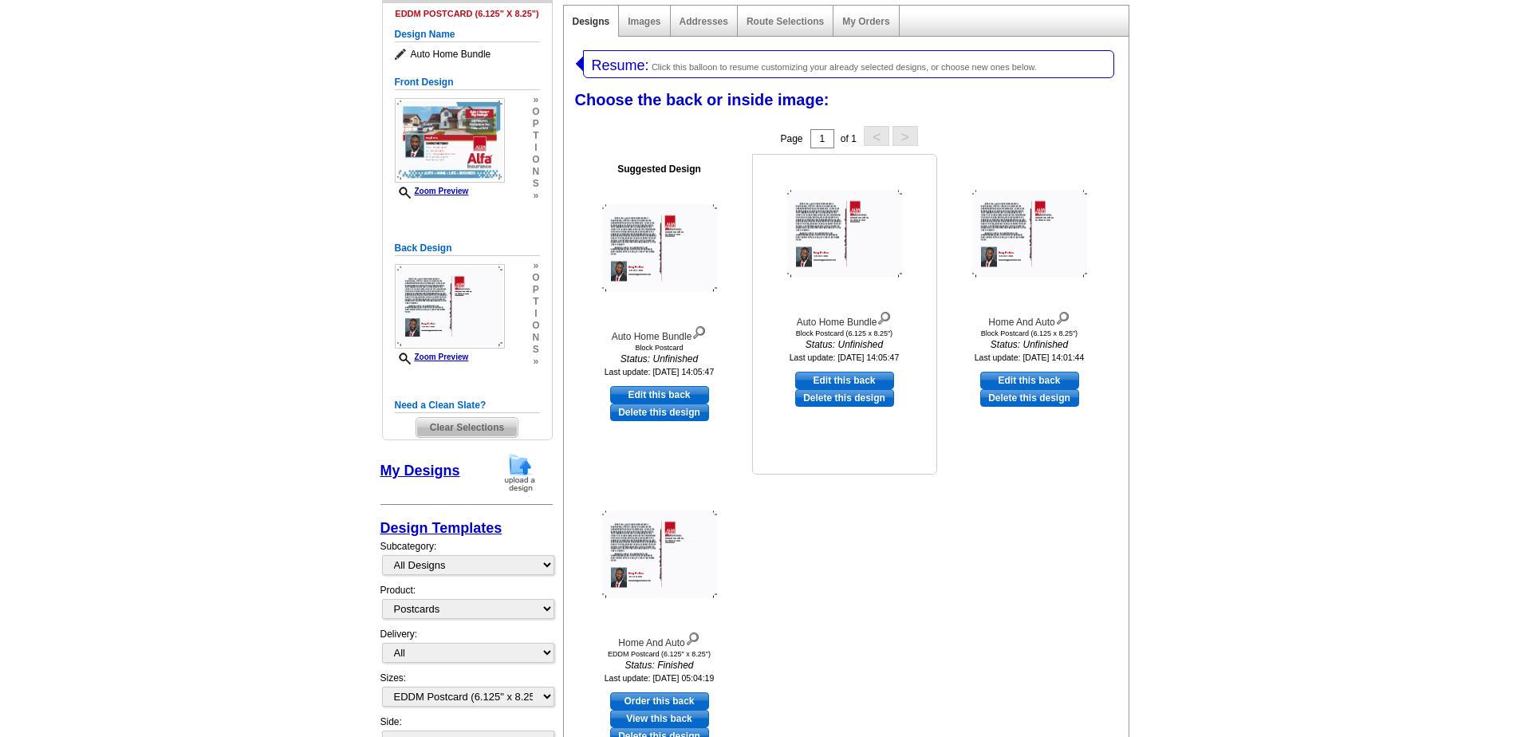
scroll to position [160, 0]
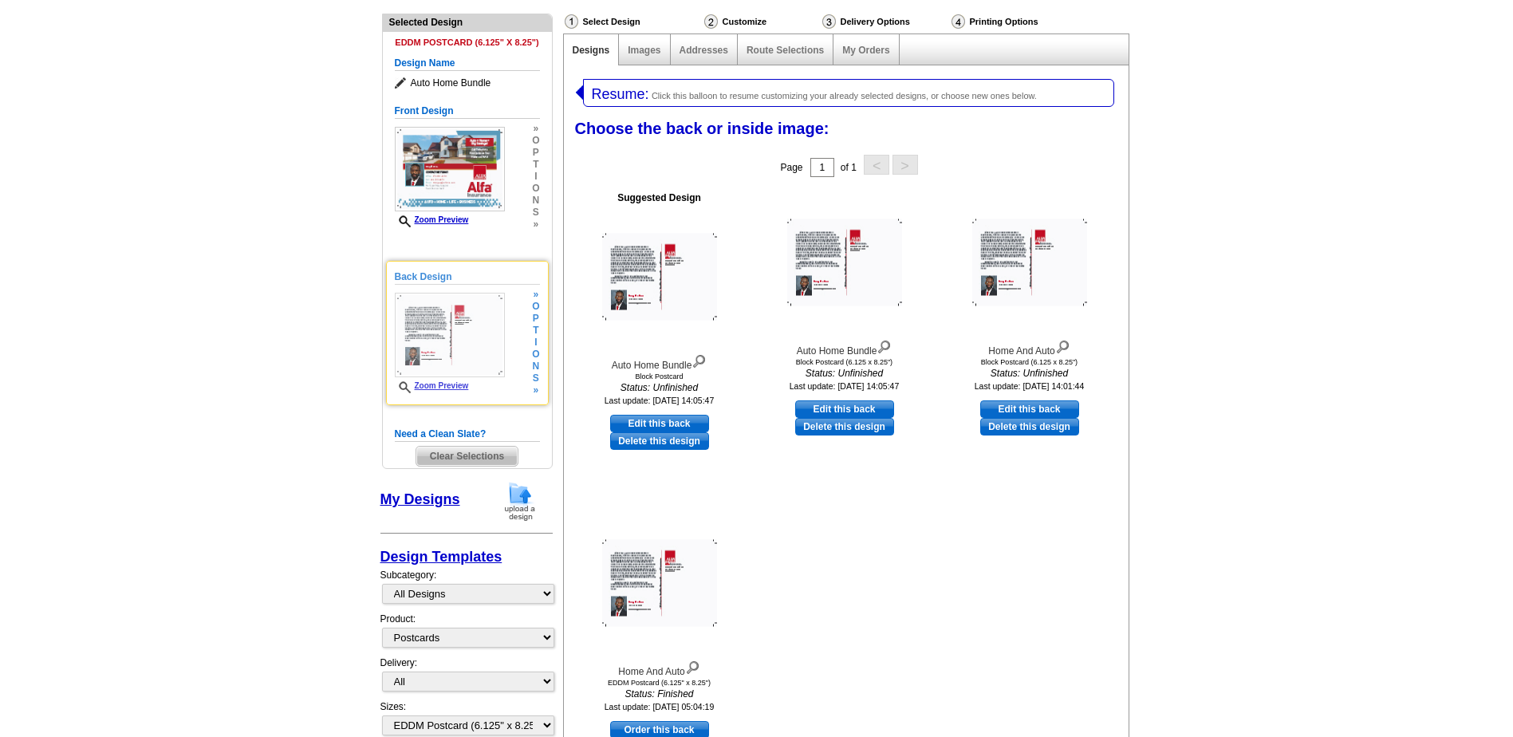
click at [537, 312] on span "o" at bounding box center [535, 307] width 7 height 12
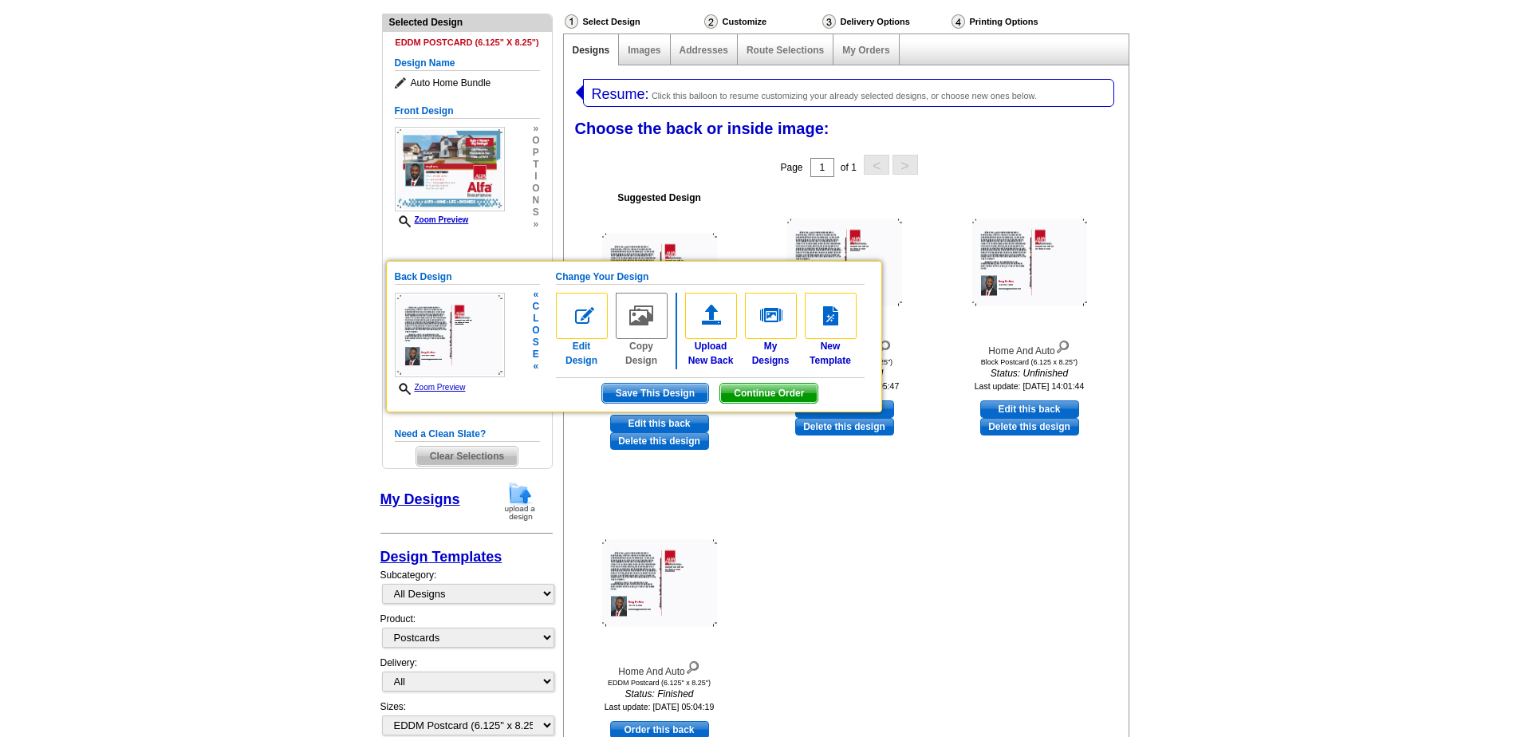
click at [580, 349] on link "Edit Design" at bounding box center [582, 330] width 52 height 75
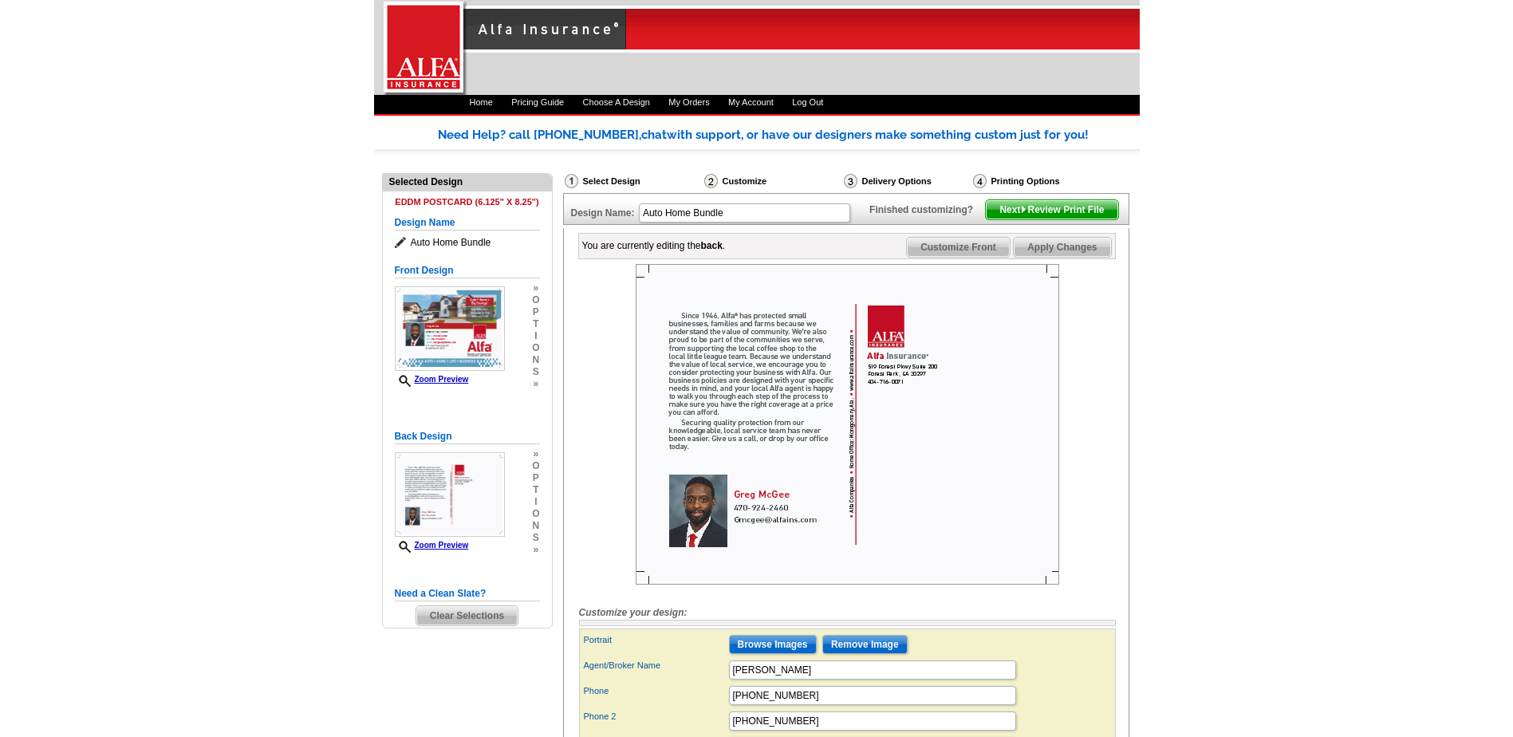
click at [747, 376] on img at bounding box center [848, 424] width 424 height 321
drag, startPoint x: 735, startPoint y: 389, endPoint x: 594, endPoint y: 444, distance: 150.8
click at [594, 444] on div at bounding box center [847, 427] width 537 height 327
click at [534, 547] on span "»" at bounding box center [535, 550] width 7 height 12
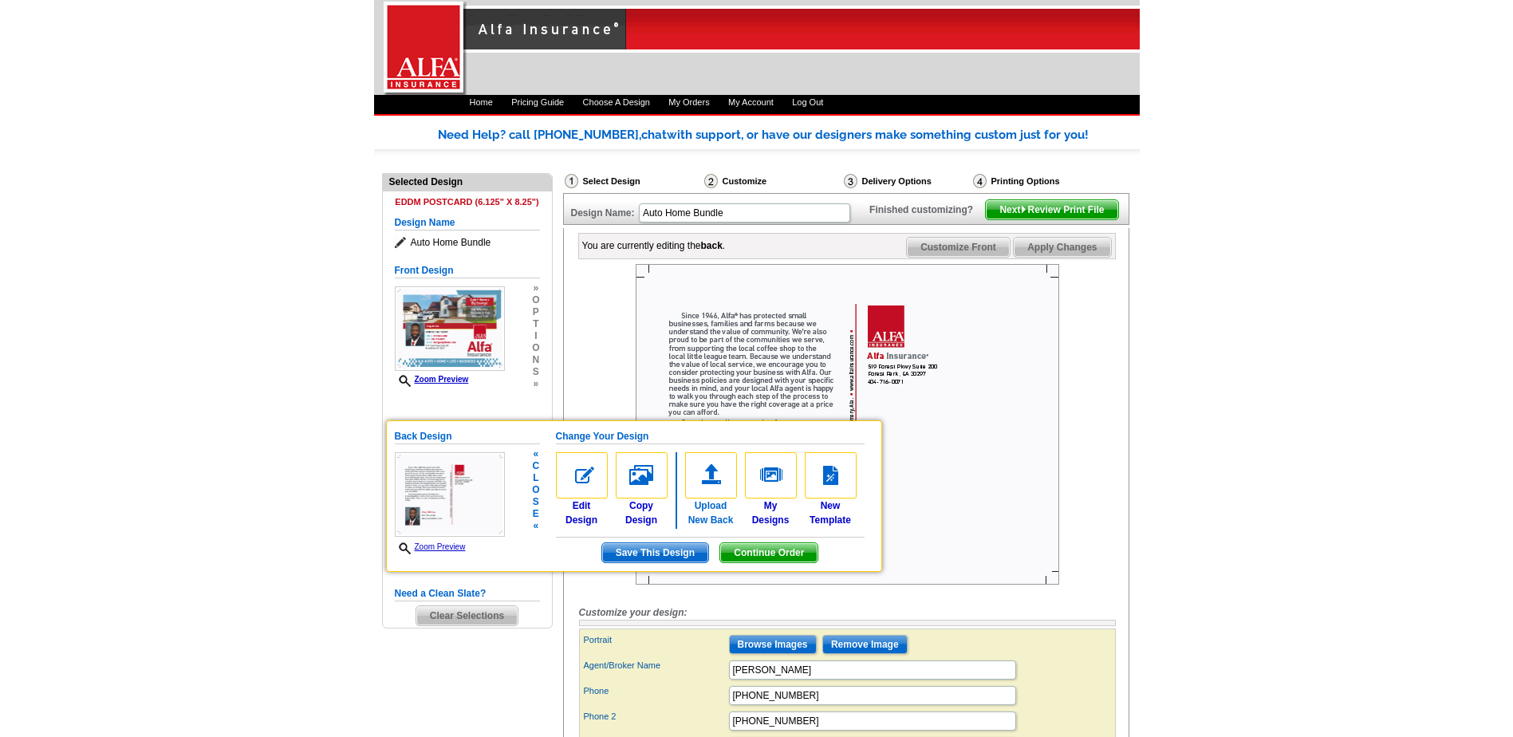
click at [711, 516] on link "Upload New Back" at bounding box center [711, 489] width 52 height 75
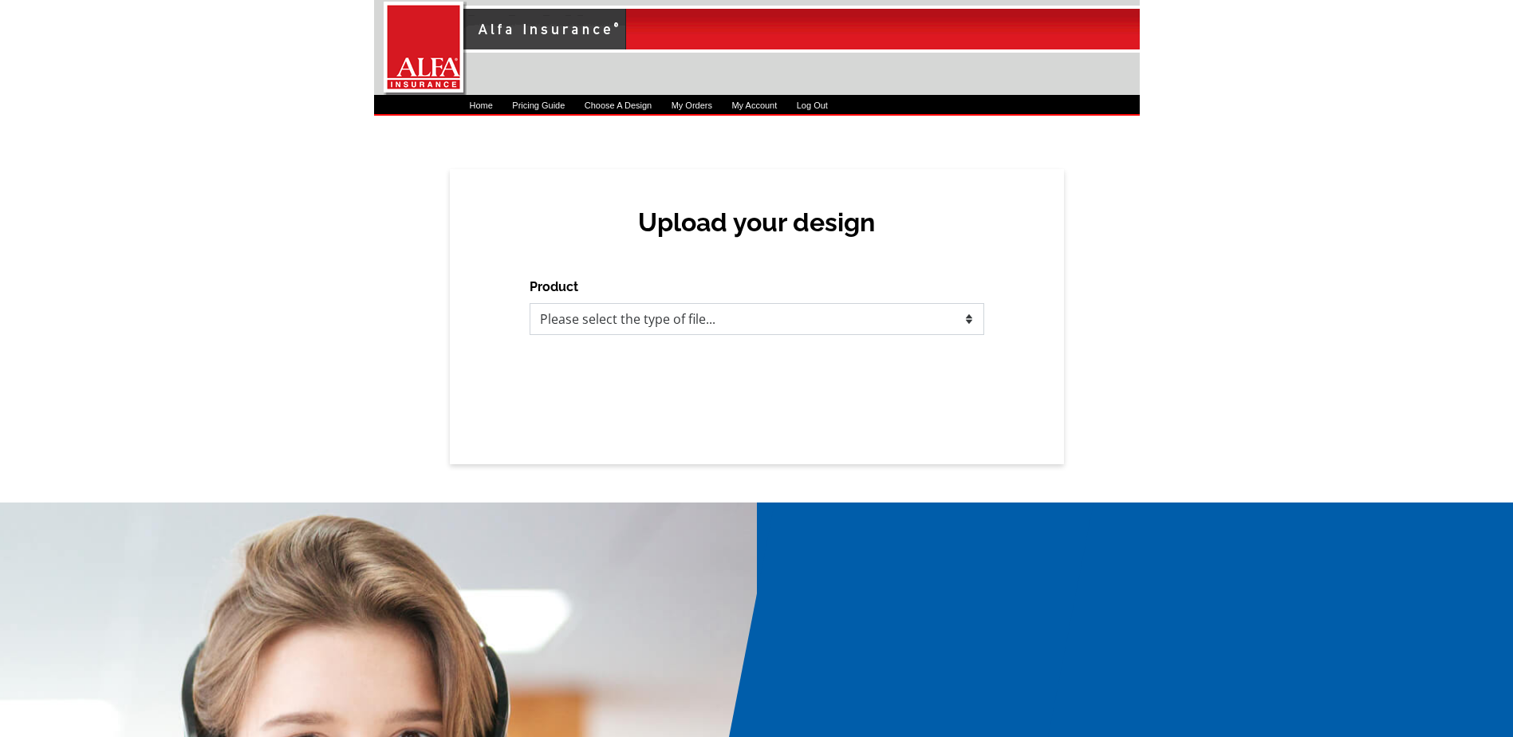
click at [739, 313] on select "Please select the type of file... Postcards Business Cards Letters and flyers G…" at bounding box center [757, 319] width 455 height 32
select select "1"
click at [530, 303] on select "Please select the type of file... Postcards Business Cards Letters and flyers G…" at bounding box center [757, 319] width 455 height 32
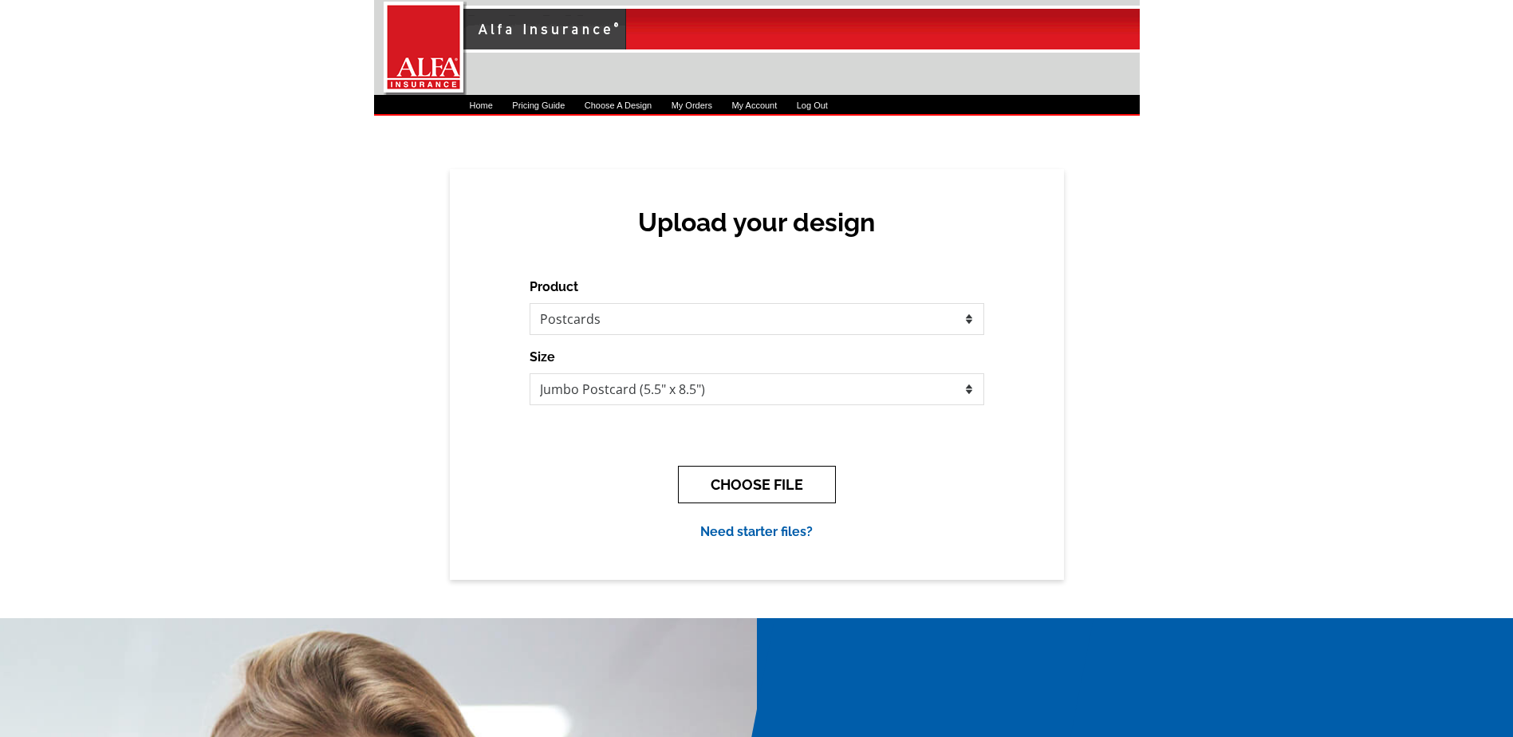
click at [756, 483] on button "CHOOSE FILE" at bounding box center [757, 484] width 158 height 37
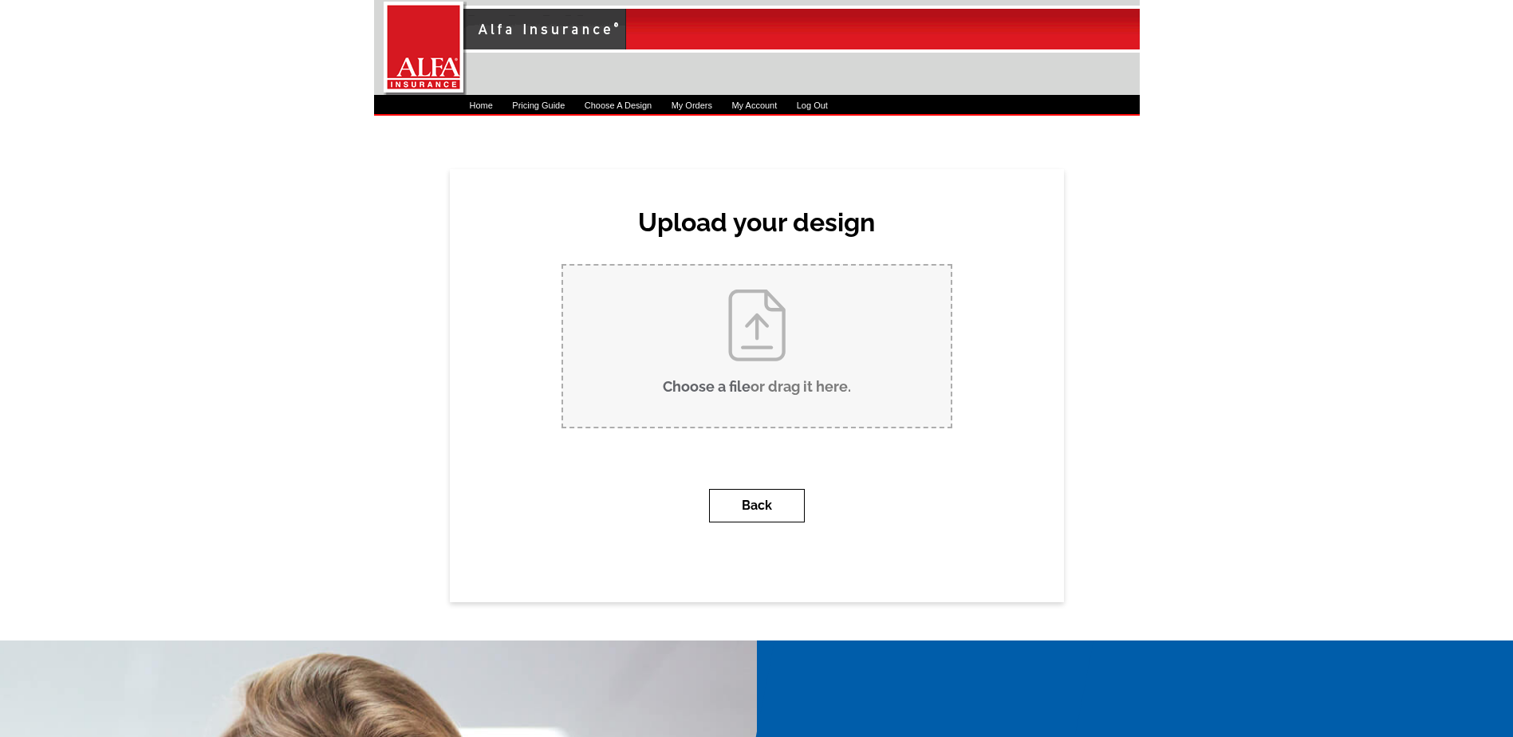
click at [757, 490] on button "Back" at bounding box center [757, 506] width 96 height 34
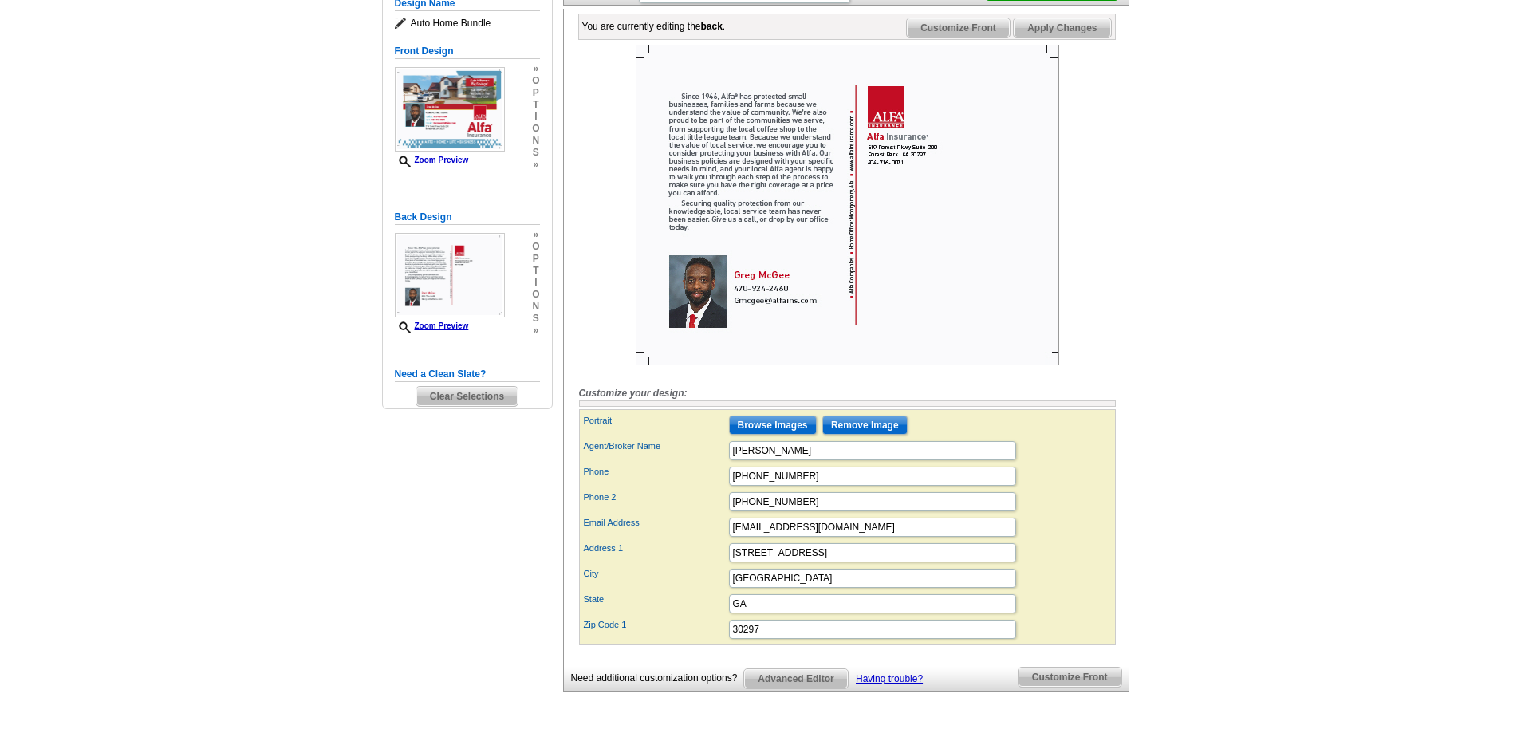
scroll to position [239, 0]
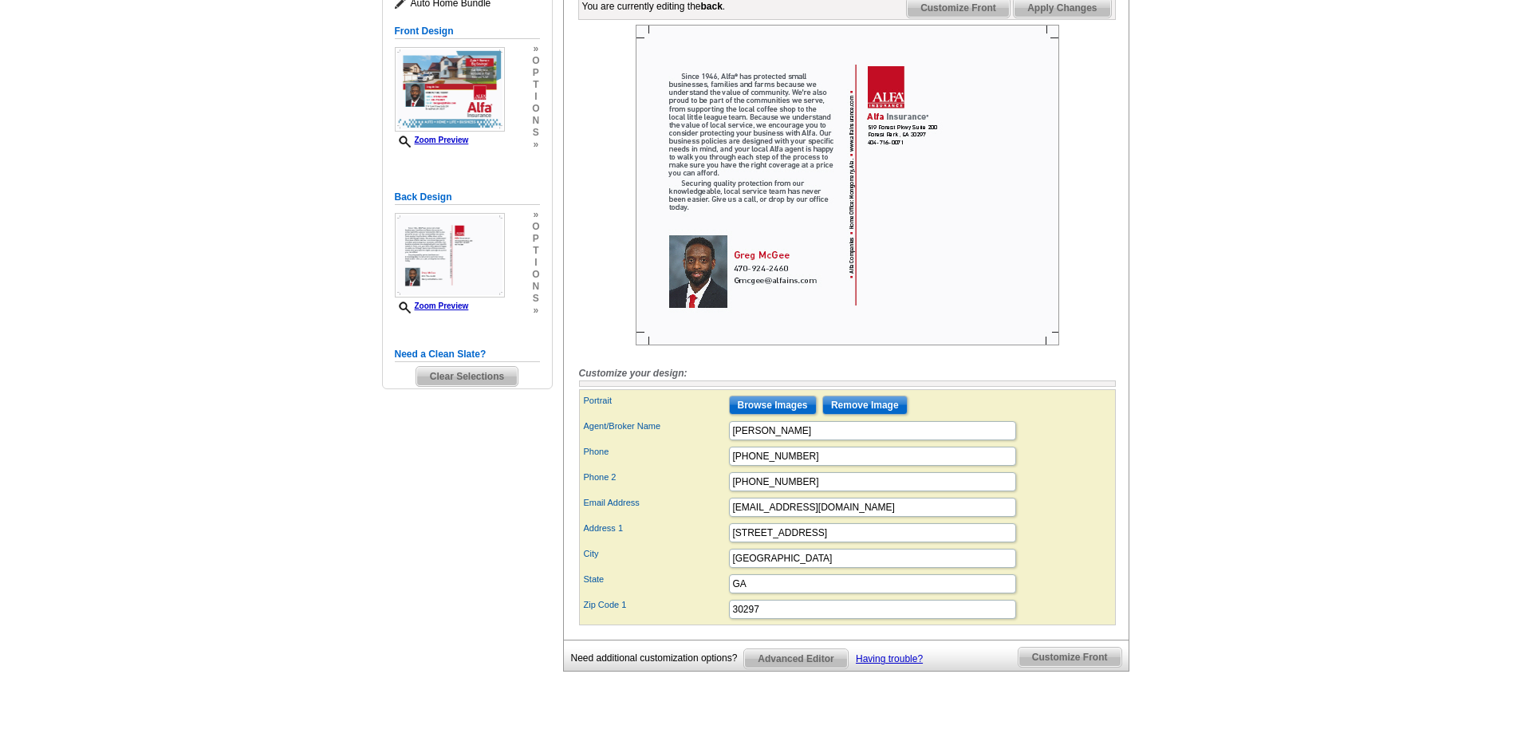
click at [477, 371] on span "Clear Selections" at bounding box center [466, 376] width 101 height 19
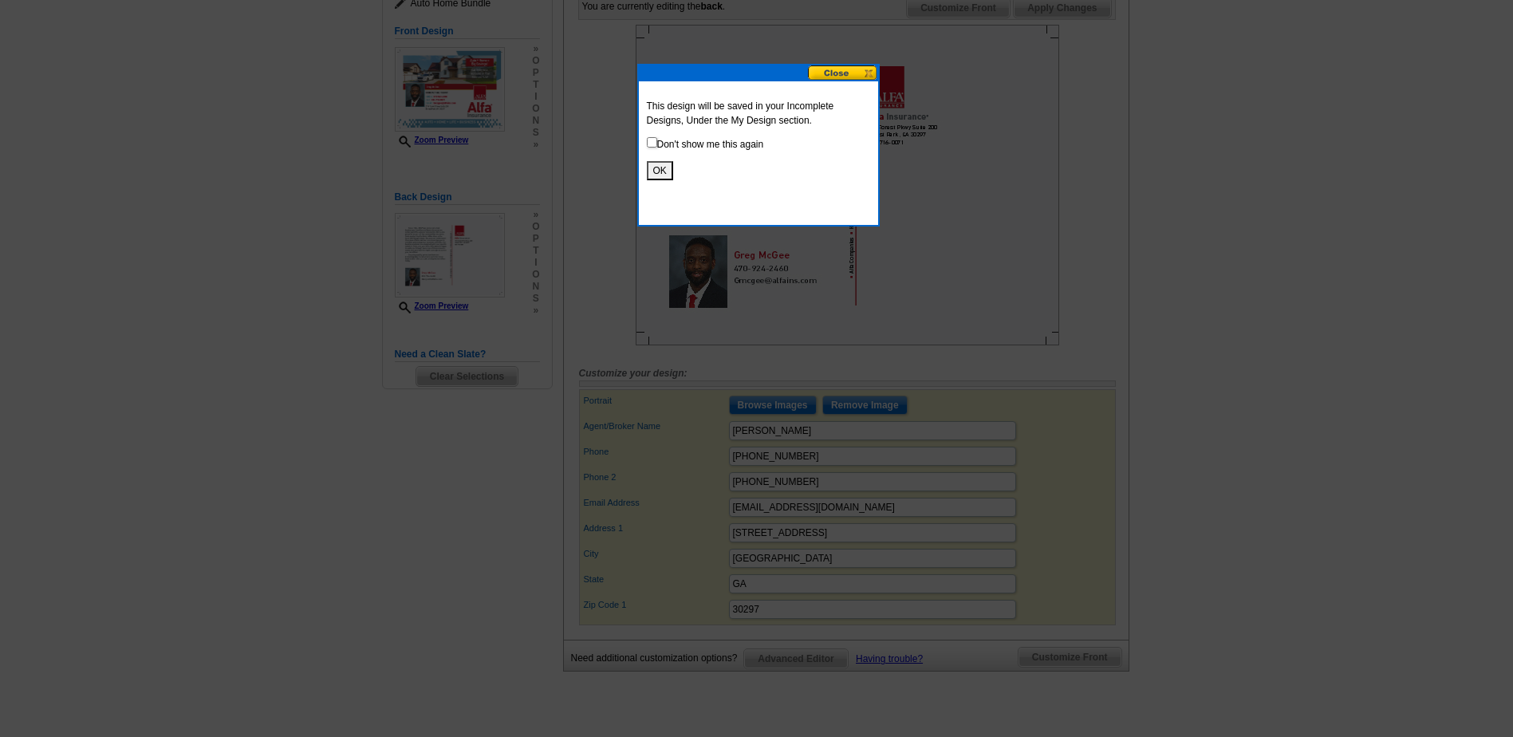
click at [657, 184] on div "This design will be saved in your Incomplete Designs, Under the My Design secti…" at bounding box center [758, 139] width 239 height 116
click at [658, 167] on button "OK" at bounding box center [660, 170] width 26 height 19
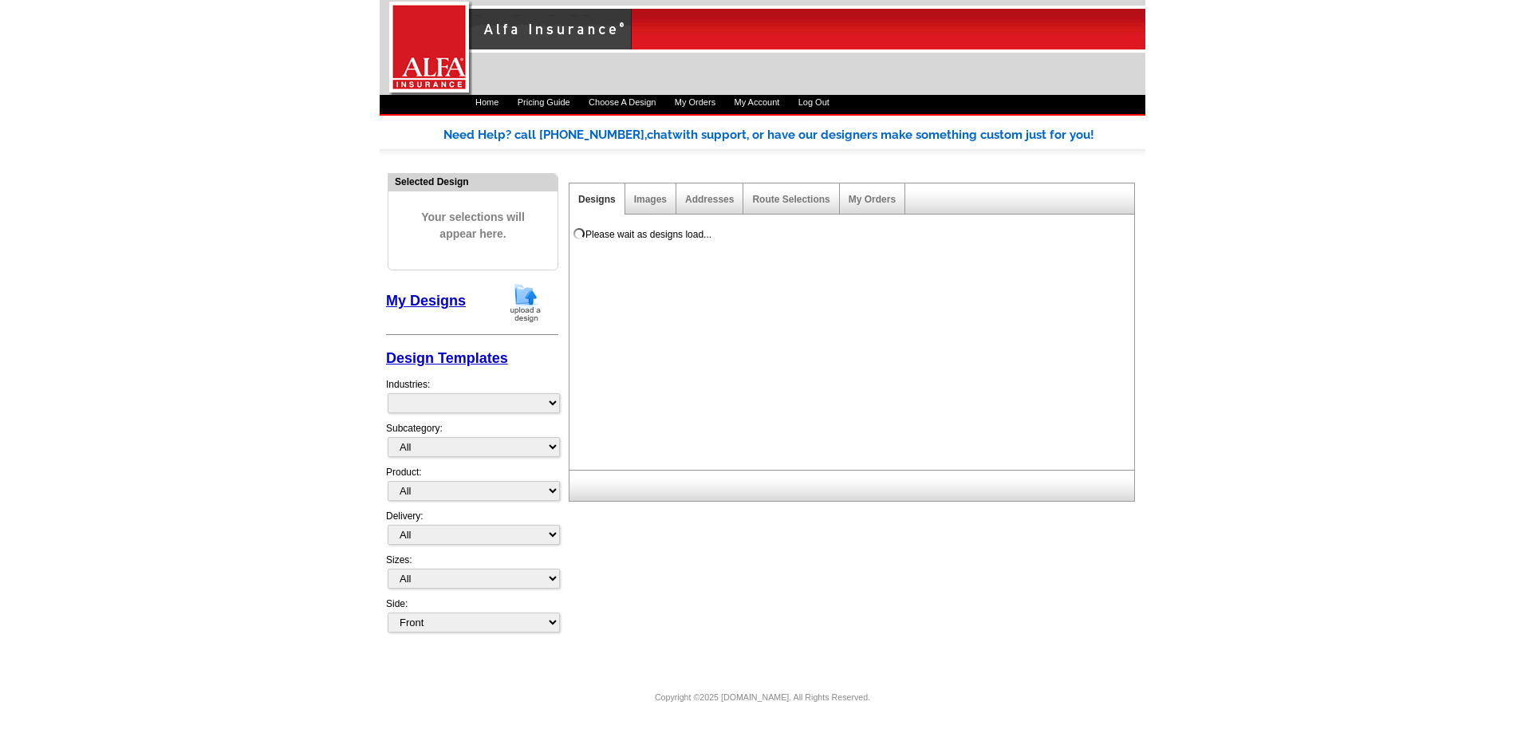
select select "1325"
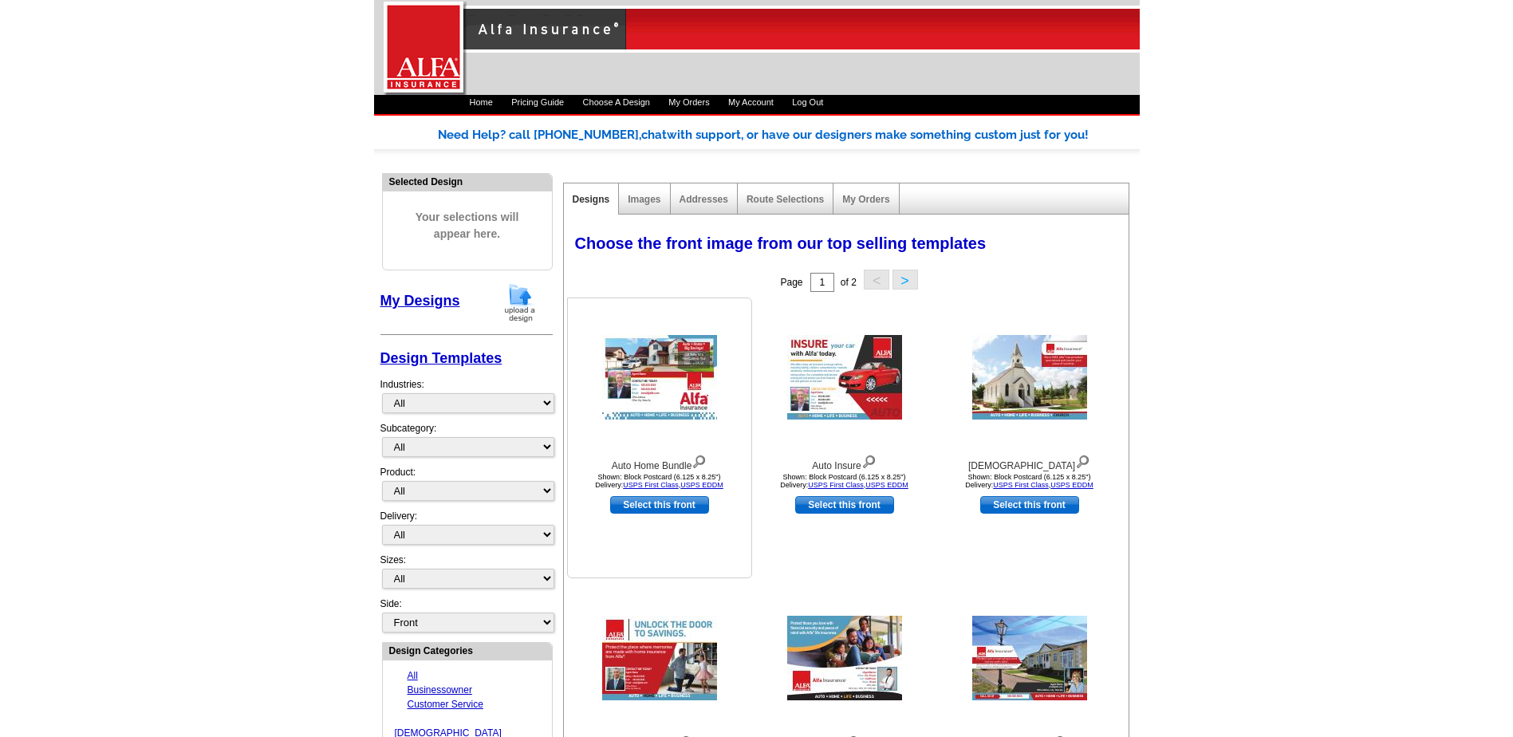
click at [668, 373] on img at bounding box center [659, 377] width 115 height 85
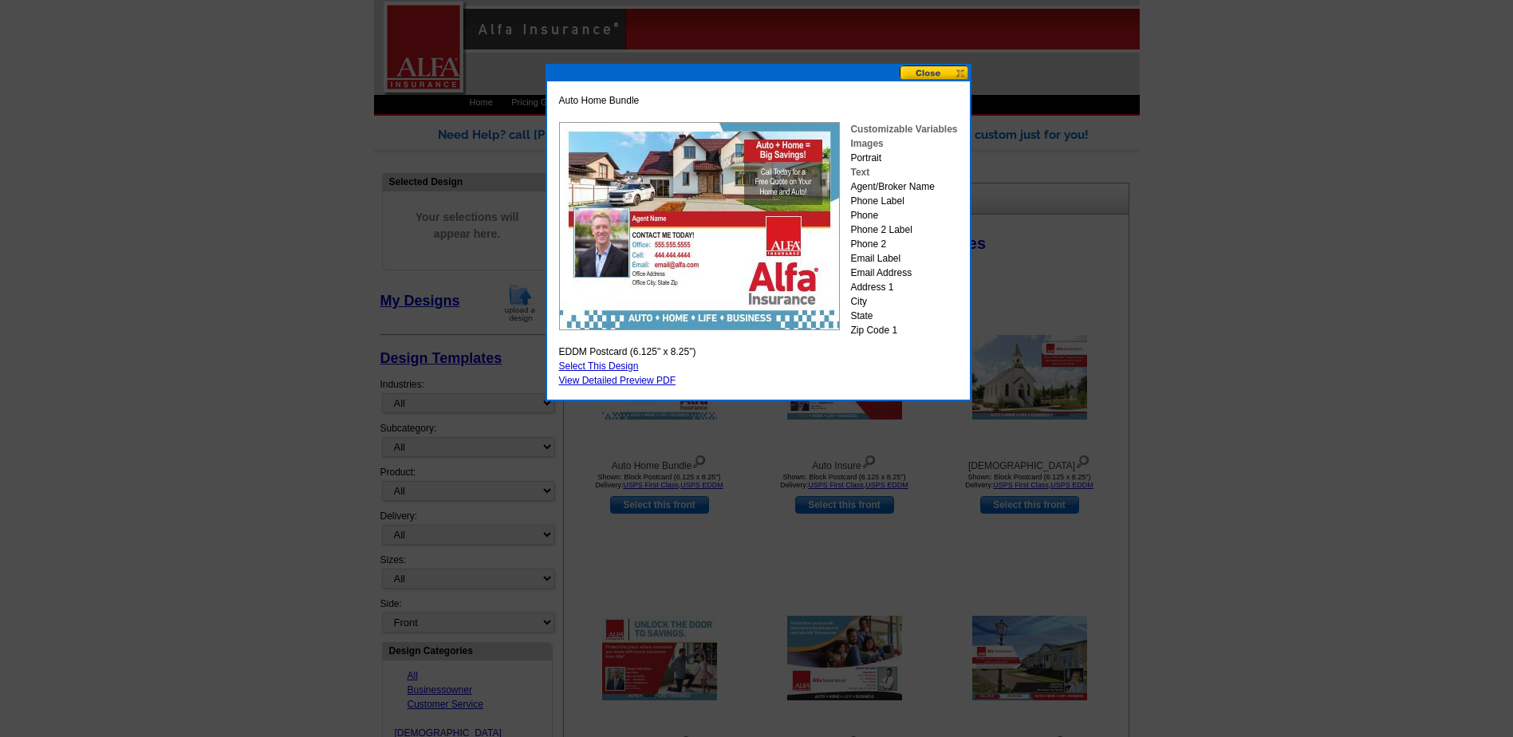
click at [942, 73] on button at bounding box center [935, 72] width 70 height 15
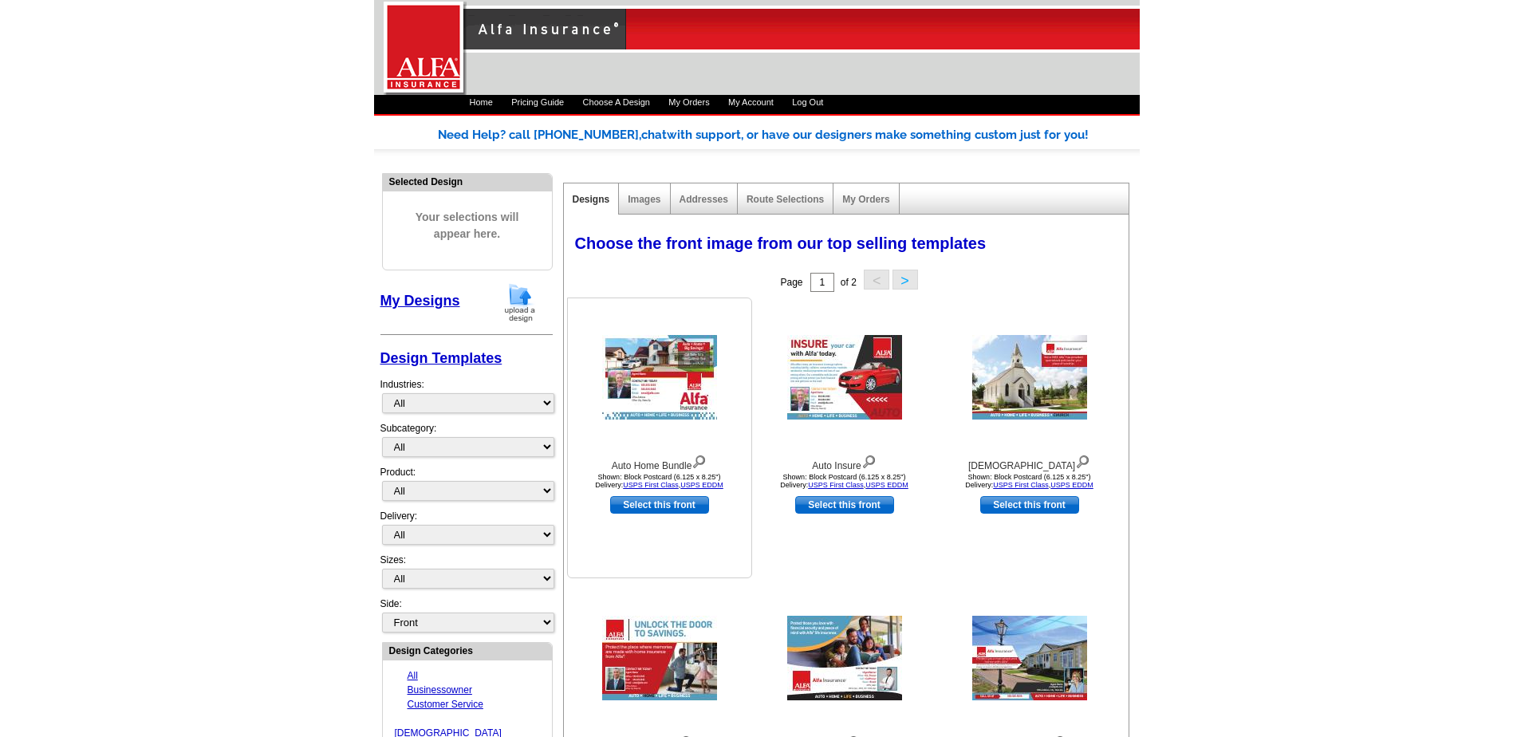
click at [653, 498] on link "Select this front" at bounding box center [659, 505] width 99 height 18
select select "14"
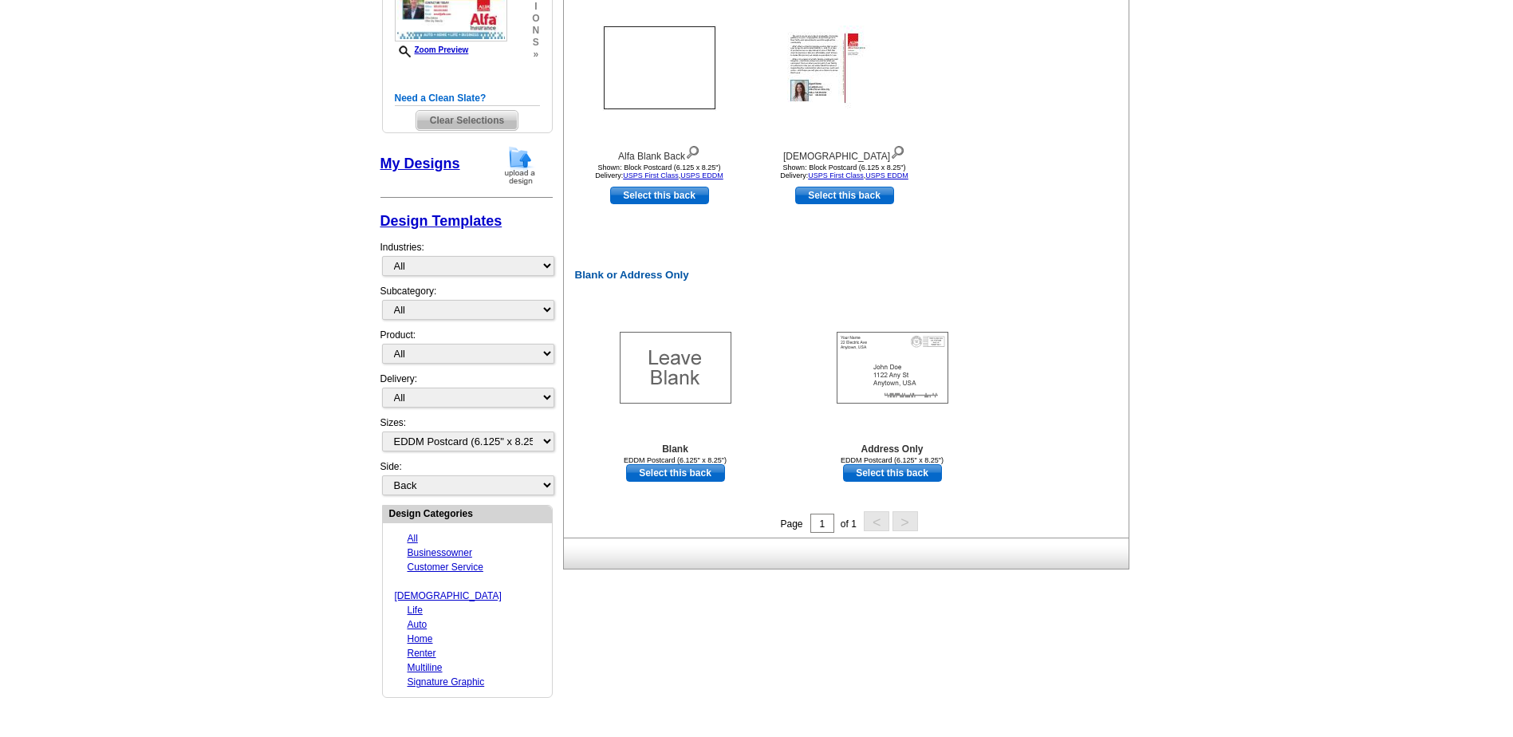
scroll to position [319, 0]
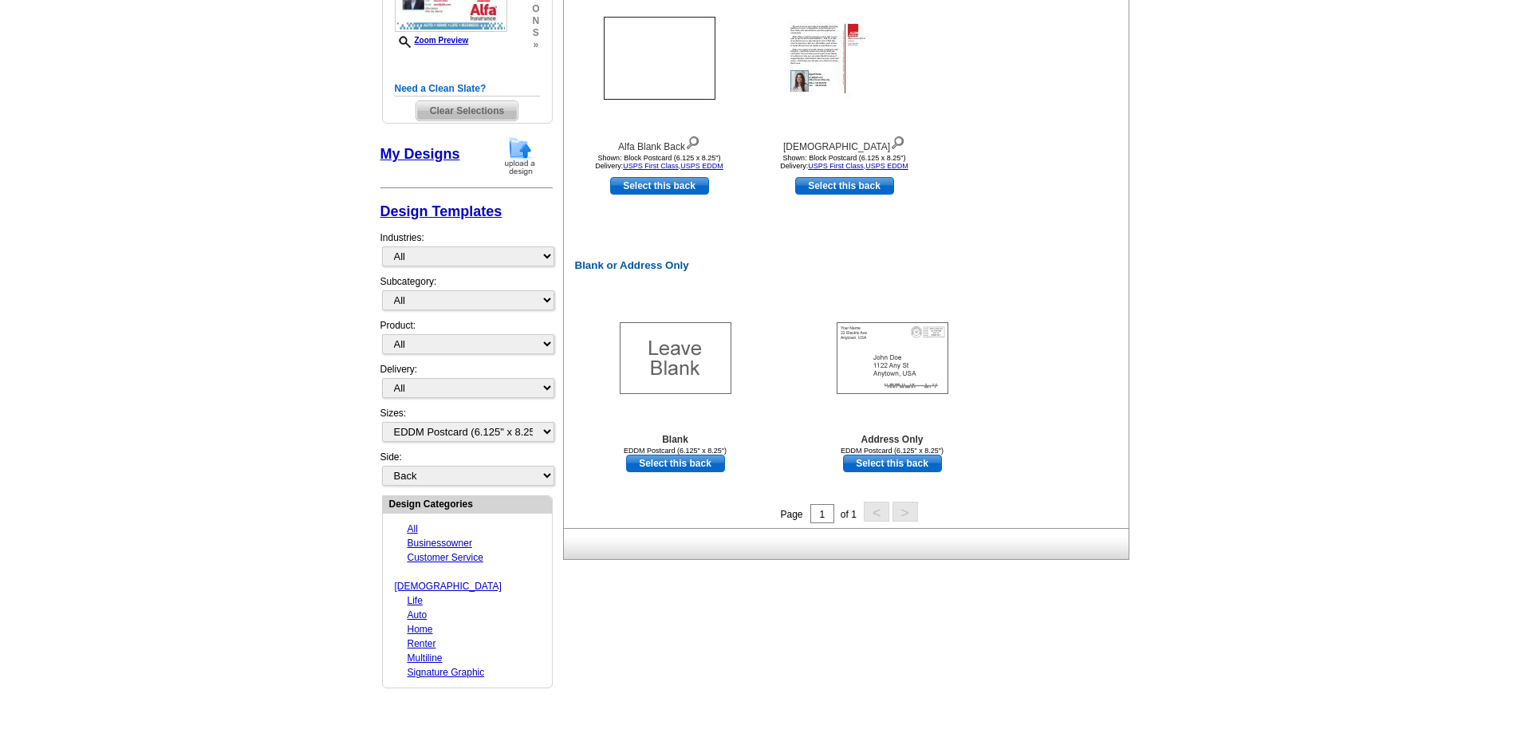
click at [550, 472] on div "Side: Front Back" at bounding box center [467, 468] width 172 height 37
click at [550, 474] on select "Front Back" at bounding box center [468, 476] width 172 height 20
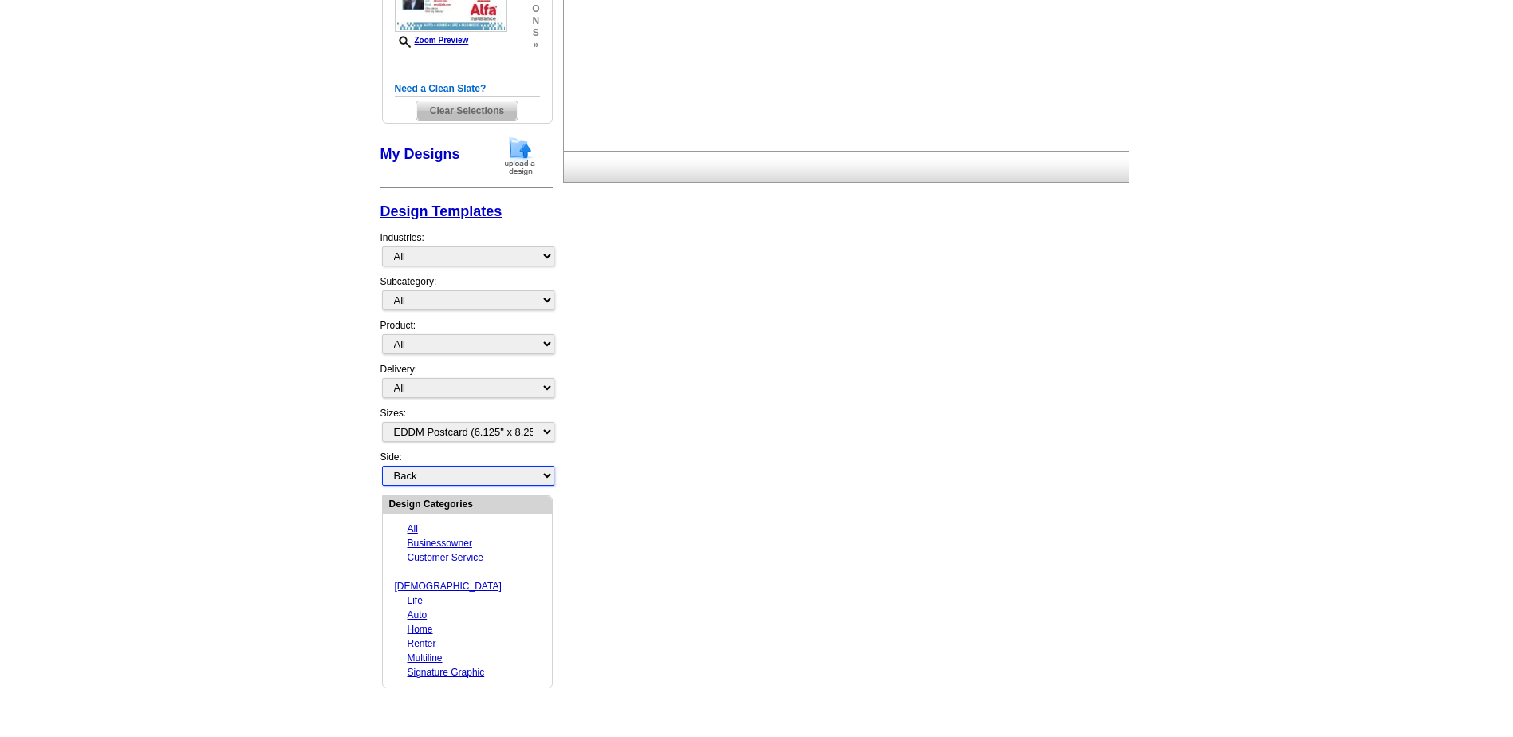
click at [550, 474] on select "Front Back" at bounding box center [468, 476] width 172 height 20
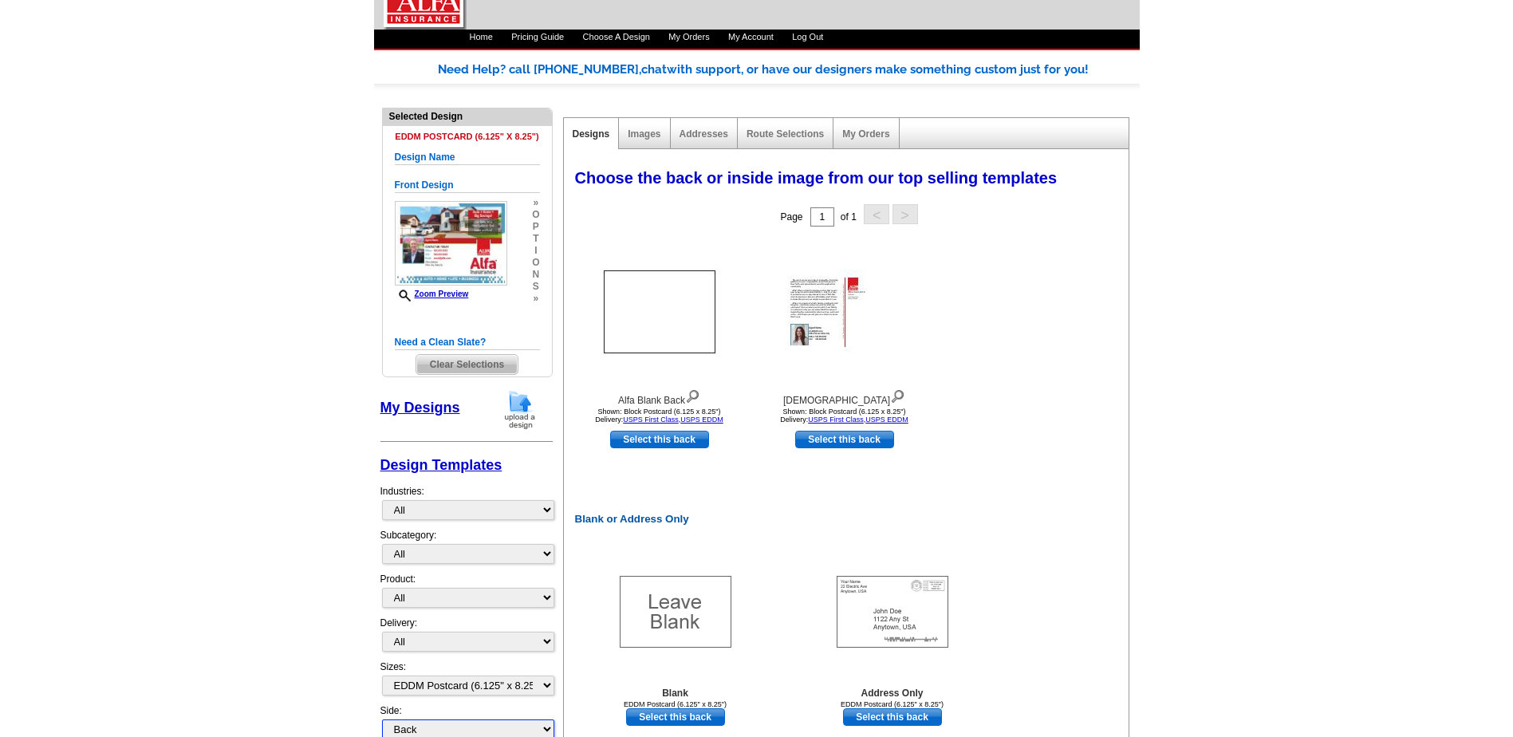
scroll to position [65, 0]
click at [885, 609] on img at bounding box center [893, 613] width 112 height 72
click at [889, 718] on link "Select this back" at bounding box center [892, 718] width 99 height 18
select select "front"
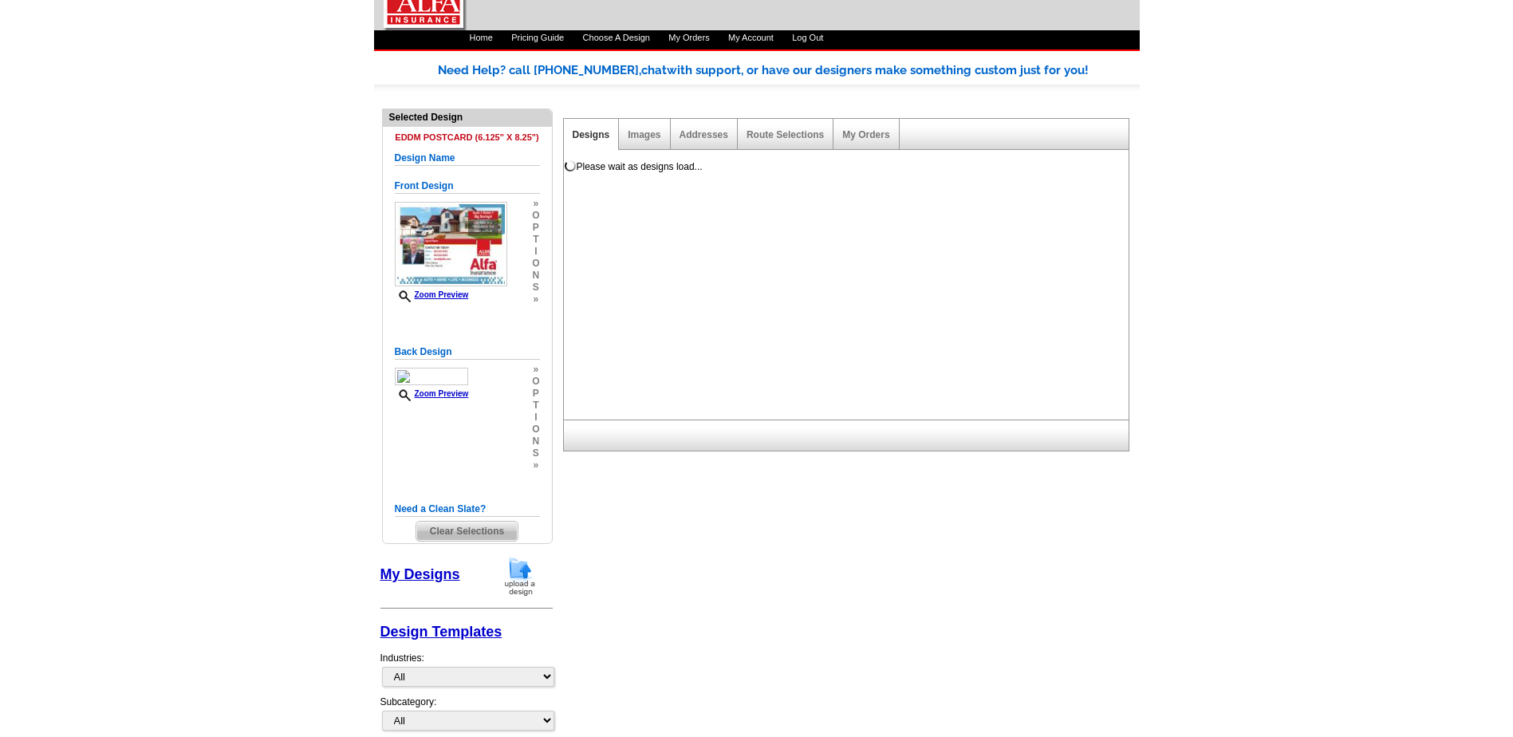
scroll to position [0, 0]
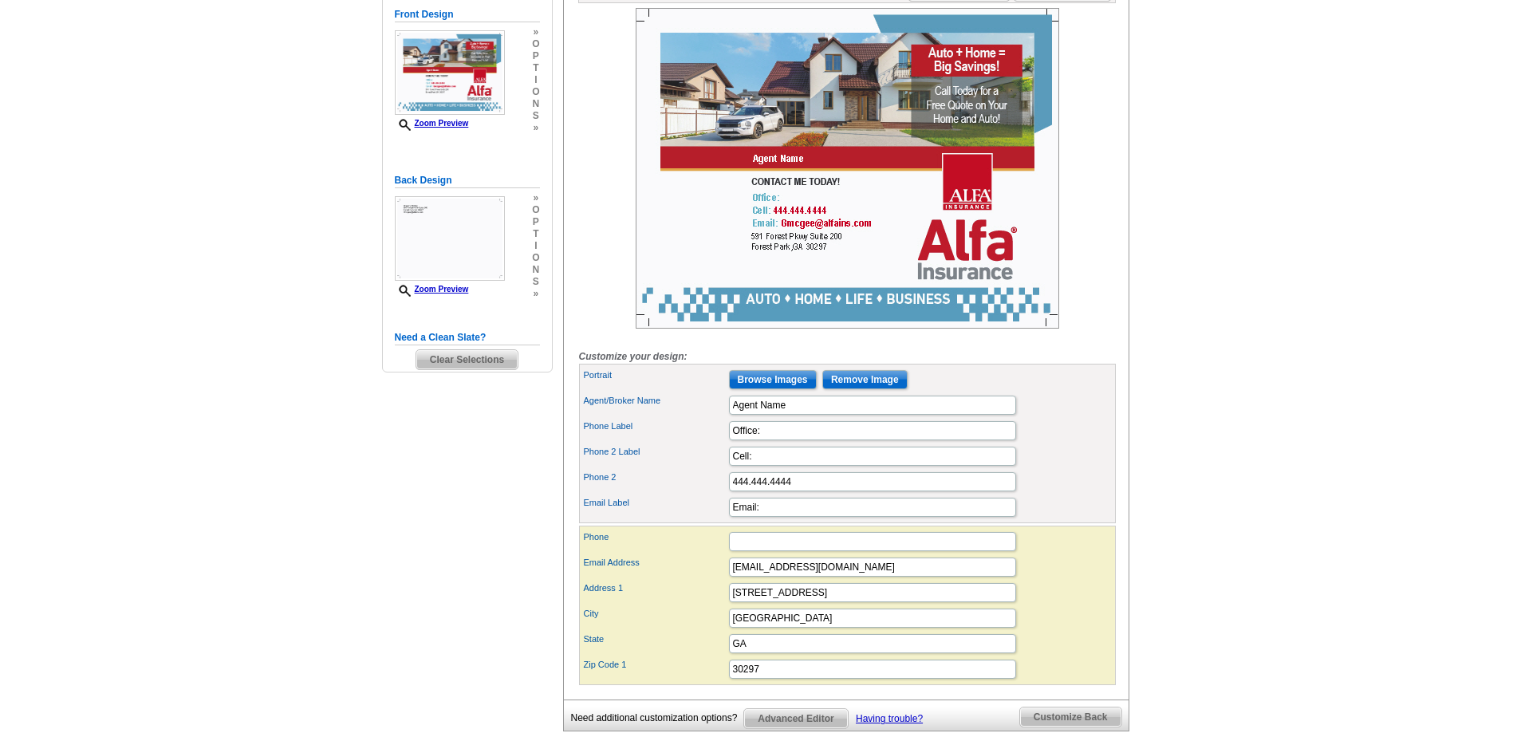
scroll to position [175, 0]
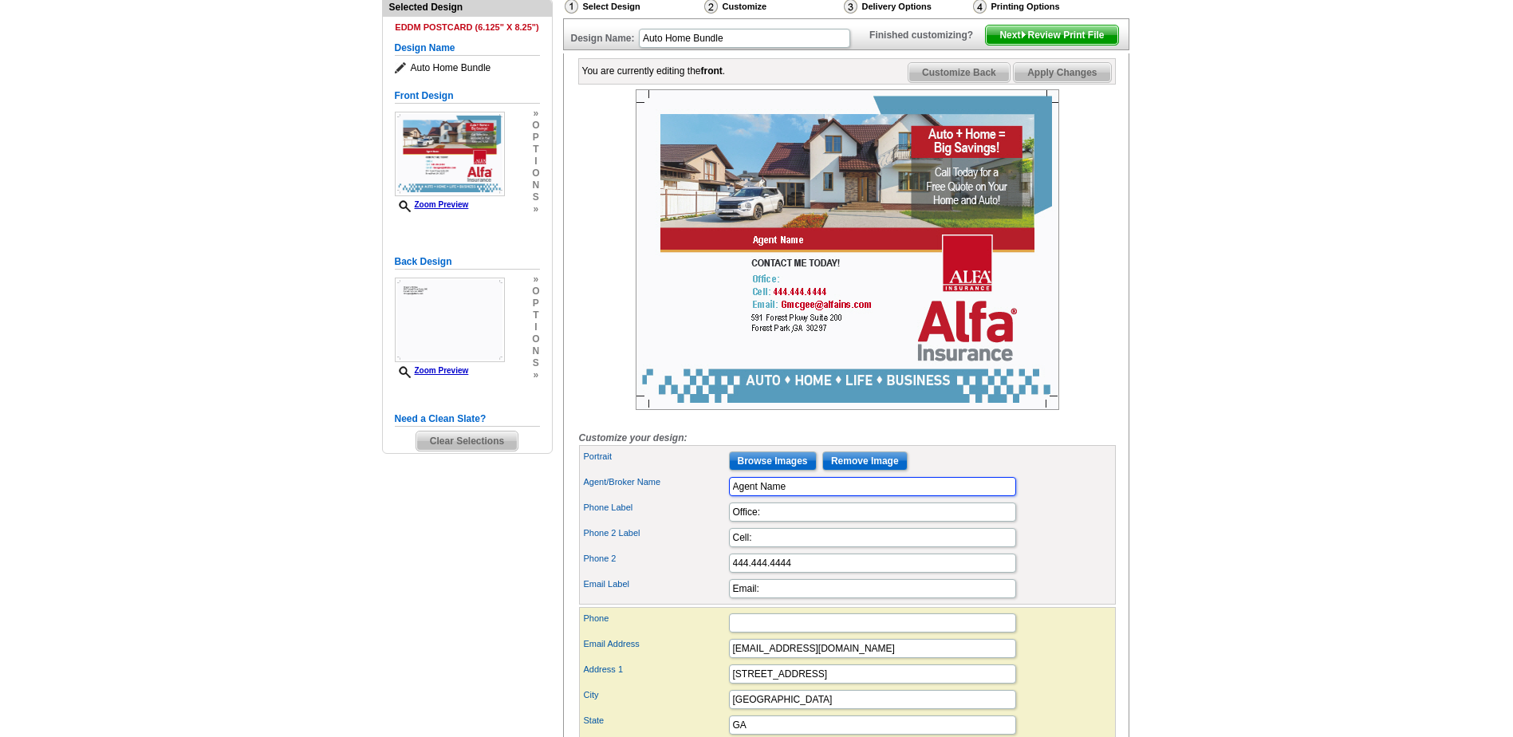
click at [822, 496] on input "Agent Name" at bounding box center [872, 486] width 287 height 19
type input "A"
type input "G"
type input "g"
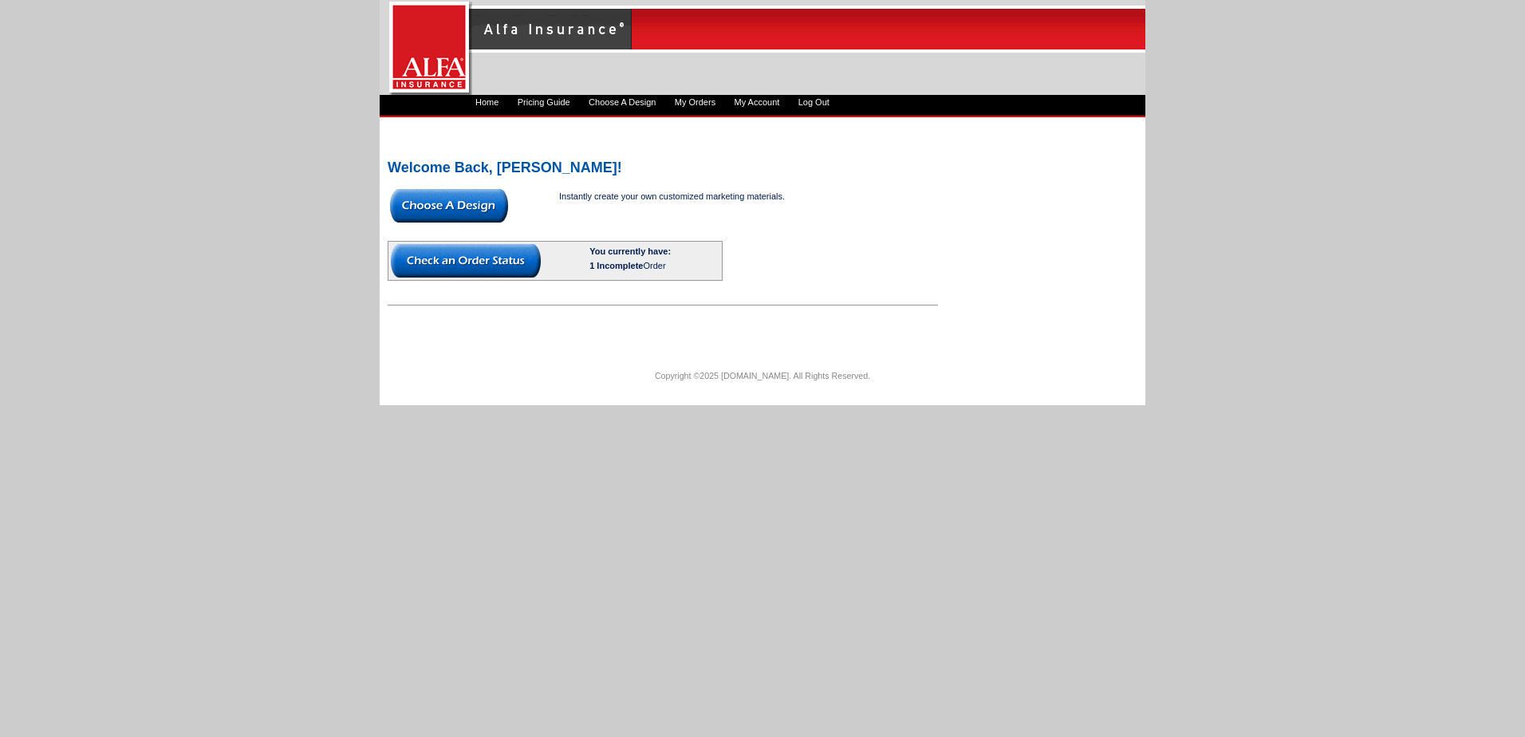
click at [449, 202] on img at bounding box center [449, 206] width 118 height 34
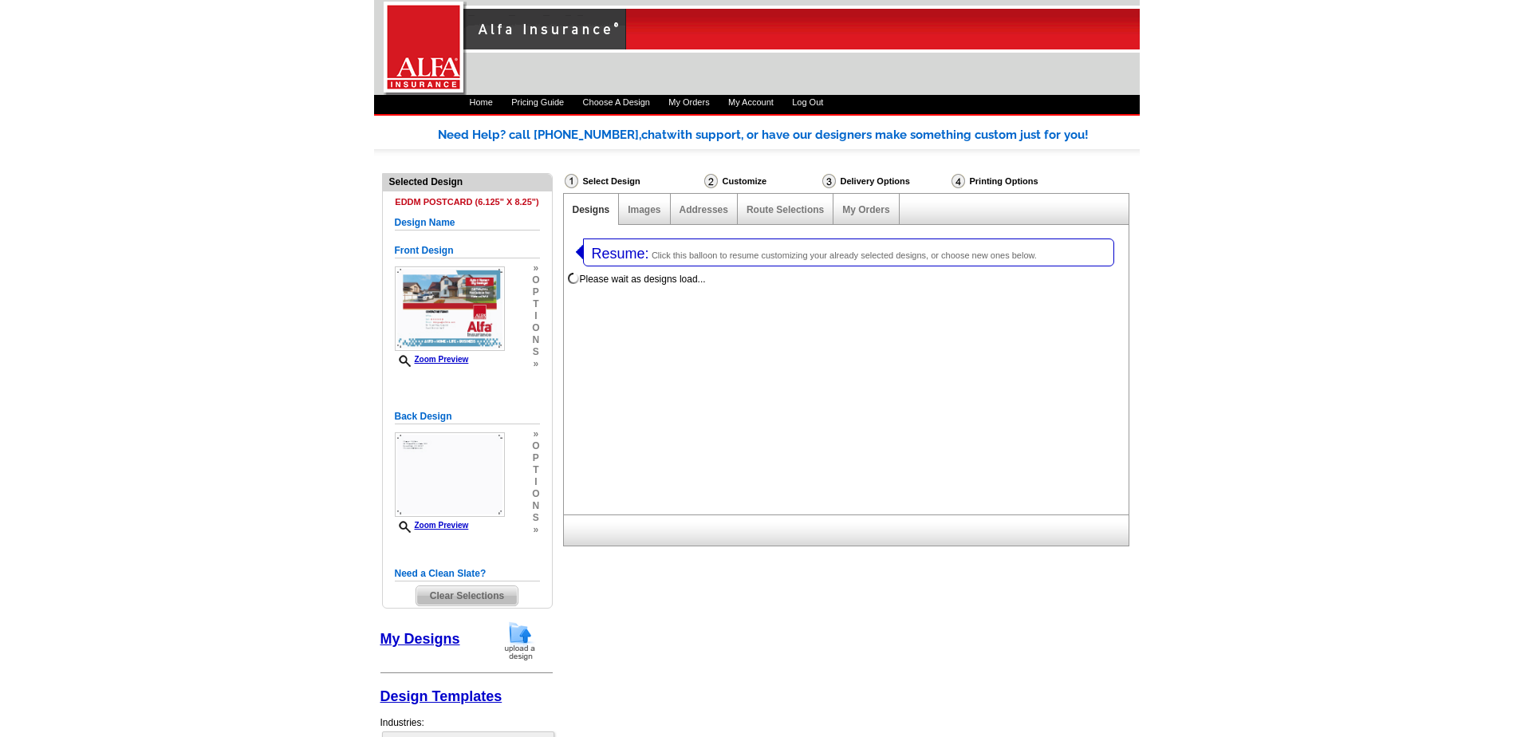
select select "1"
select select "14"
select select "1325"
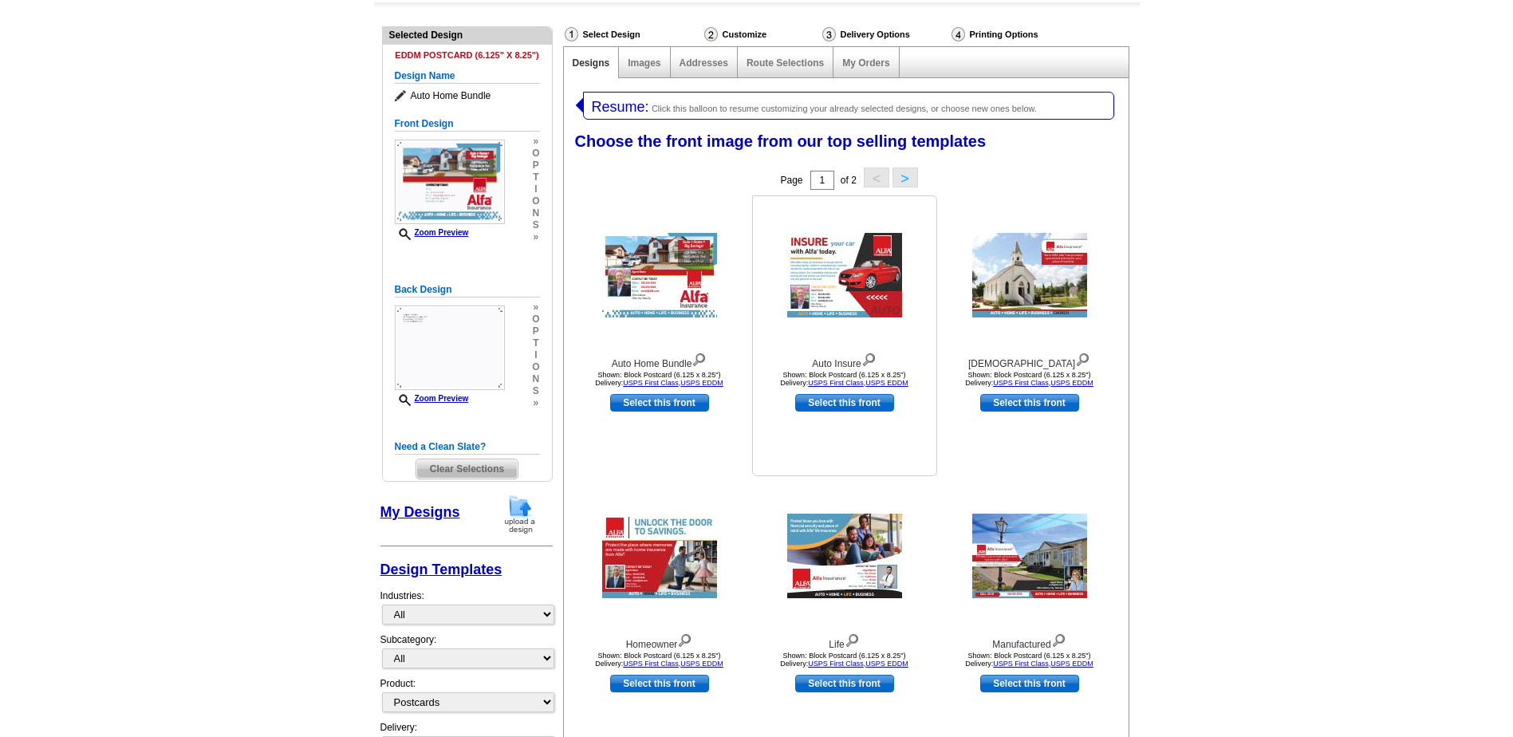
scroll to position [160, 0]
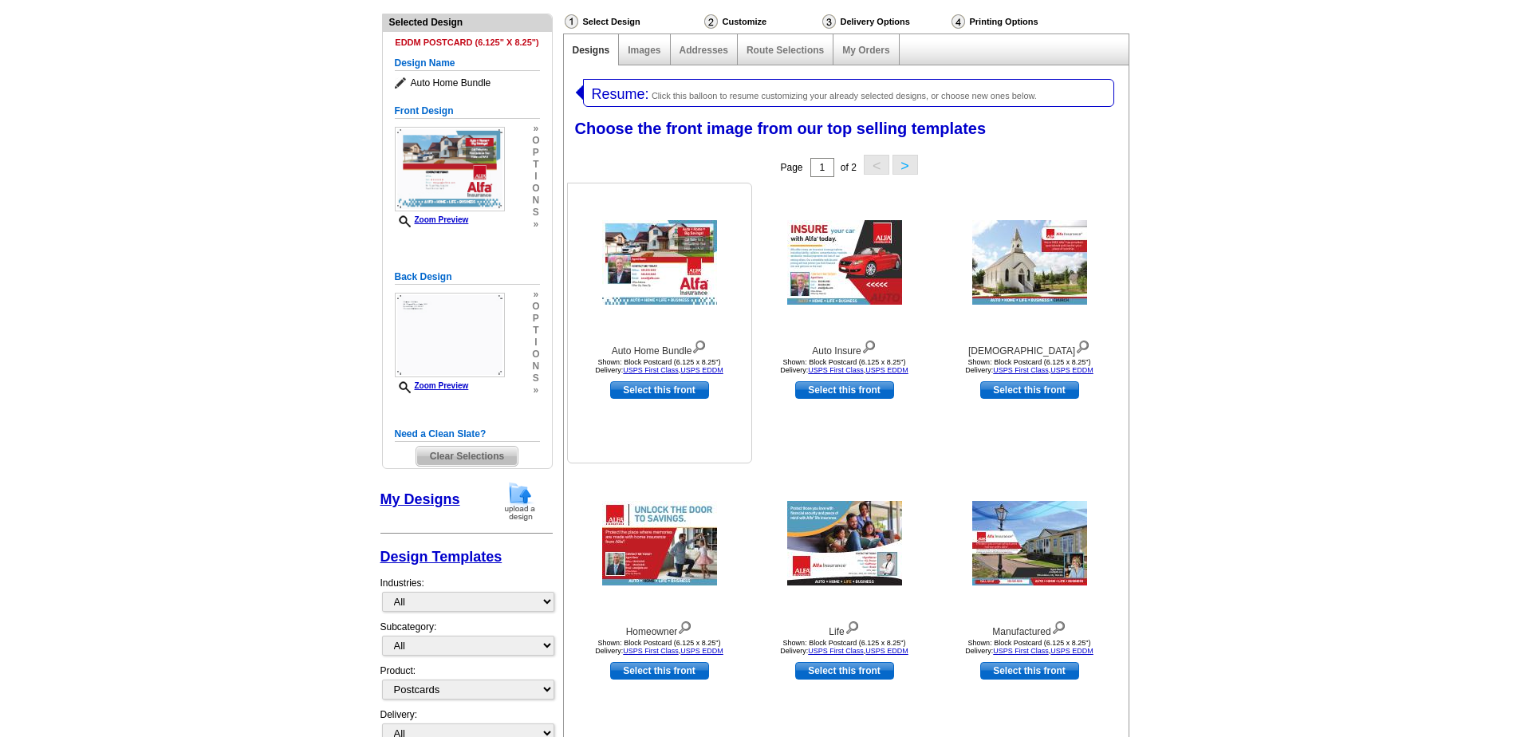
click at [672, 382] on link "Select this front" at bounding box center [659, 390] width 99 height 18
select select "back"
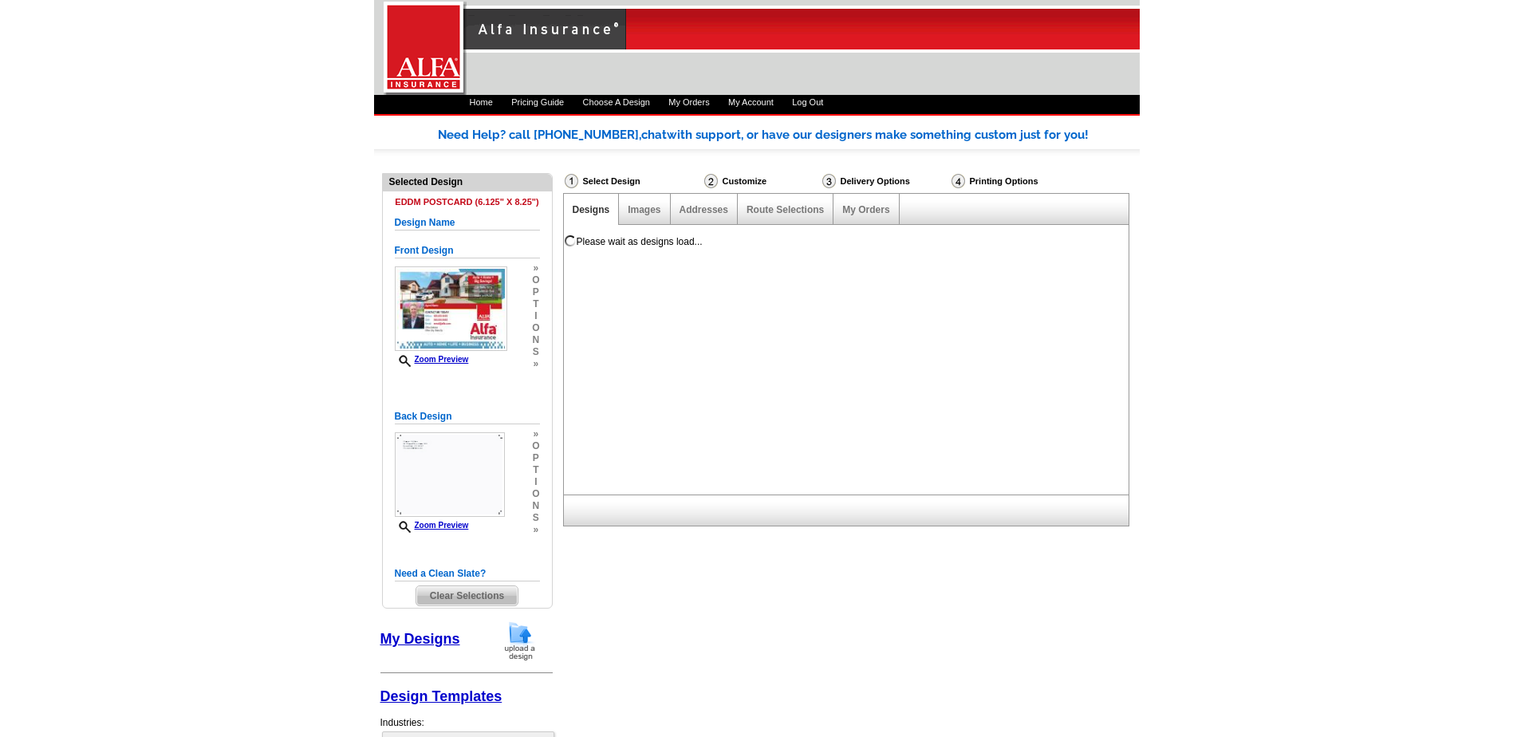
scroll to position [0, 0]
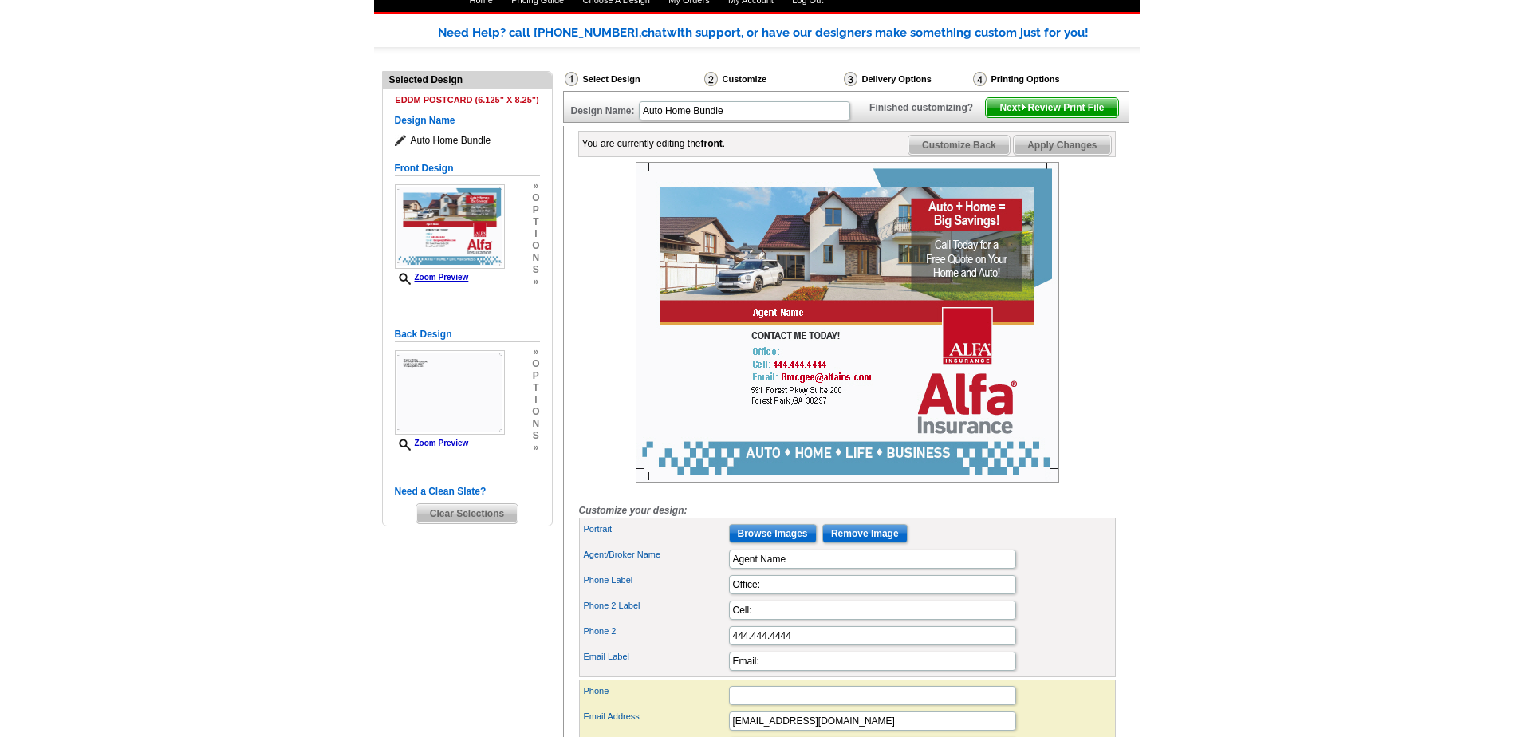
scroll to position [80, 0]
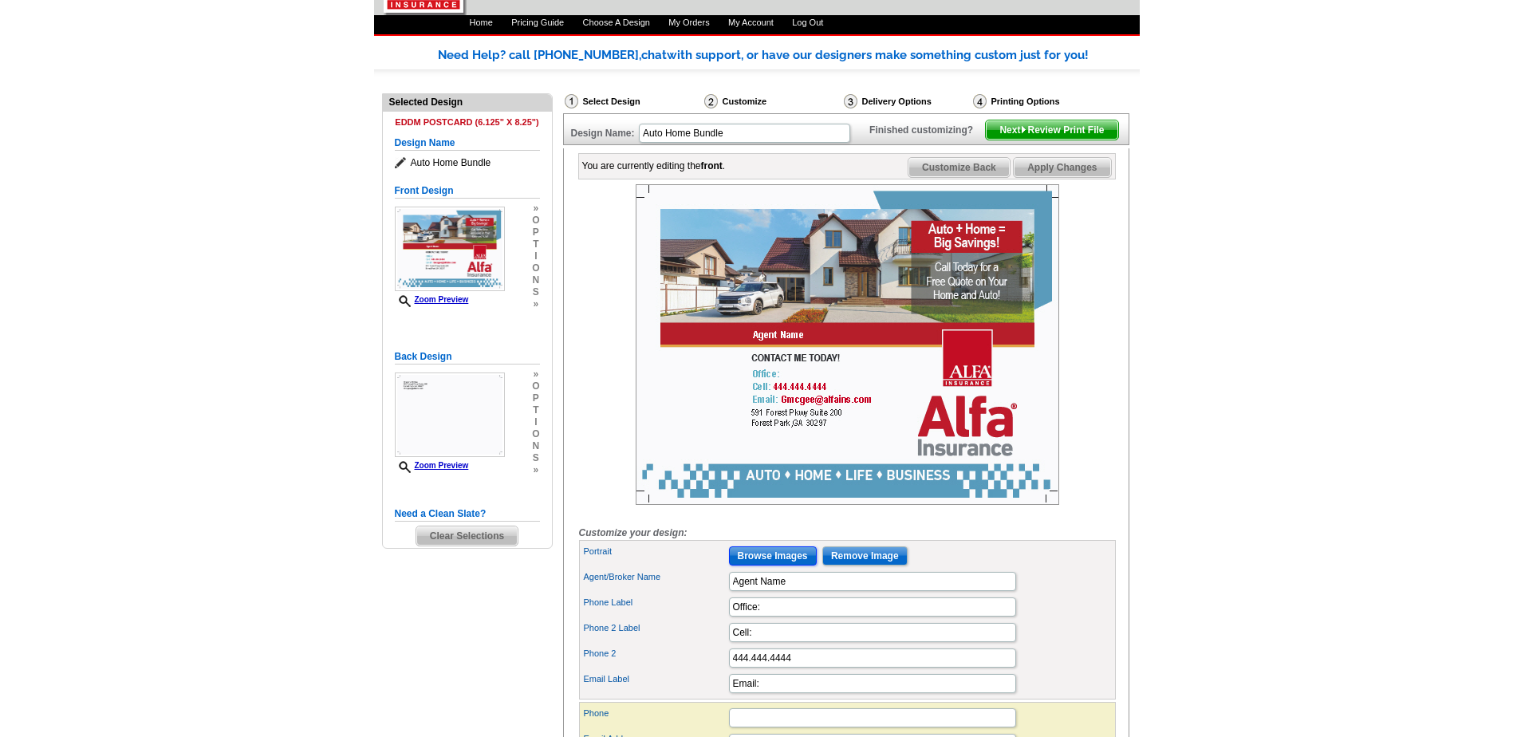
click at [775, 566] on input "Browse Images" at bounding box center [773, 555] width 88 height 19
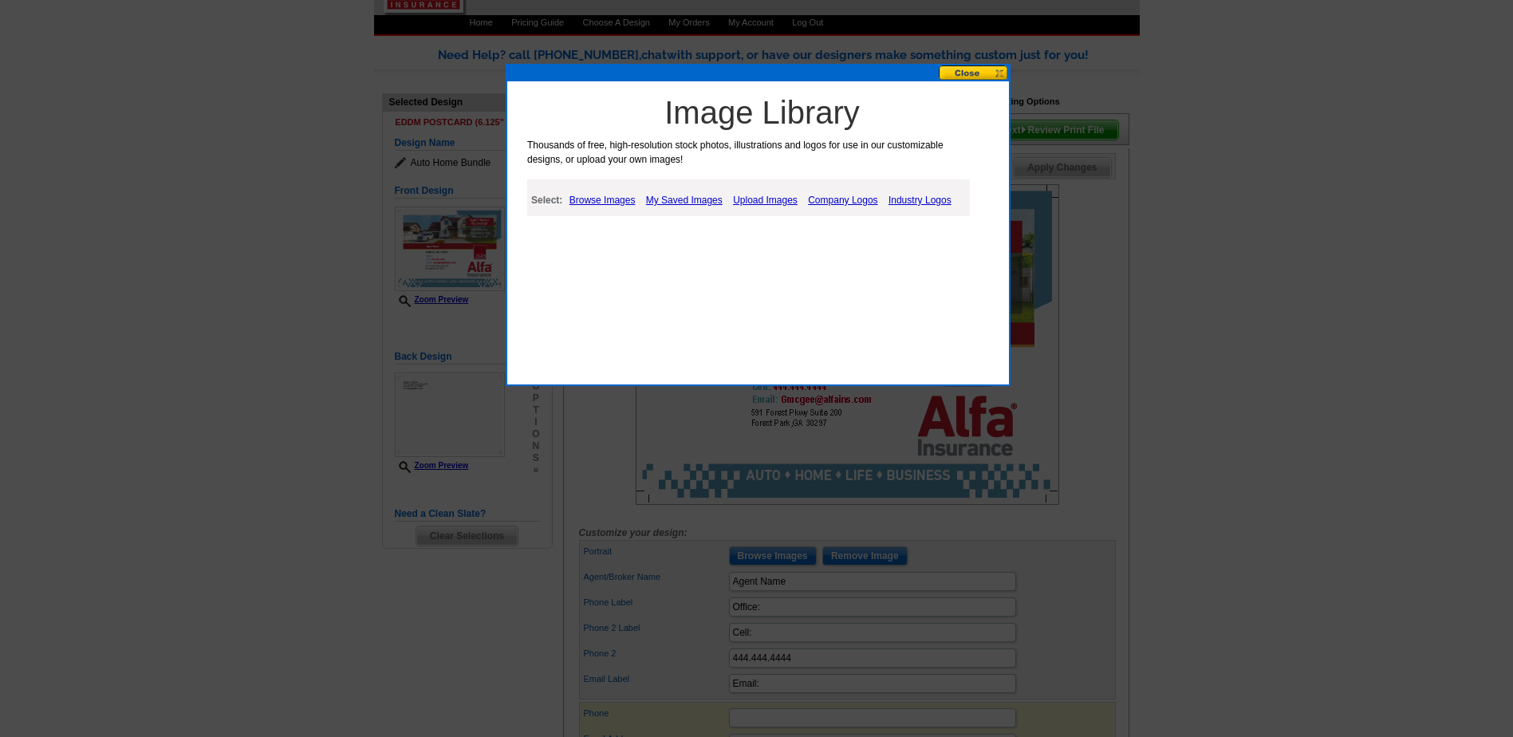
click at [692, 198] on link "My Saved Images" at bounding box center [684, 200] width 85 height 19
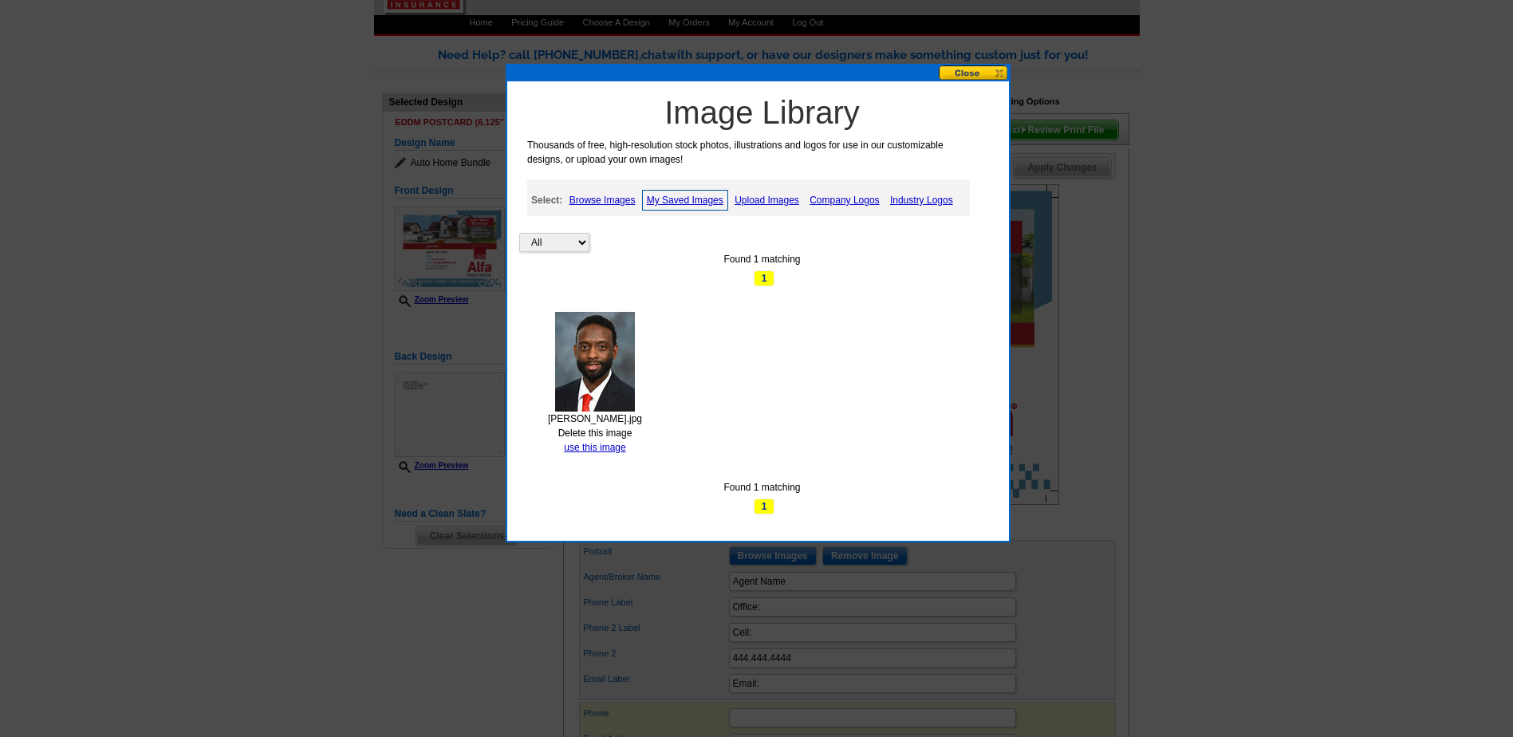
click at [992, 73] on button at bounding box center [974, 72] width 70 height 15
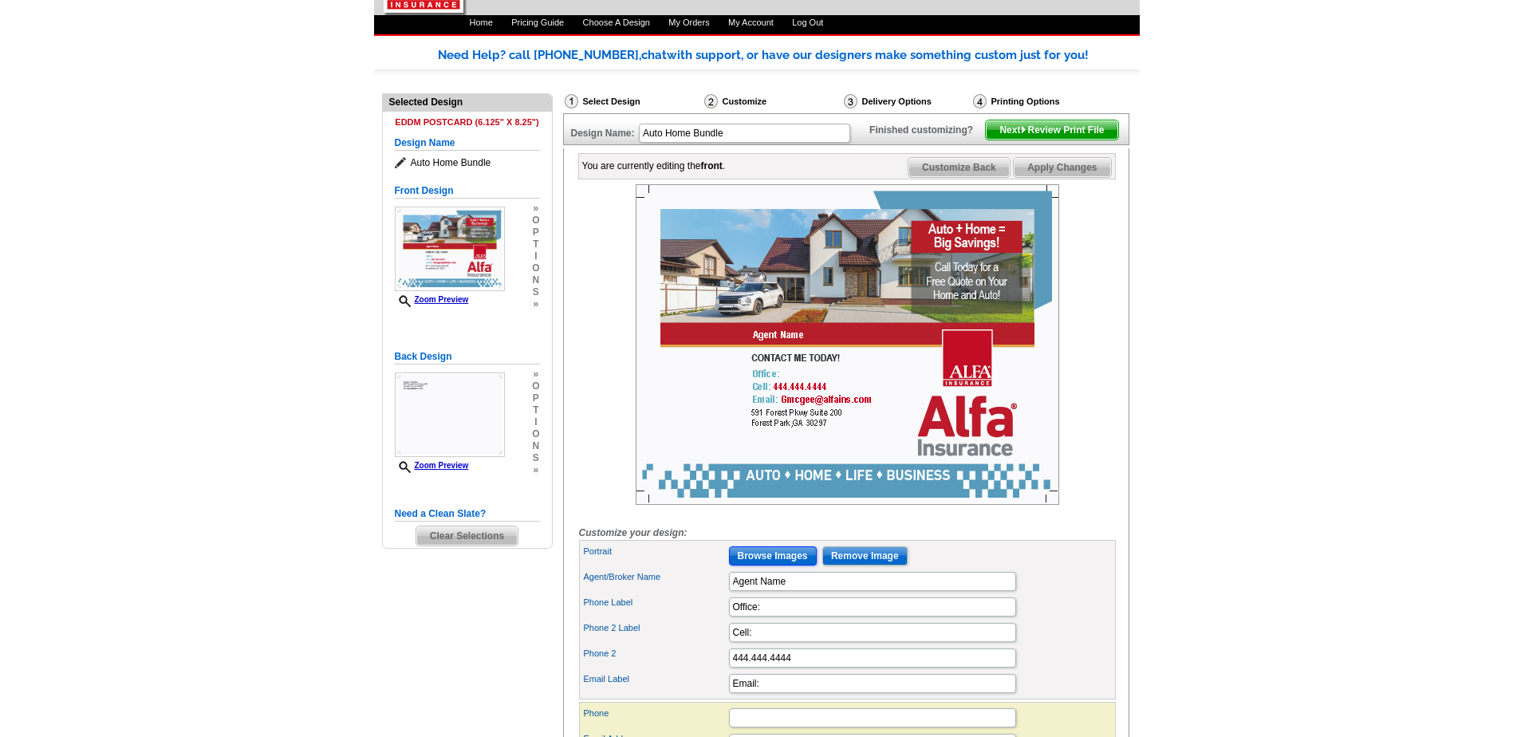
click at [784, 566] on input "Browse Images" at bounding box center [773, 555] width 88 height 19
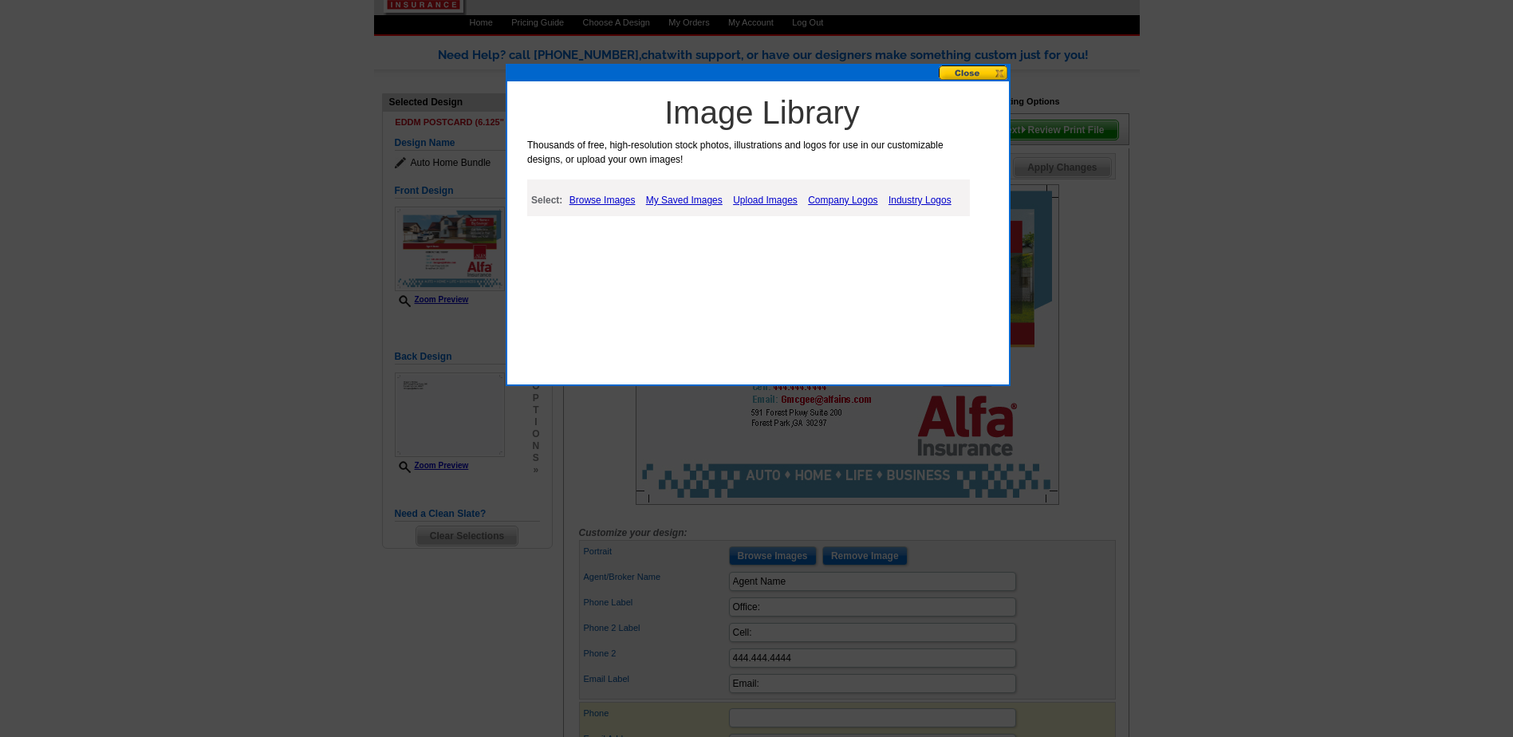
click at [770, 196] on link "Upload Images" at bounding box center [765, 200] width 73 height 19
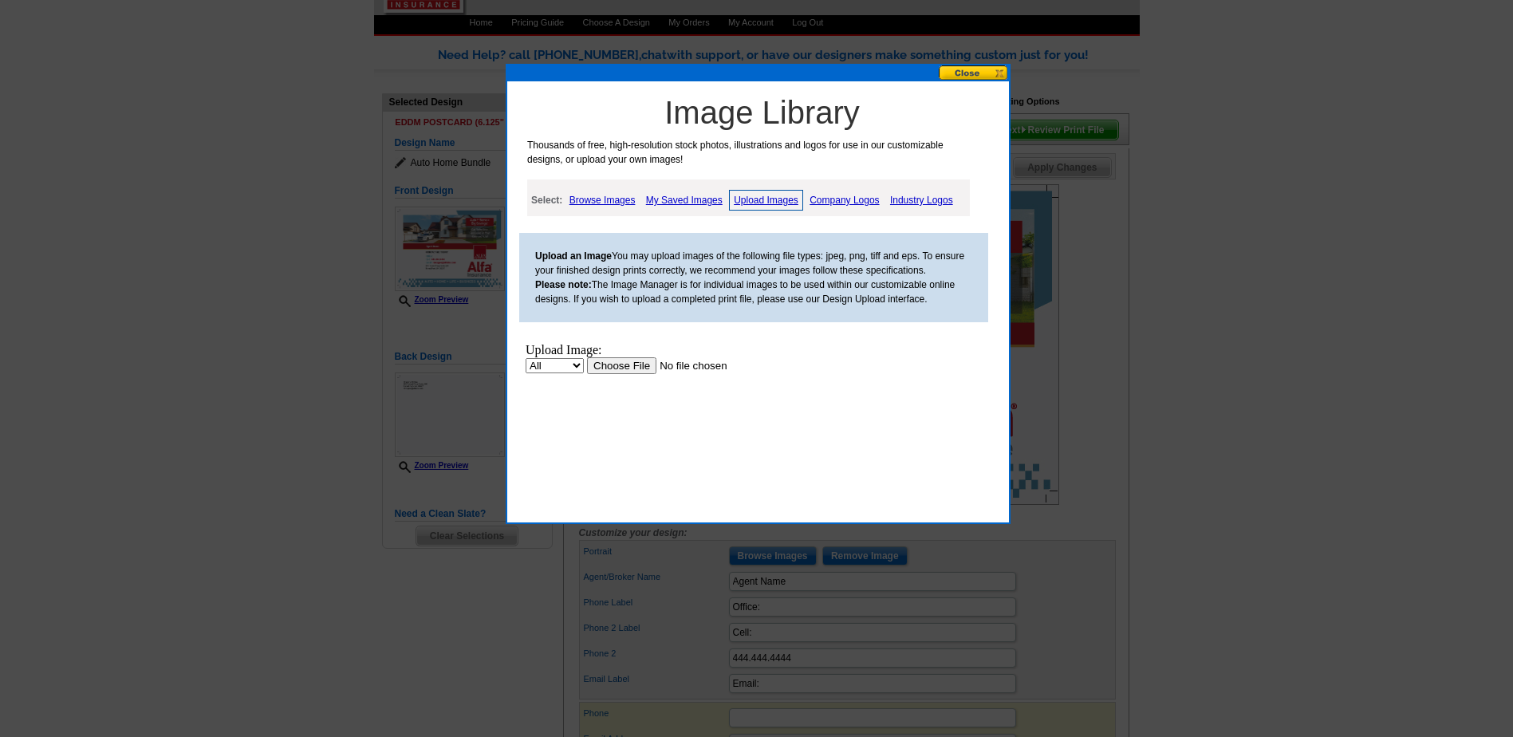
scroll to position [0, 0]
click at [631, 366] on input "file" at bounding box center [688, 365] width 202 height 17
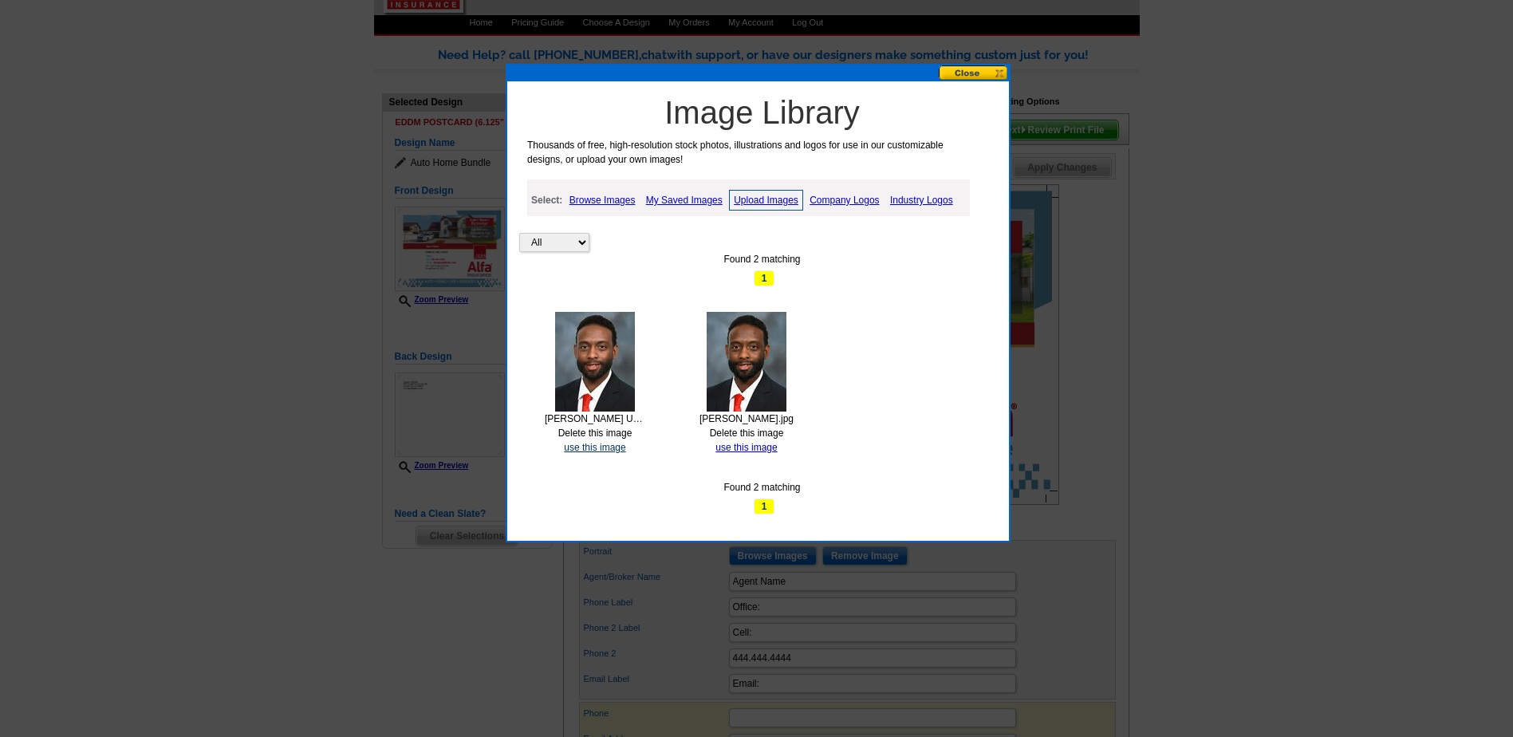
click at [598, 445] on link "use this image" at bounding box center [594, 447] width 61 height 11
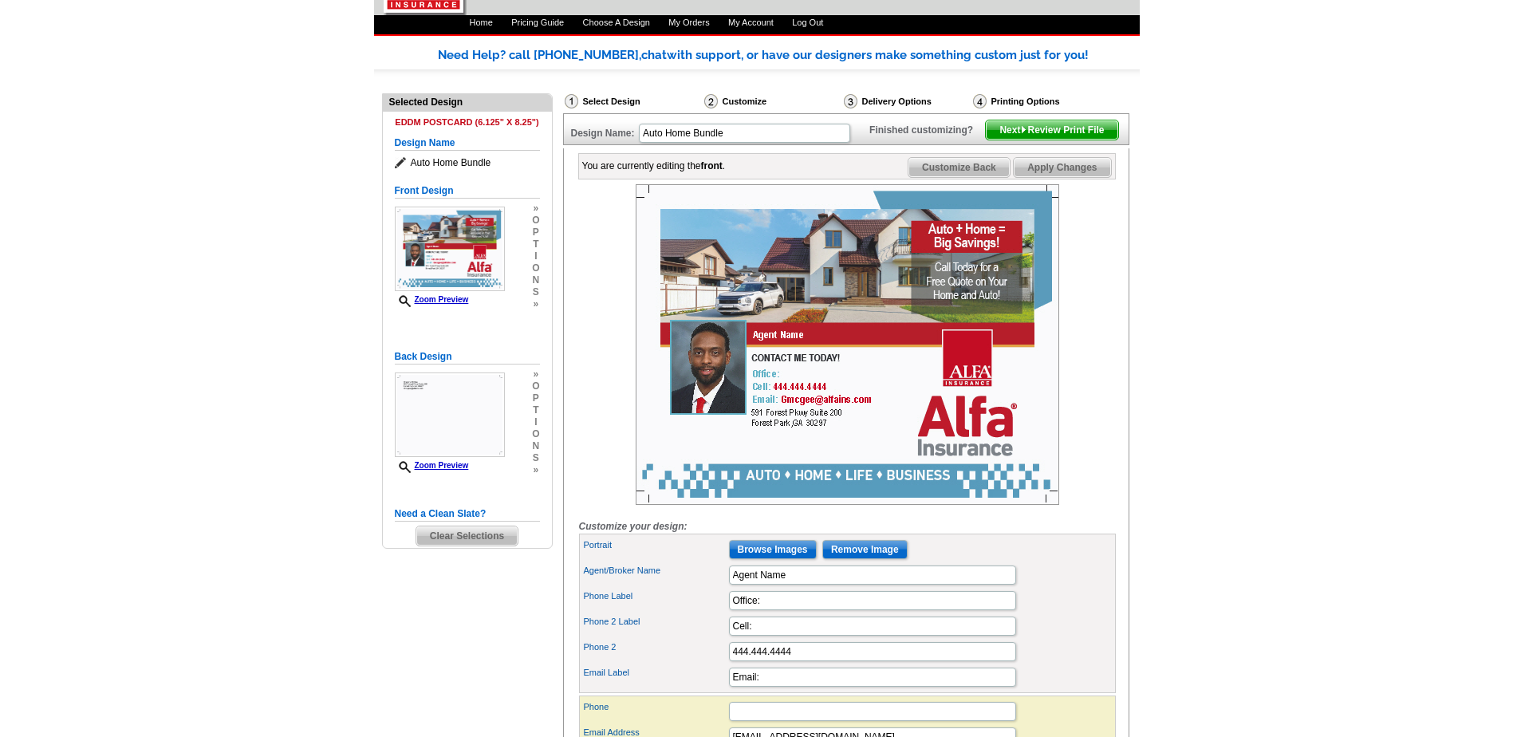
scroll to position [160, 0]
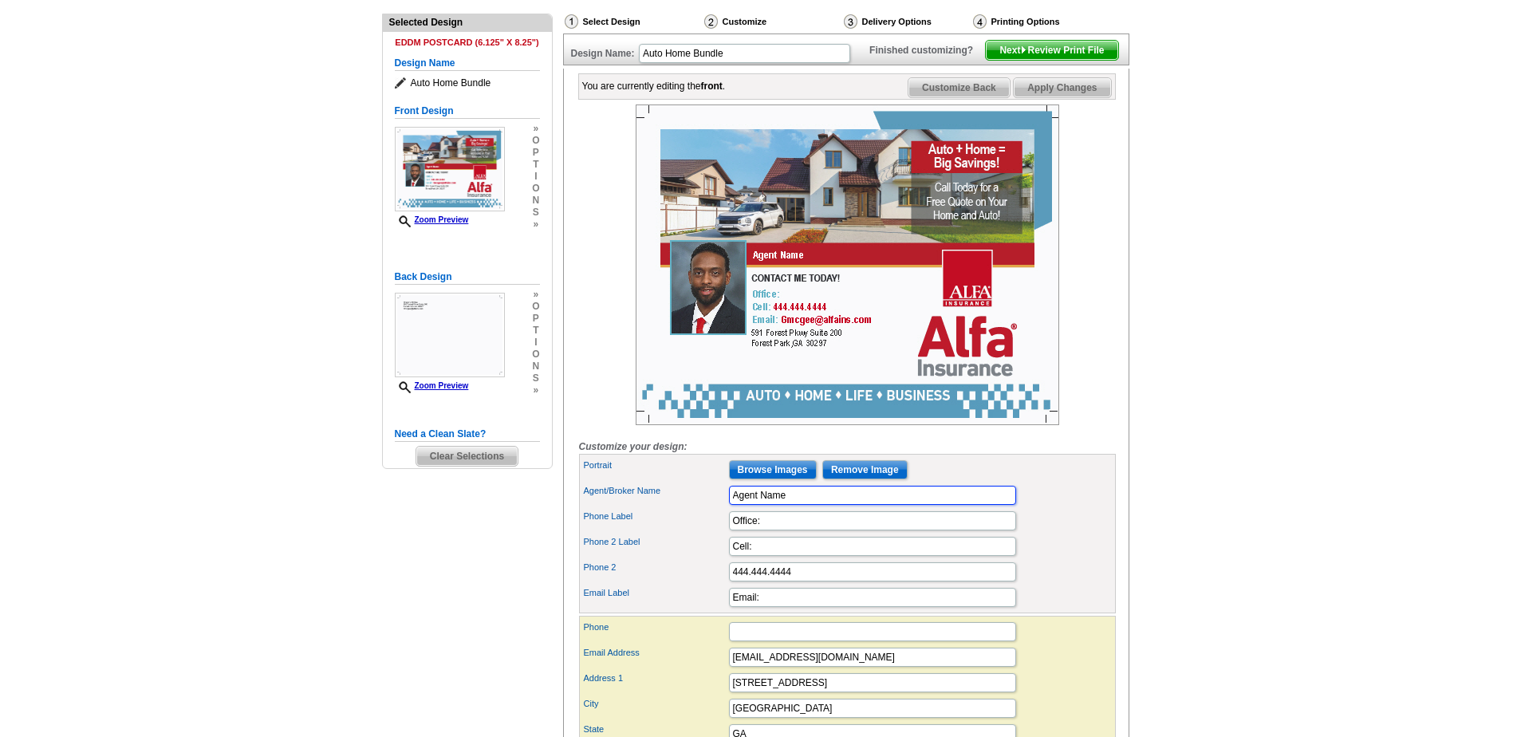
click at [787, 505] on input "Agent Name" at bounding box center [872, 495] width 287 height 19
type input "A"
type input "[PERSON_NAME]"
click at [811, 530] on input "Office:" at bounding box center [872, 520] width 287 height 19
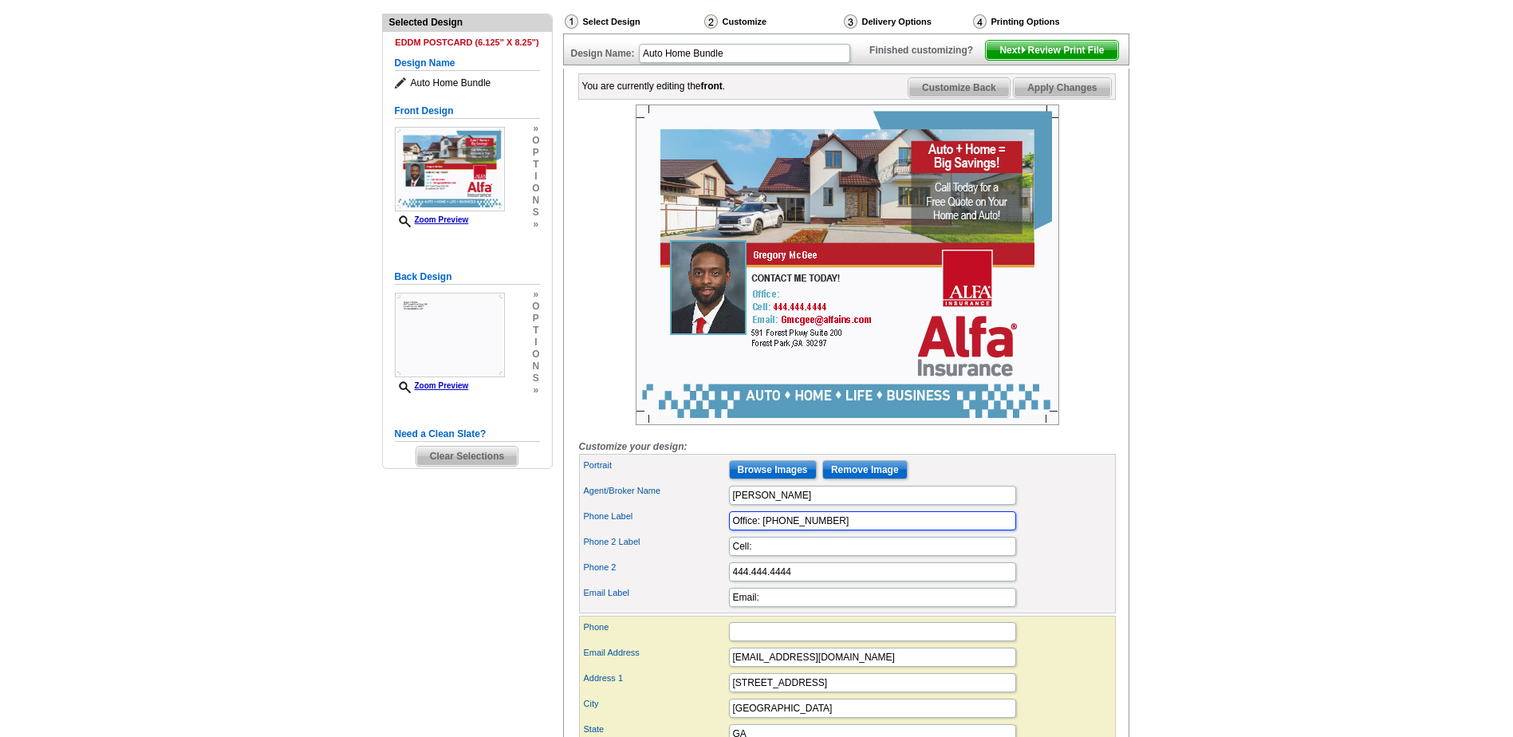
type input "Office: [PHONE_NUMBER]"
drag, startPoint x: 802, startPoint y: 600, endPoint x: 726, endPoint y: 600, distance: 75.8
click at [726, 585] on div "Phone 2 444.444.4444" at bounding box center [847, 572] width 530 height 26
type input "[PHONE_NUMBER]"
click at [1047, 559] on div "Phone 2 Label Cell:" at bounding box center [847, 547] width 530 height 26
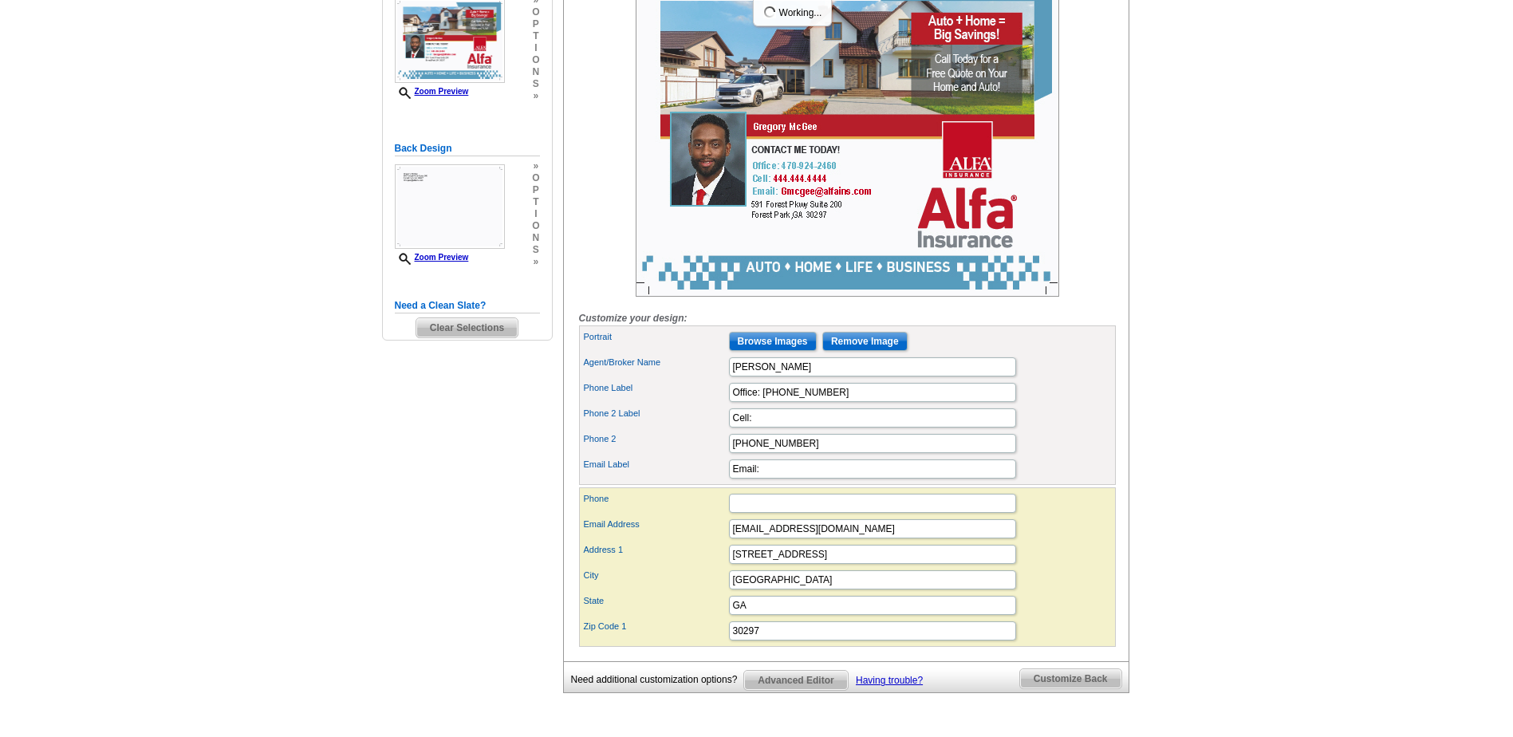
scroll to position [319, 0]
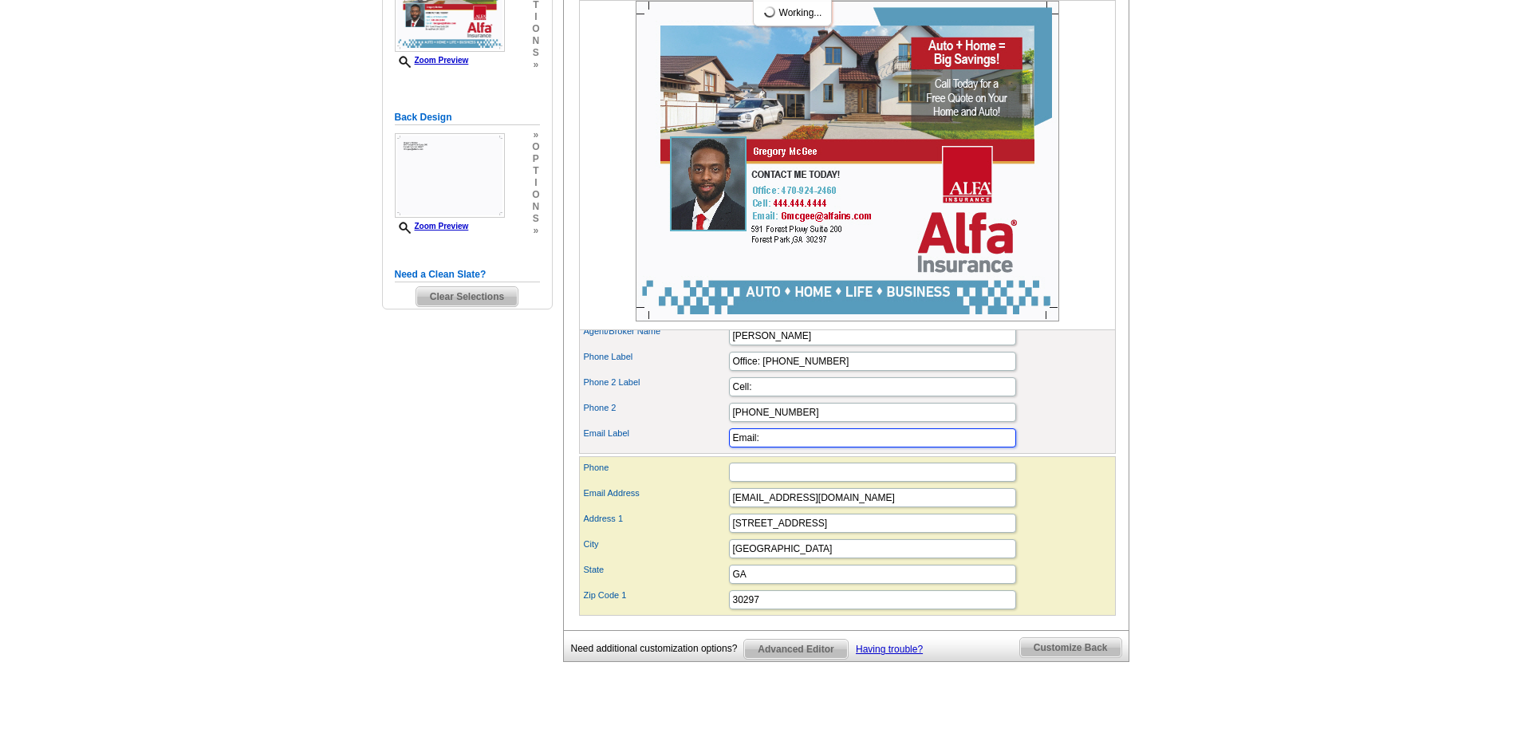
click at [793, 448] on input "Email:" at bounding box center [872, 437] width 287 height 19
click at [1051, 485] on div "Phone" at bounding box center [847, 472] width 530 height 26
click at [874, 448] on input "Email:GMcGee@alfains.com" at bounding box center [872, 437] width 287 height 19
type input "Email:"
click at [1063, 425] on div "Phone 2 404-716-0071" at bounding box center [847, 413] width 530 height 26
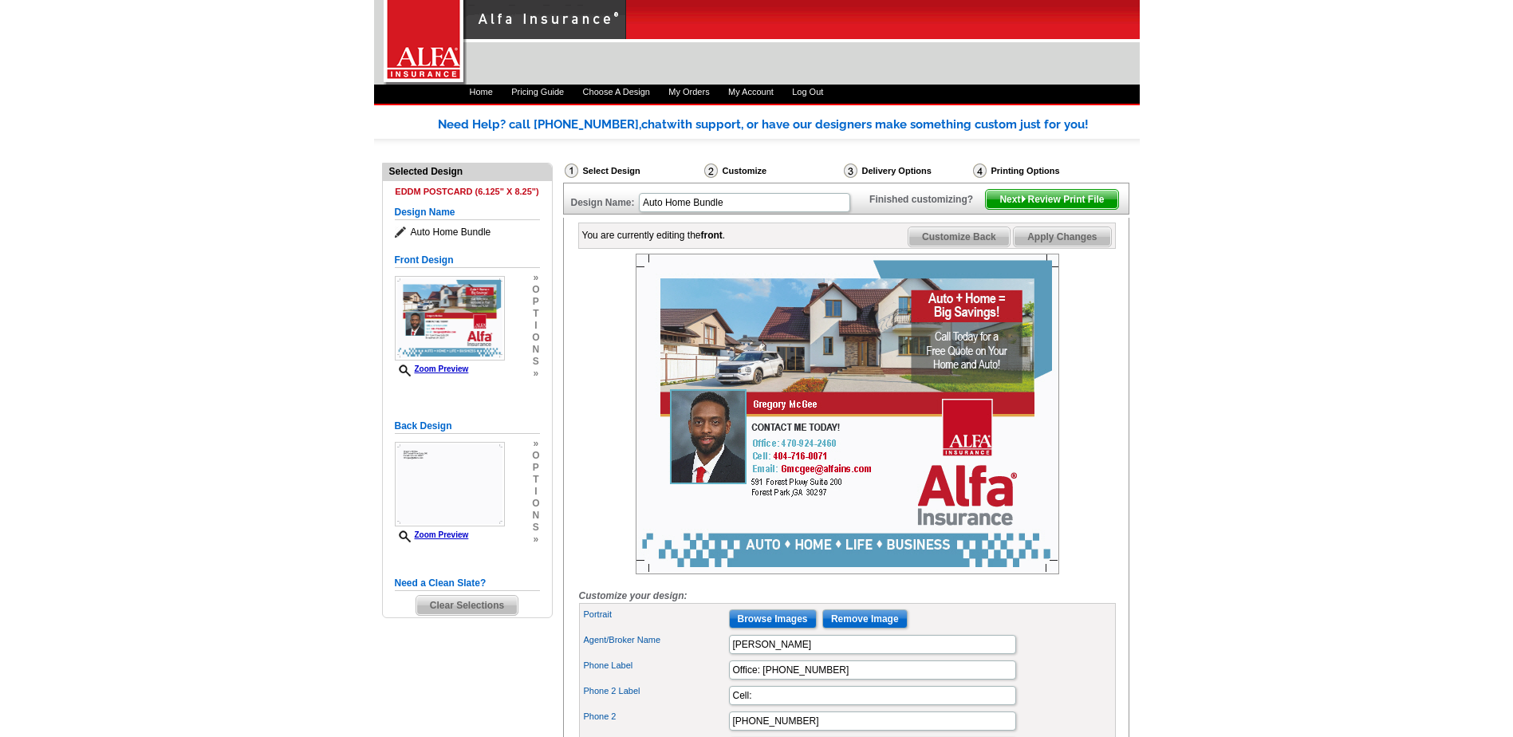
scroll to position [0, 0]
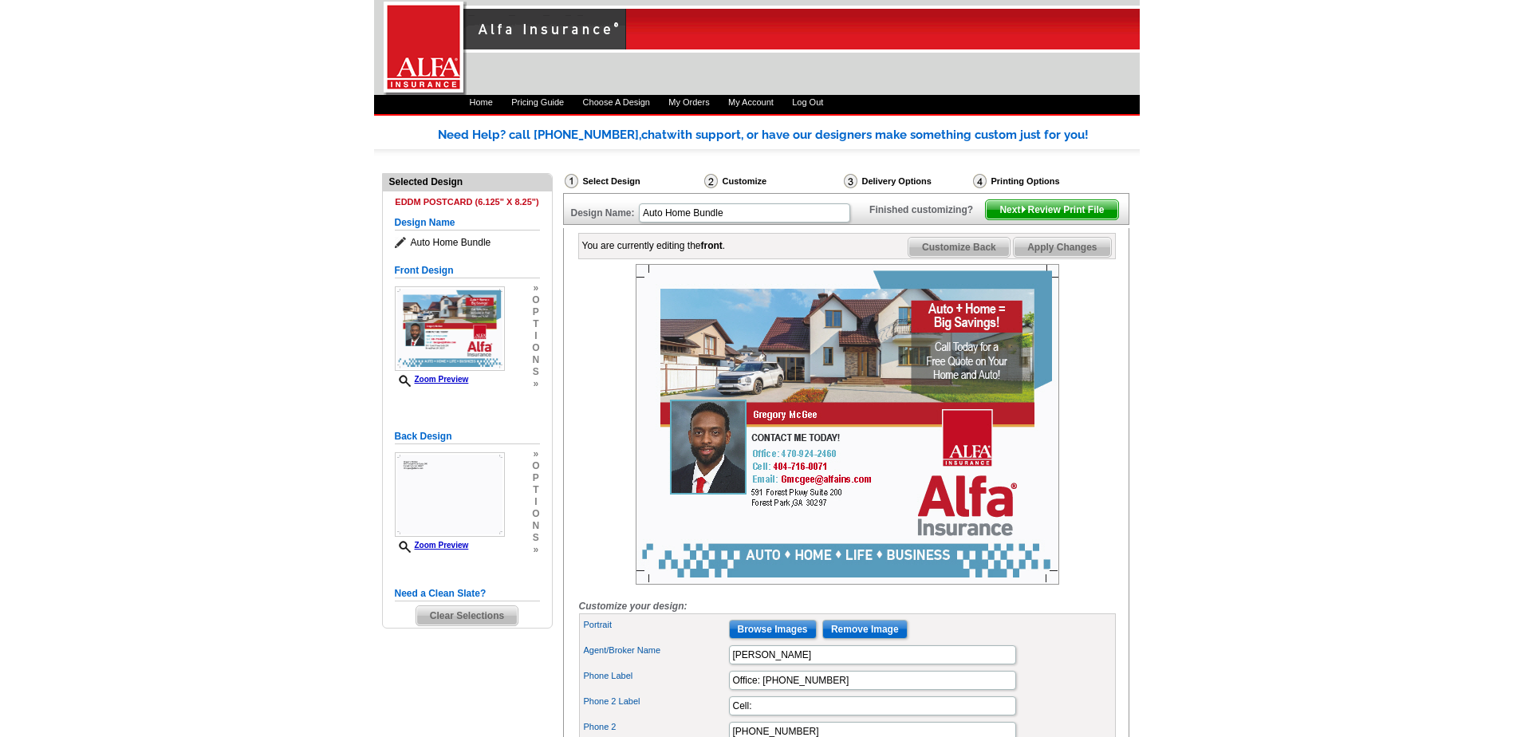
click at [1074, 257] on span "Apply Changes" at bounding box center [1062, 247] width 97 height 19
click at [475, 510] on img at bounding box center [450, 494] width 110 height 85
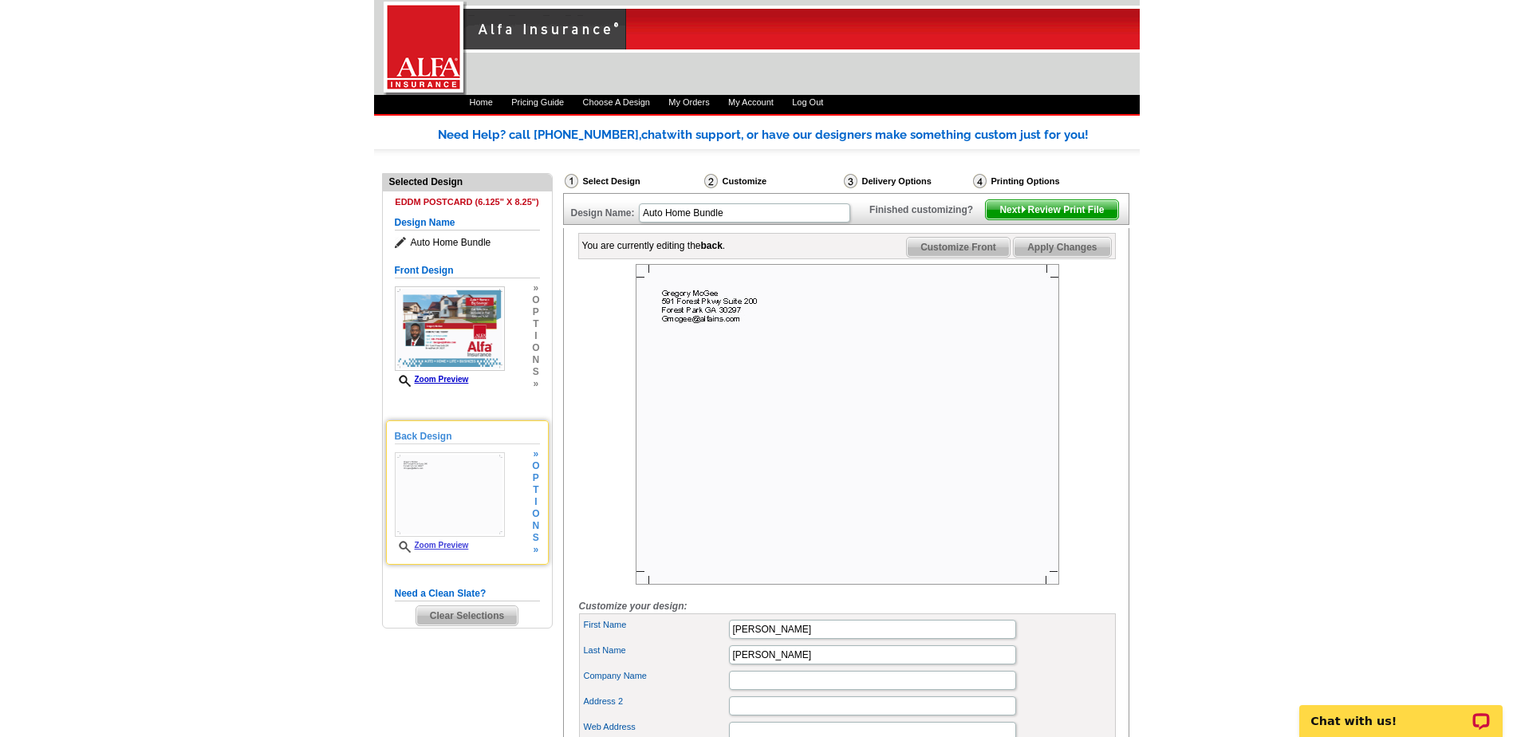
click at [534, 511] on span "o" at bounding box center [535, 514] width 7 height 12
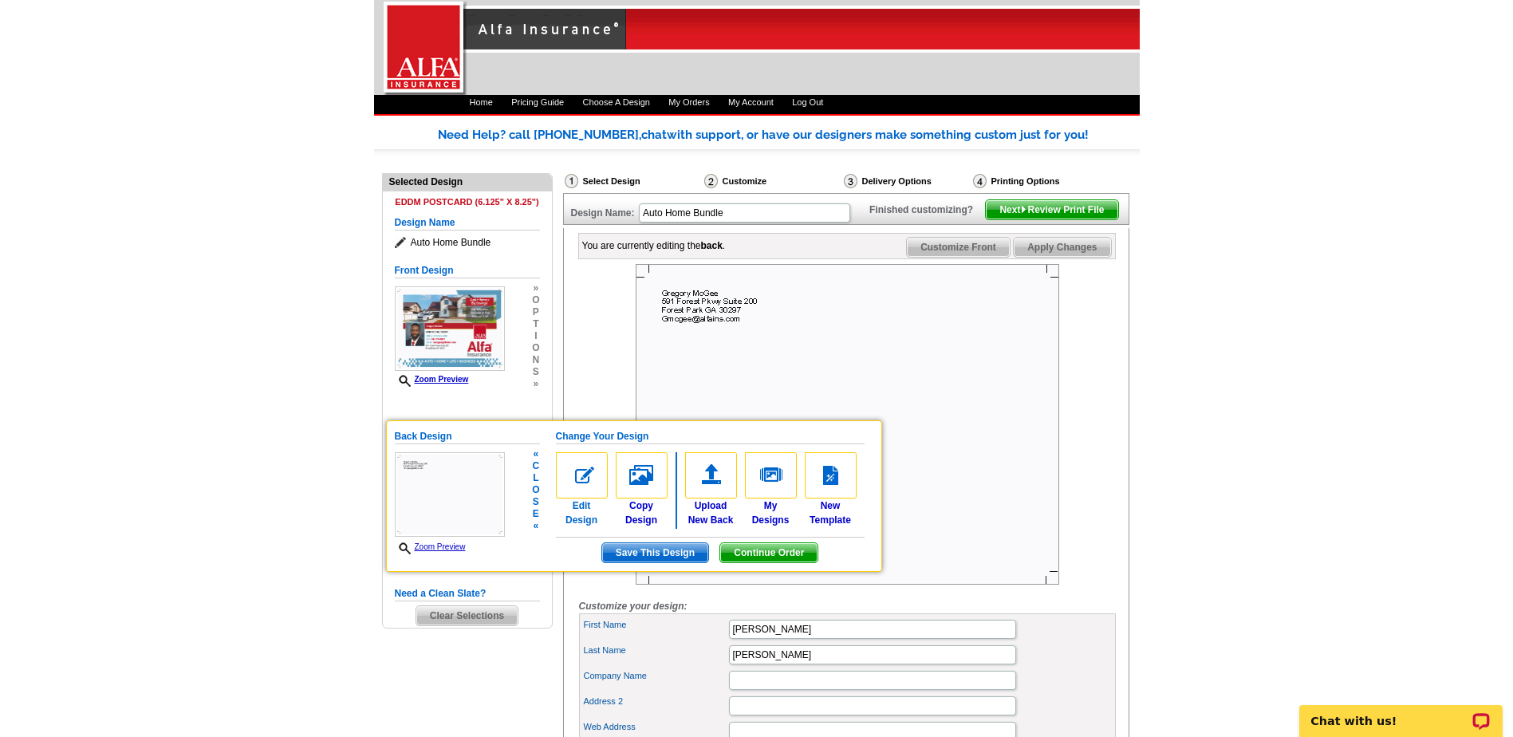
click at [585, 479] on img at bounding box center [582, 475] width 52 height 46
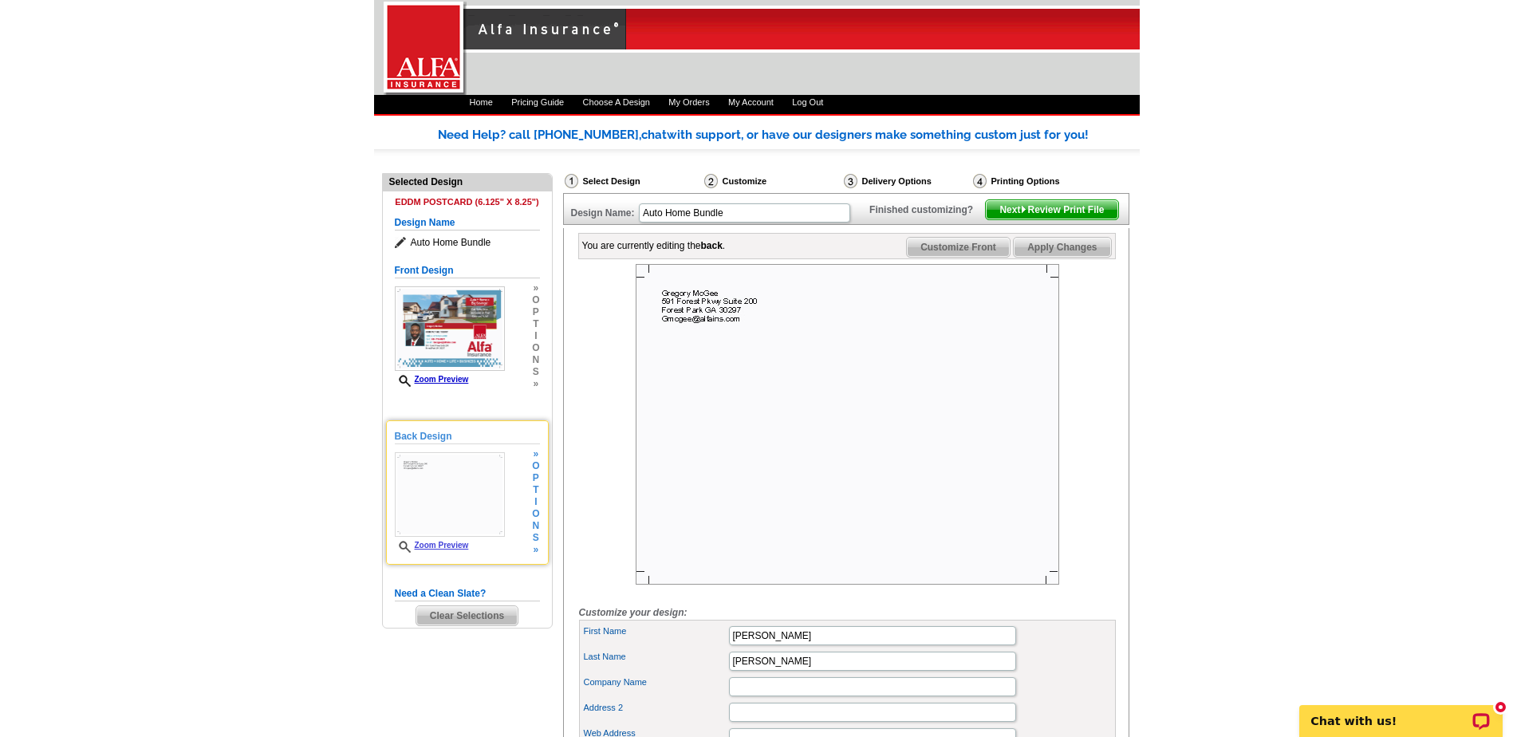
click at [534, 550] on span "»" at bounding box center [535, 550] width 7 height 12
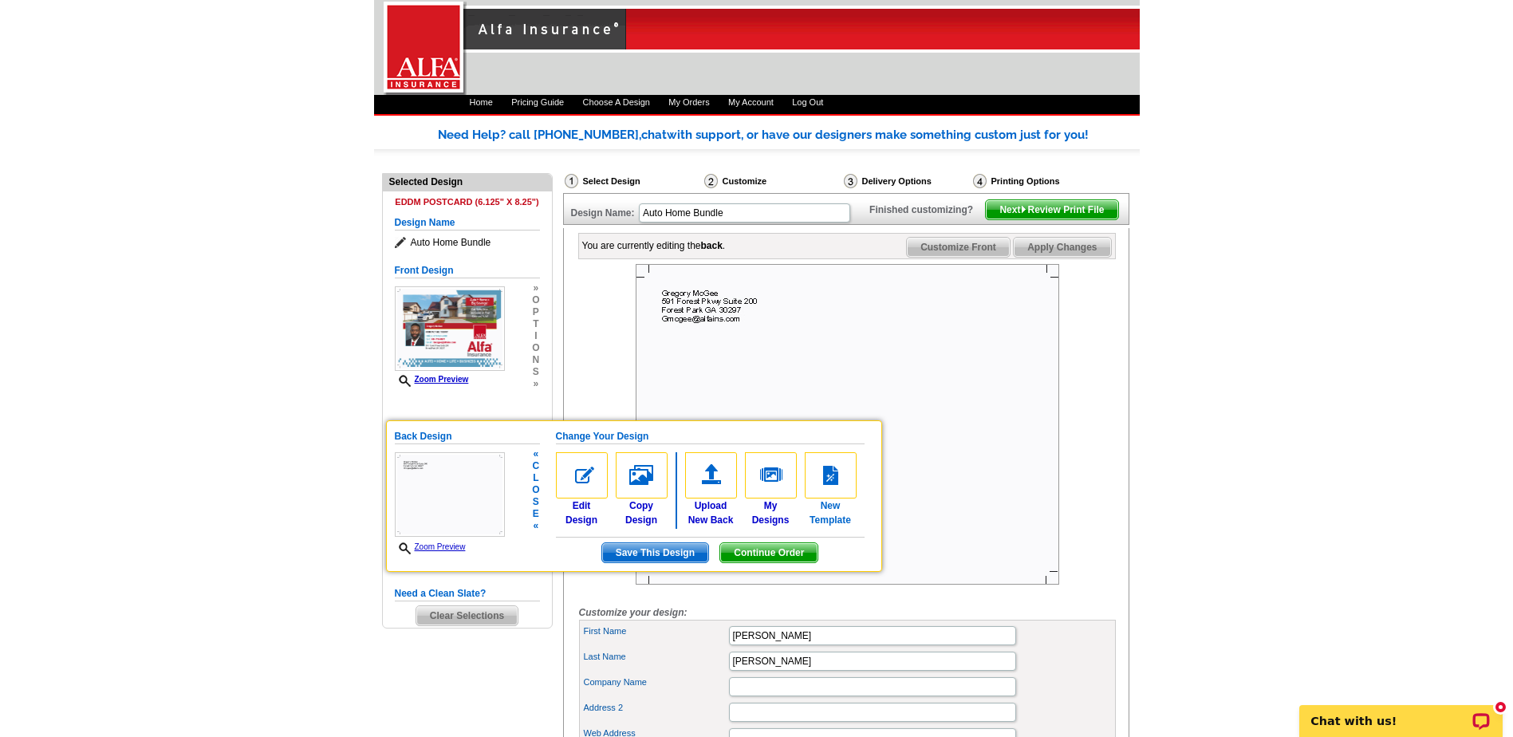
click at [834, 504] on link "New Template" at bounding box center [831, 489] width 52 height 75
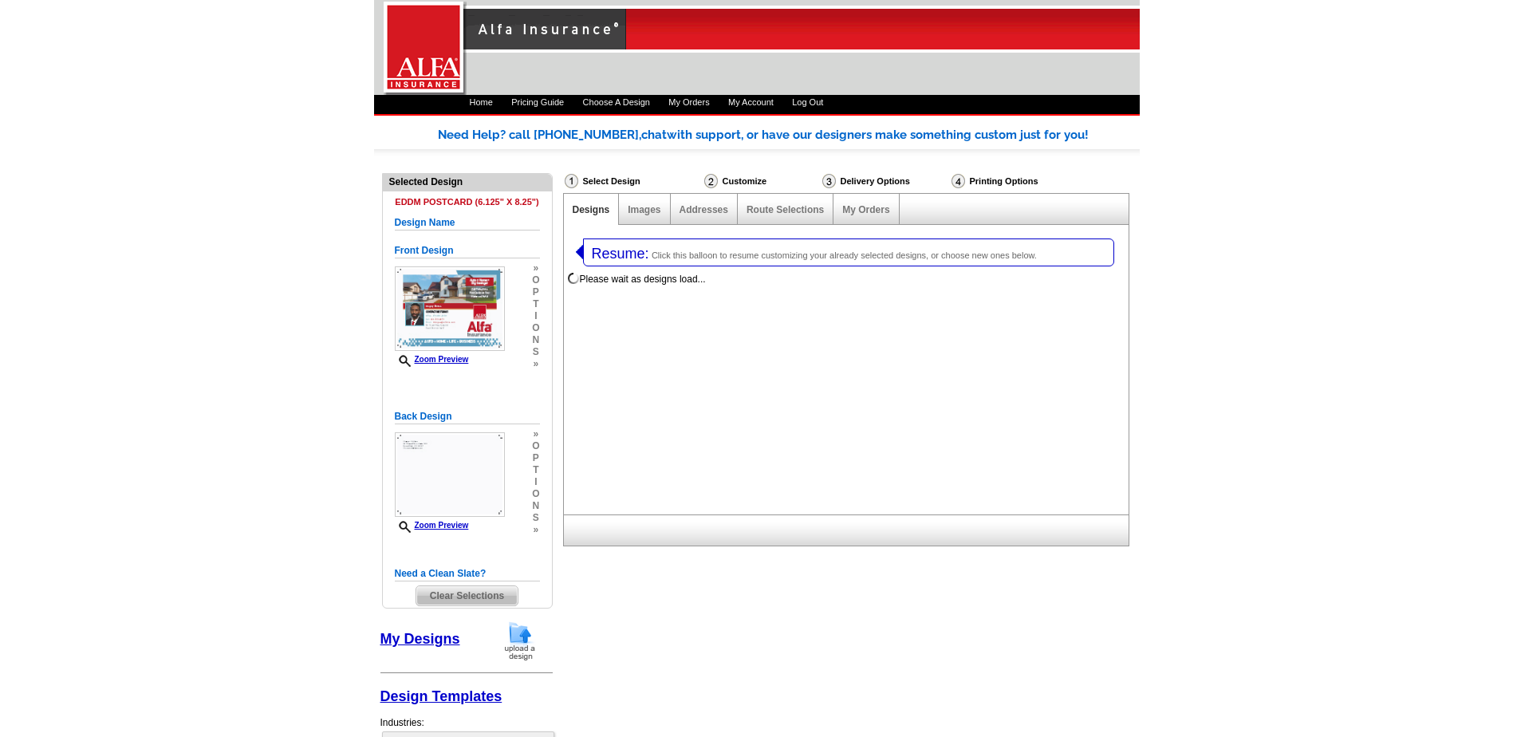
select select "1"
select select "14"
select select "back"
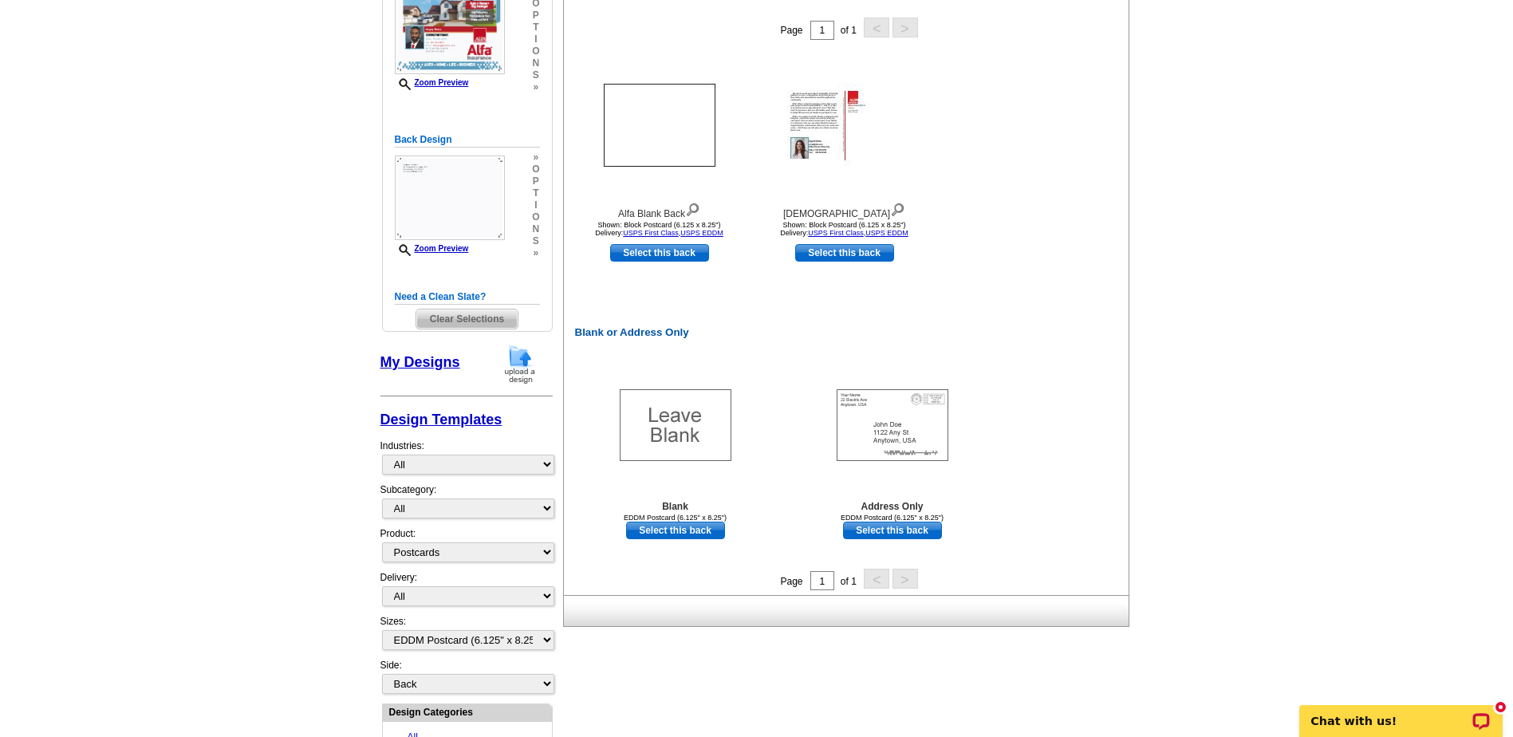
scroll to position [319, 0]
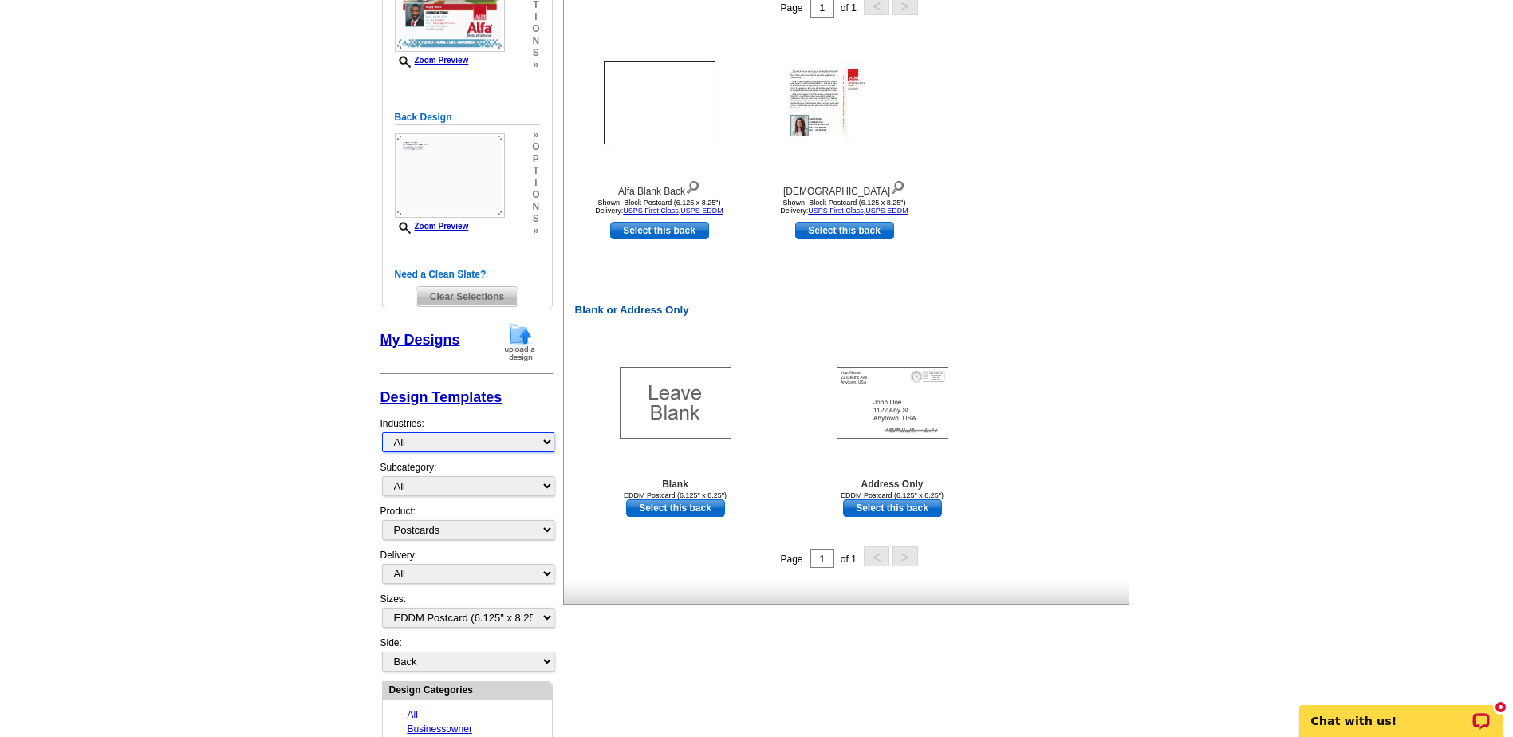
click at [547, 447] on select "All Businessowner Customer Service Church Life Auto Home Renter Multiline Signa…" at bounding box center [468, 442] width 172 height 20
select select "1174"
click at [382, 432] on select "All Businessowner Customer Service Church Life Auto Home Renter Multiline Signa…" at bounding box center [468, 442] width 172 height 20
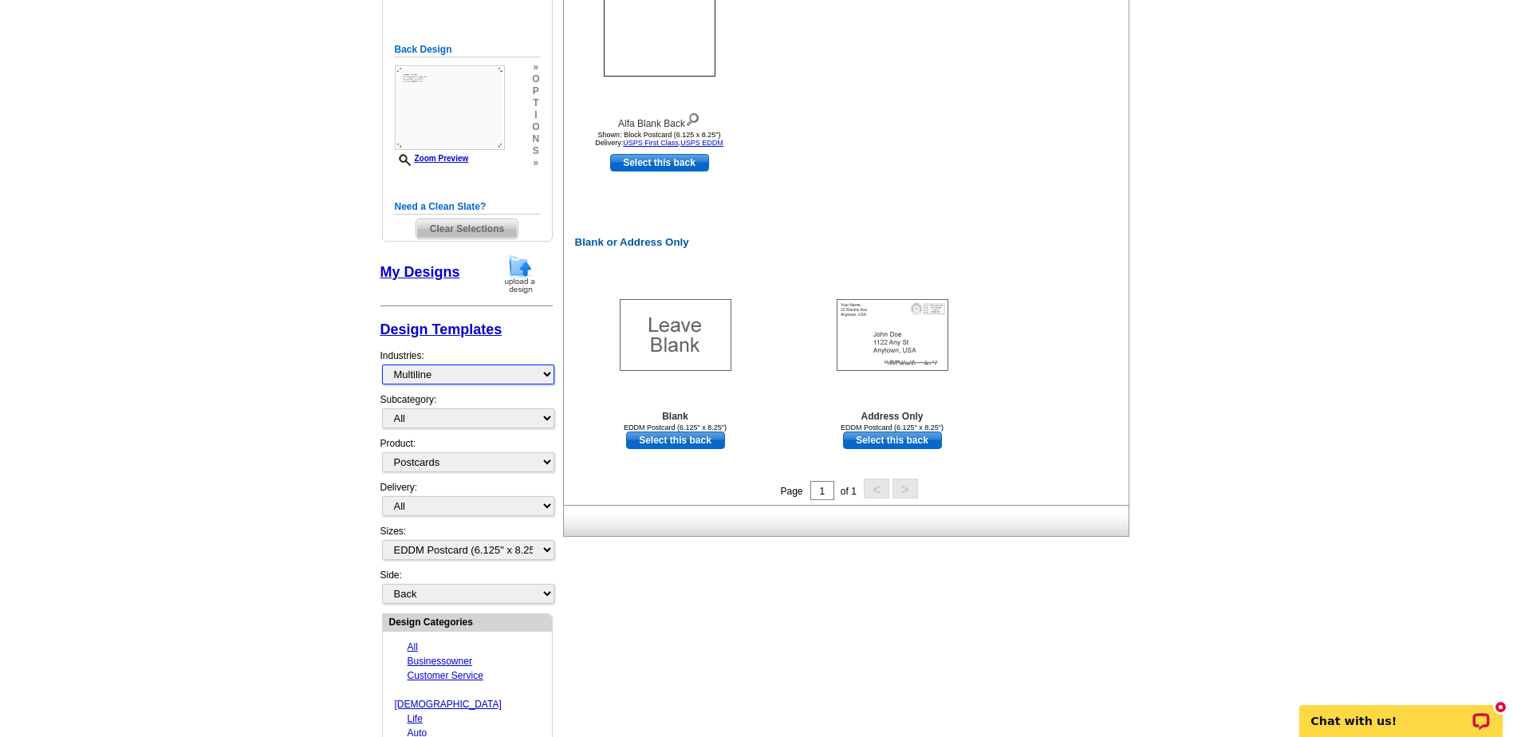
scroll to position [399, 0]
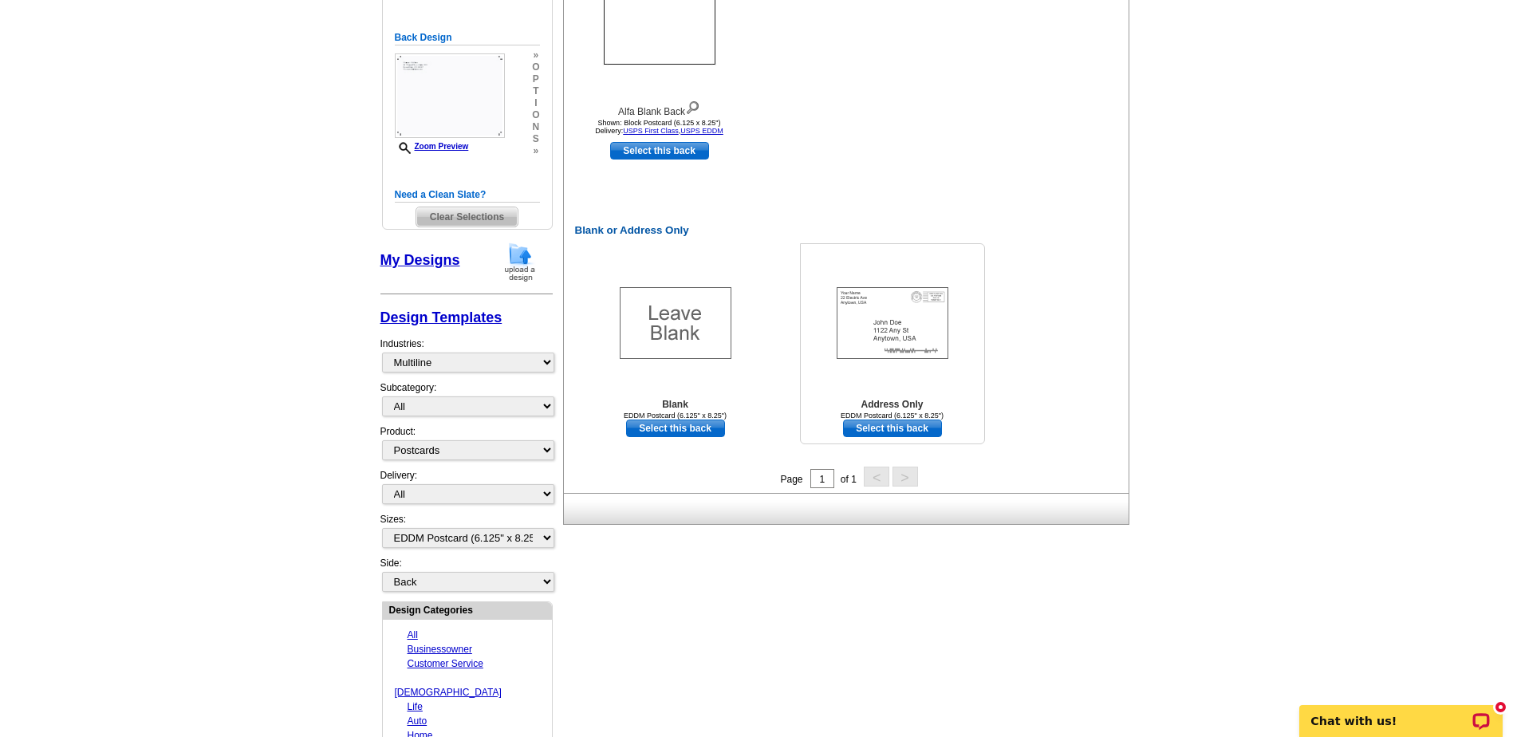
click at [892, 428] on link "Select this back" at bounding box center [892, 429] width 99 height 18
select select "front"
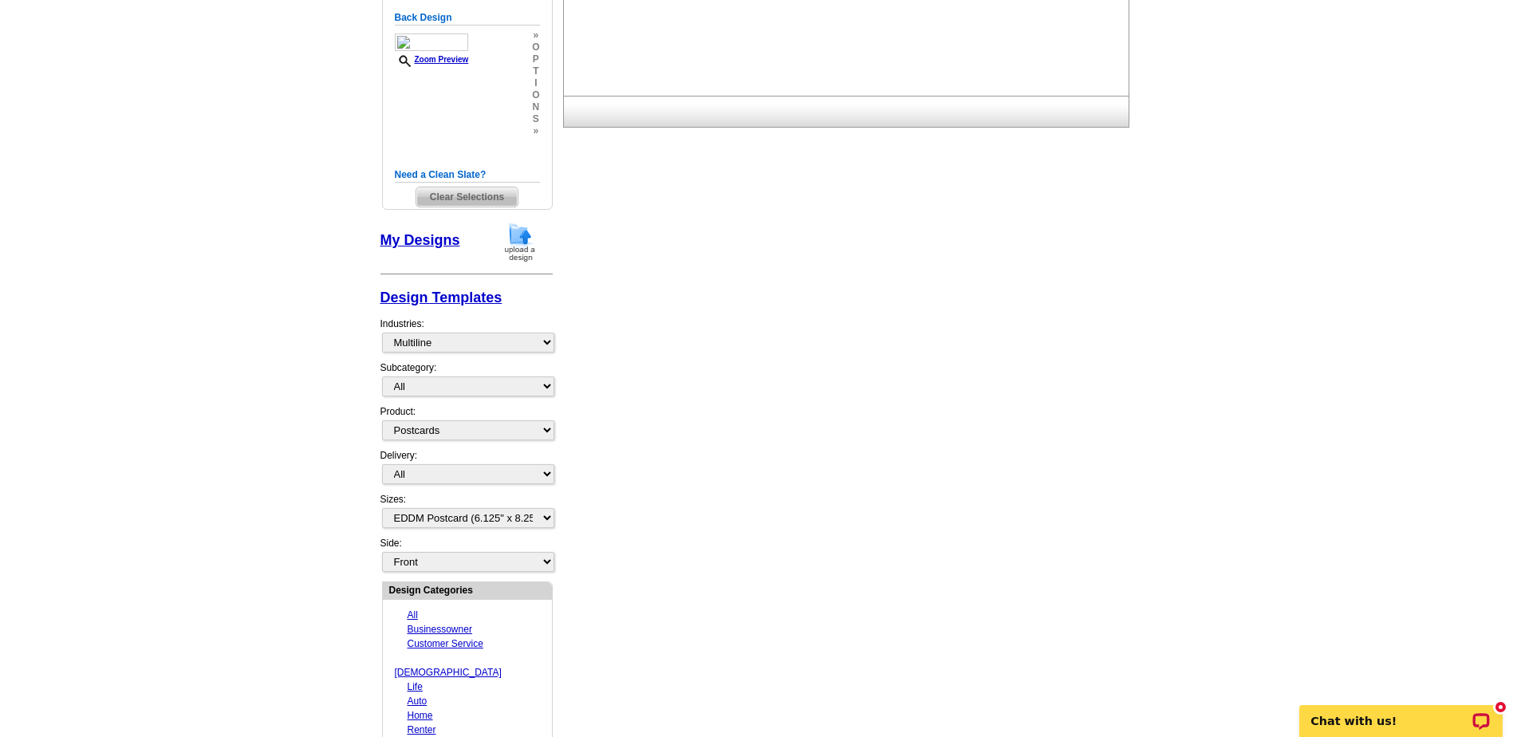
scroll to position [0, 0]
